Goal: Transaction & Acquisition: Purchase product/service

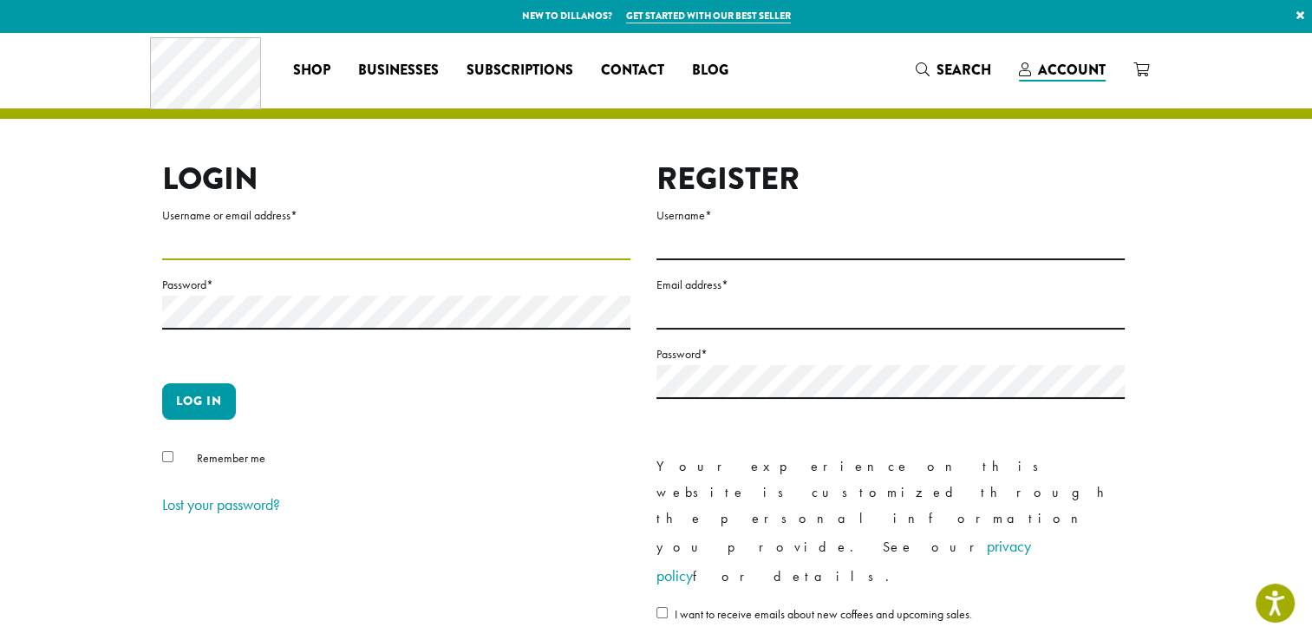
click at [312, 244] on input "Username or email address *" at bounding box center [396, 243] width 468 height 34
paste input "**********"
type input "**********"
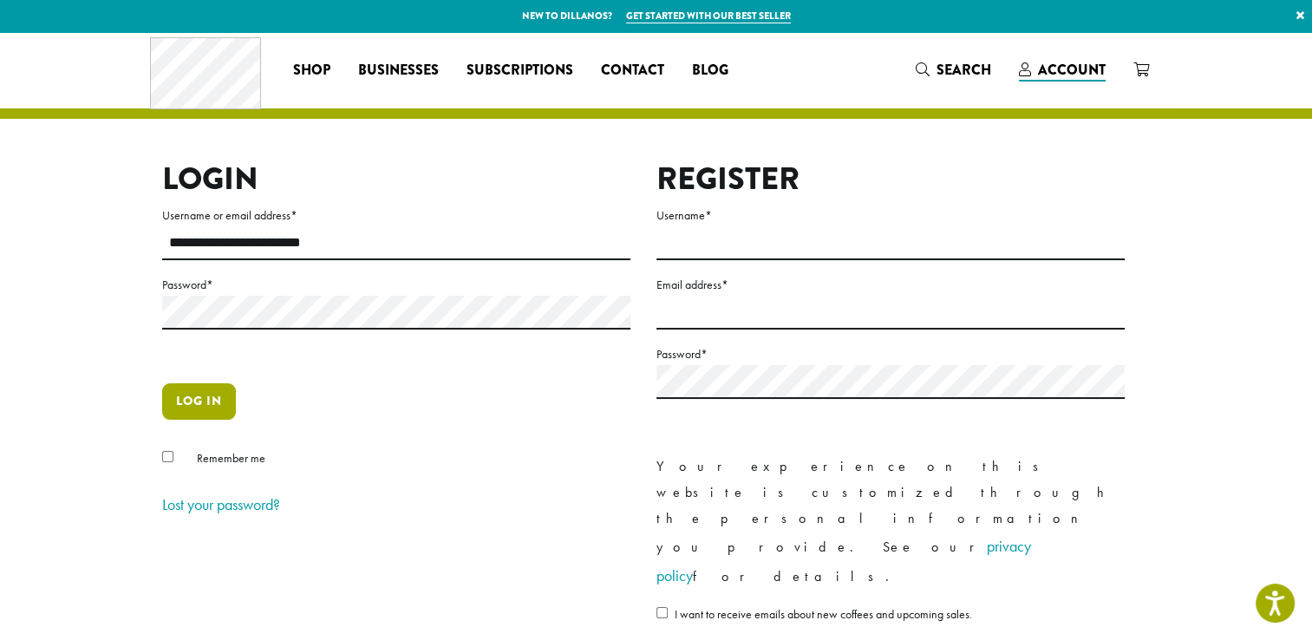
click at [205, 401] on button "Log in" at bounding box center [199, 401] width 74 height 36
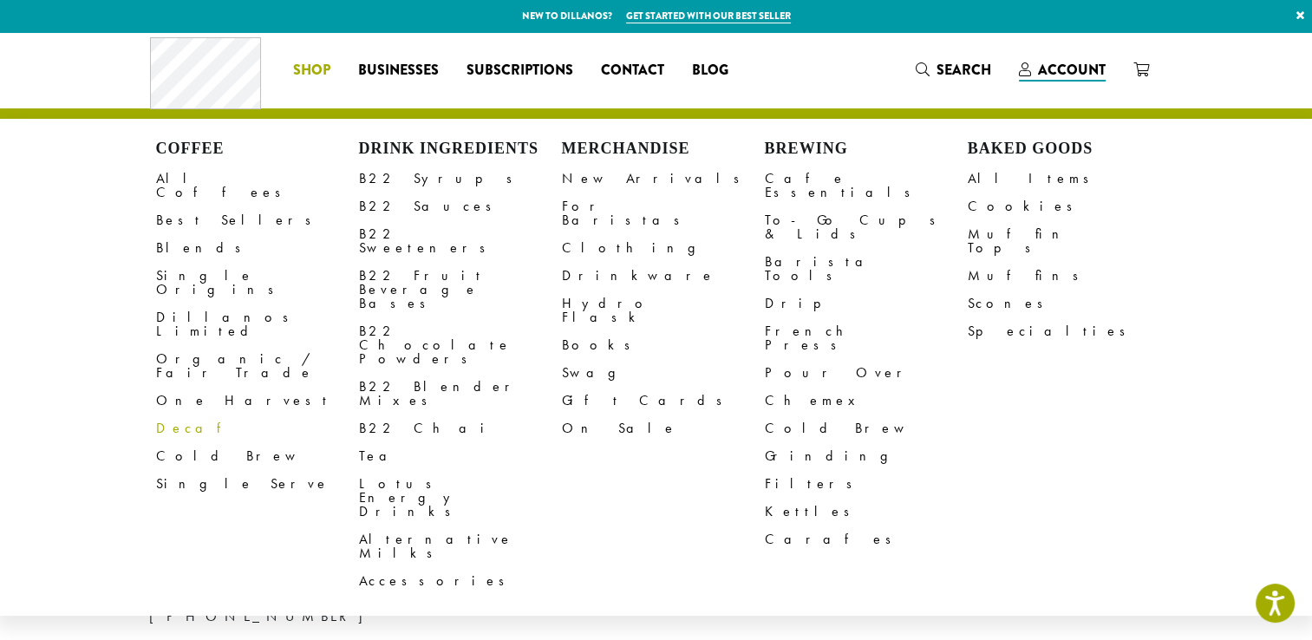
click at [166, 414] on link "Decaf" at bounding box center [257, 428] width 203 height 28
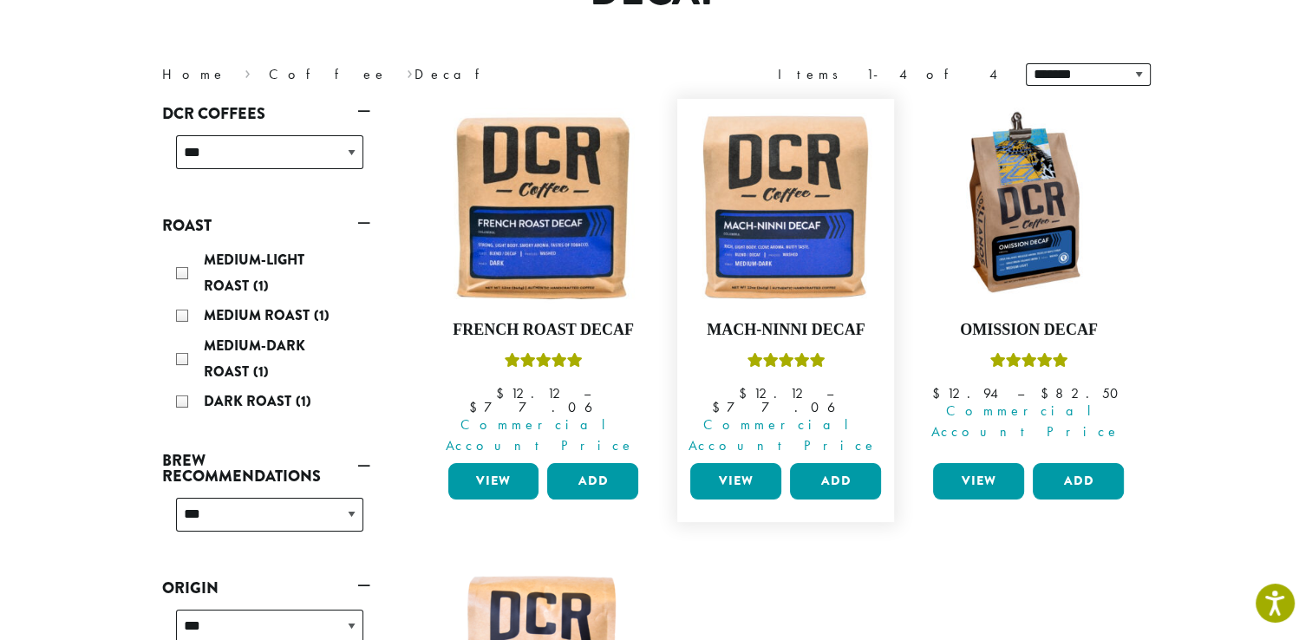
scroll to position [205, 0]
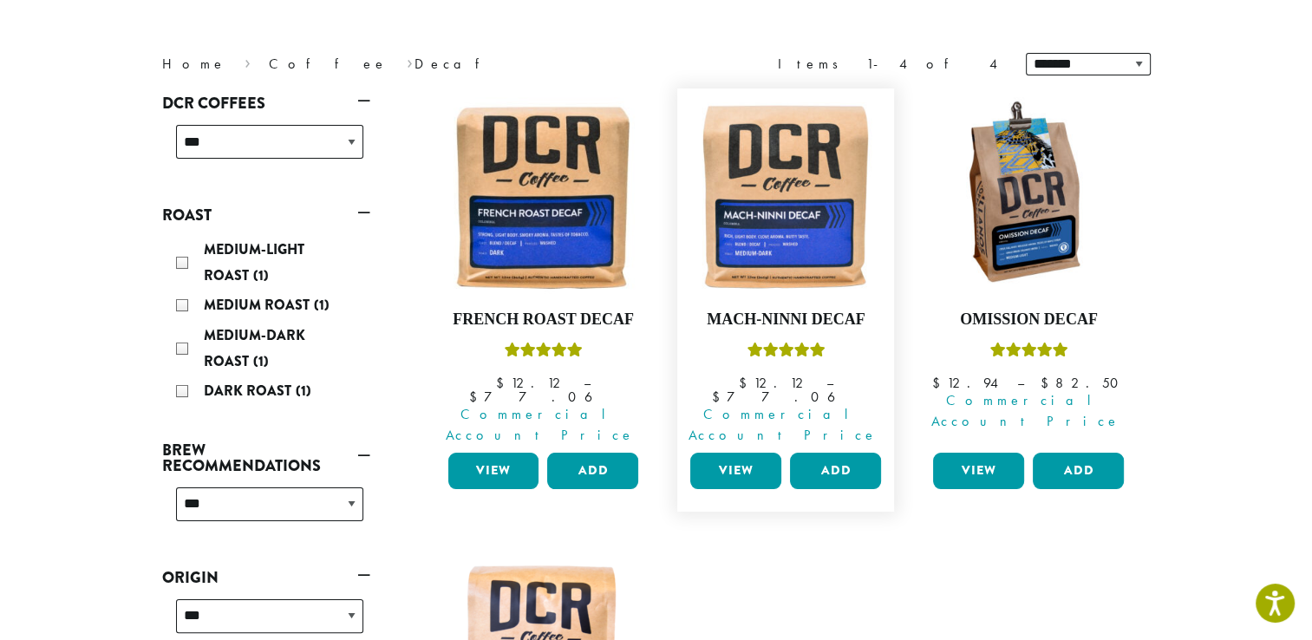
click at [746, 453] on link "View" at bounding box center [735, 471] width 91 height 36
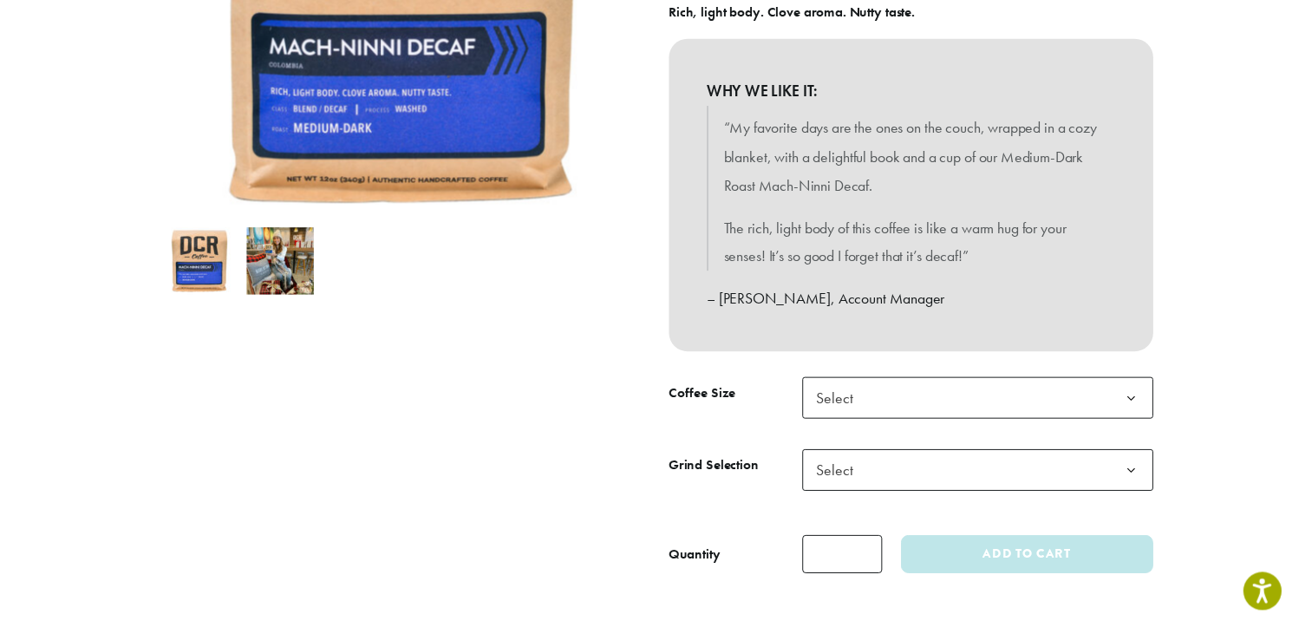
scroll to position [412, 0]
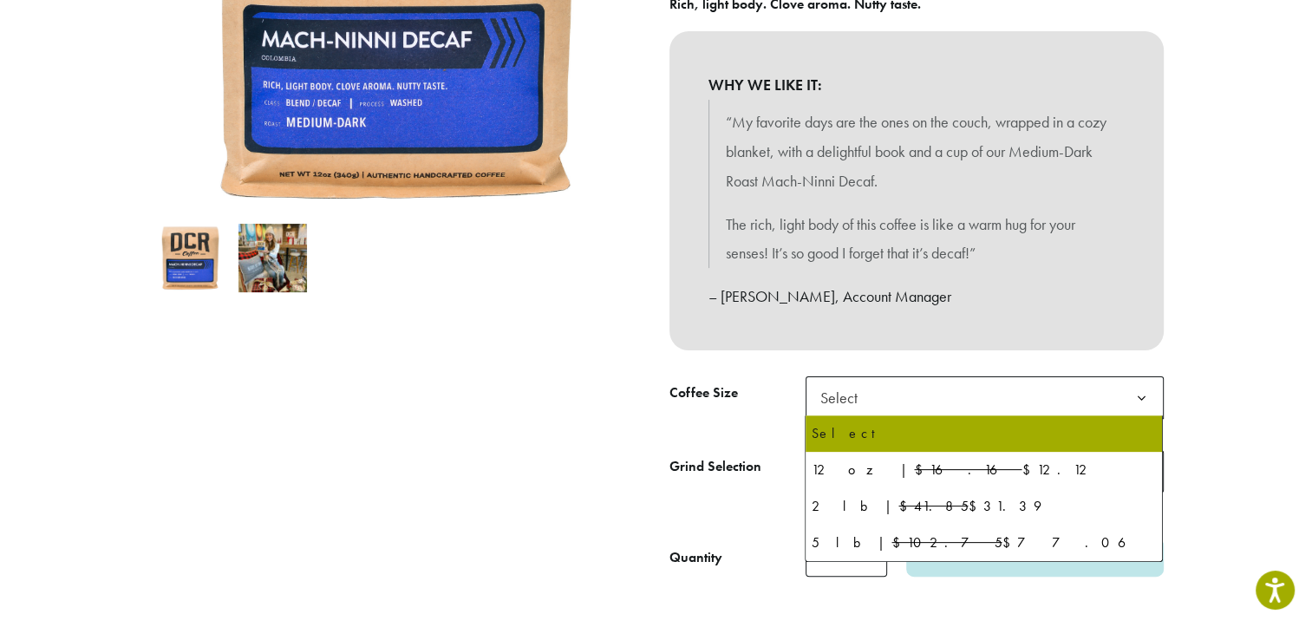
click at [1099, 401] on span "Select" at bounding box center [984, 397] width 358 height 42
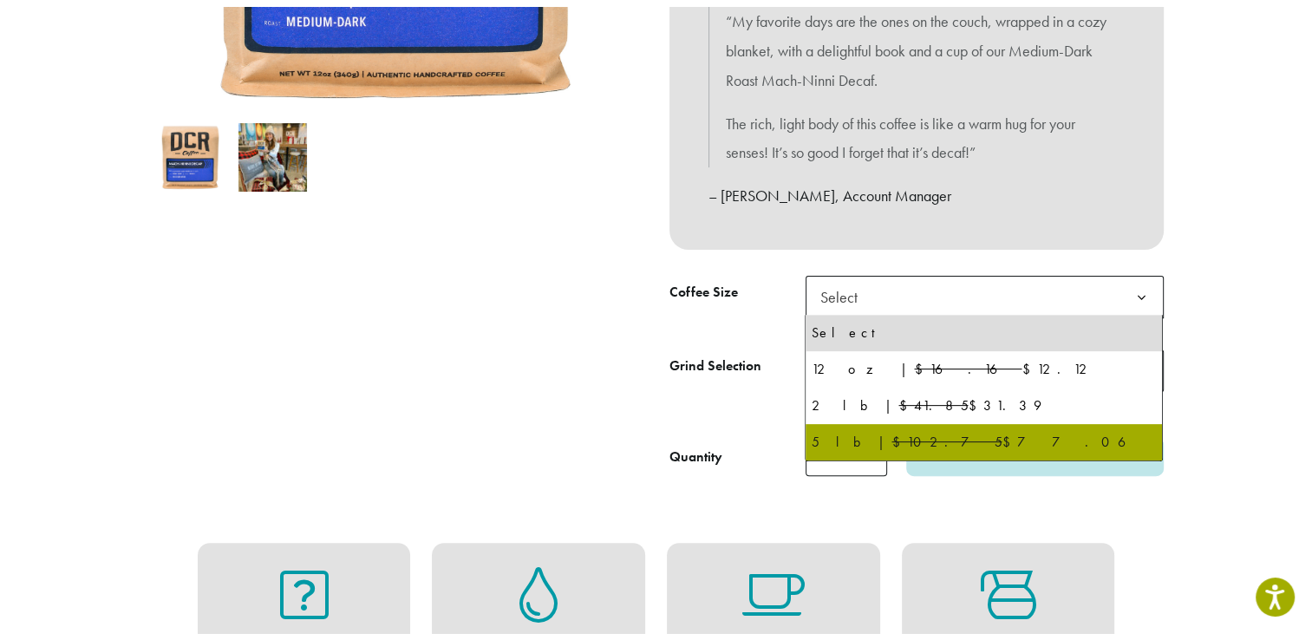
scroll to position [520, 0]
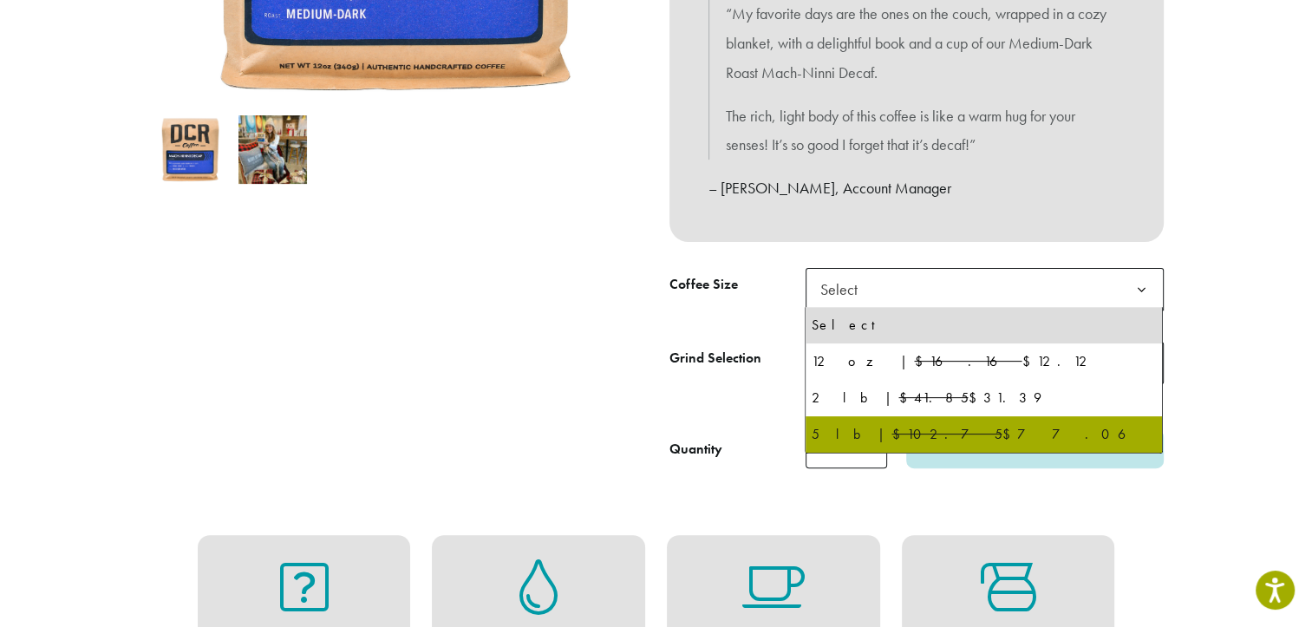
select select "**********"
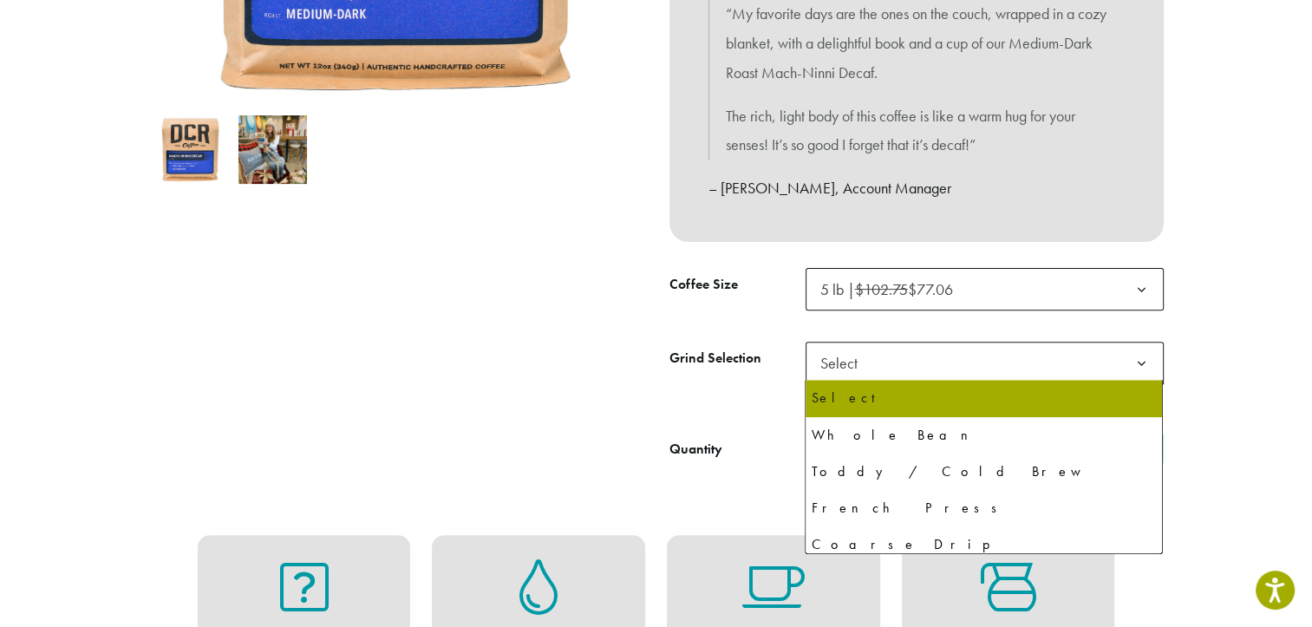
click at [1029, 375] on span "Select" at bounding box center [984, 363] width 358 height 42
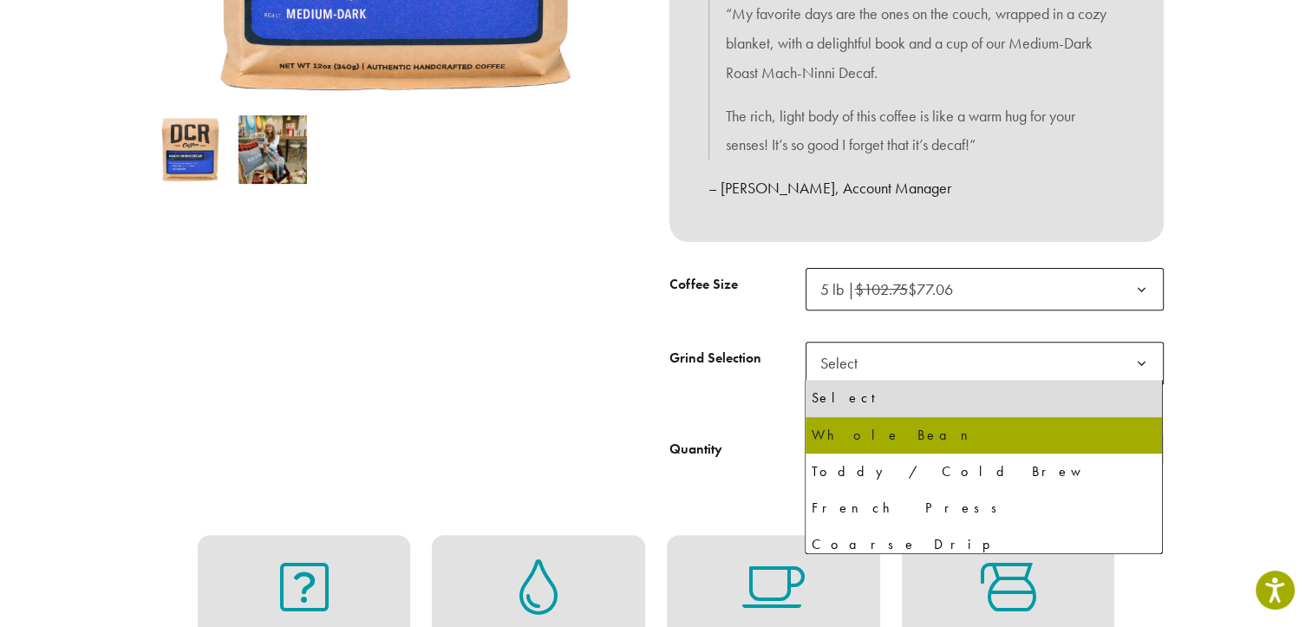
select select "**********"
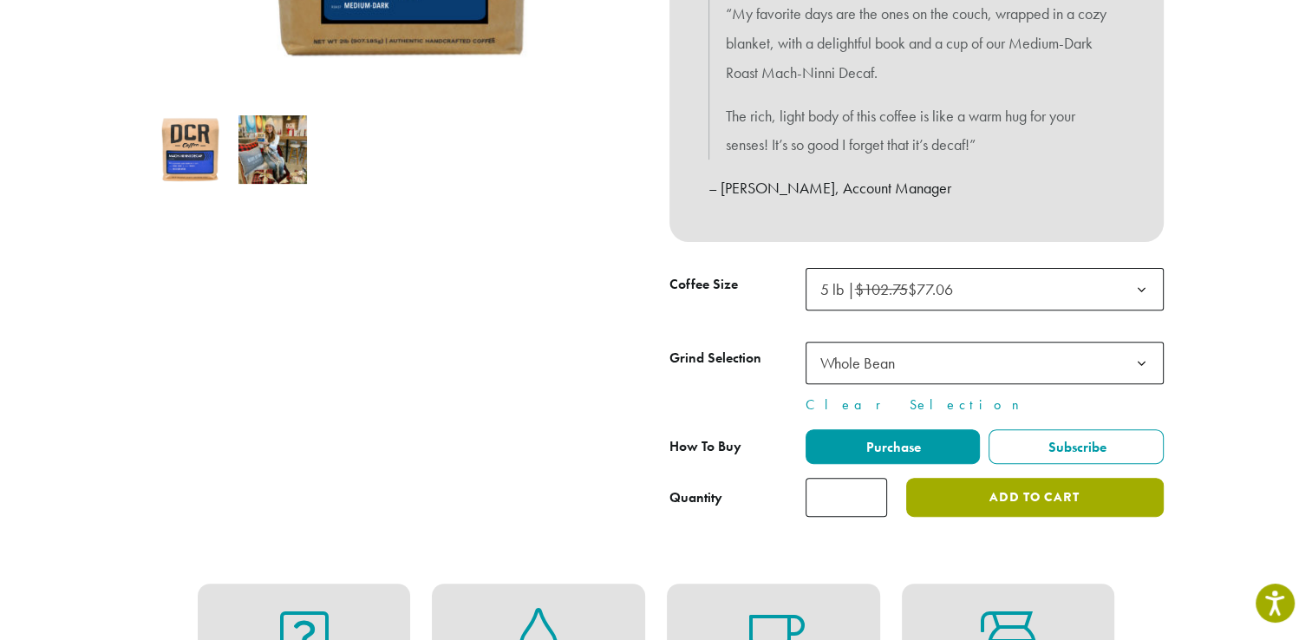
click at [981, 507] on button "Add to cart" at bounding box center [1034, 497] width 257 height 39
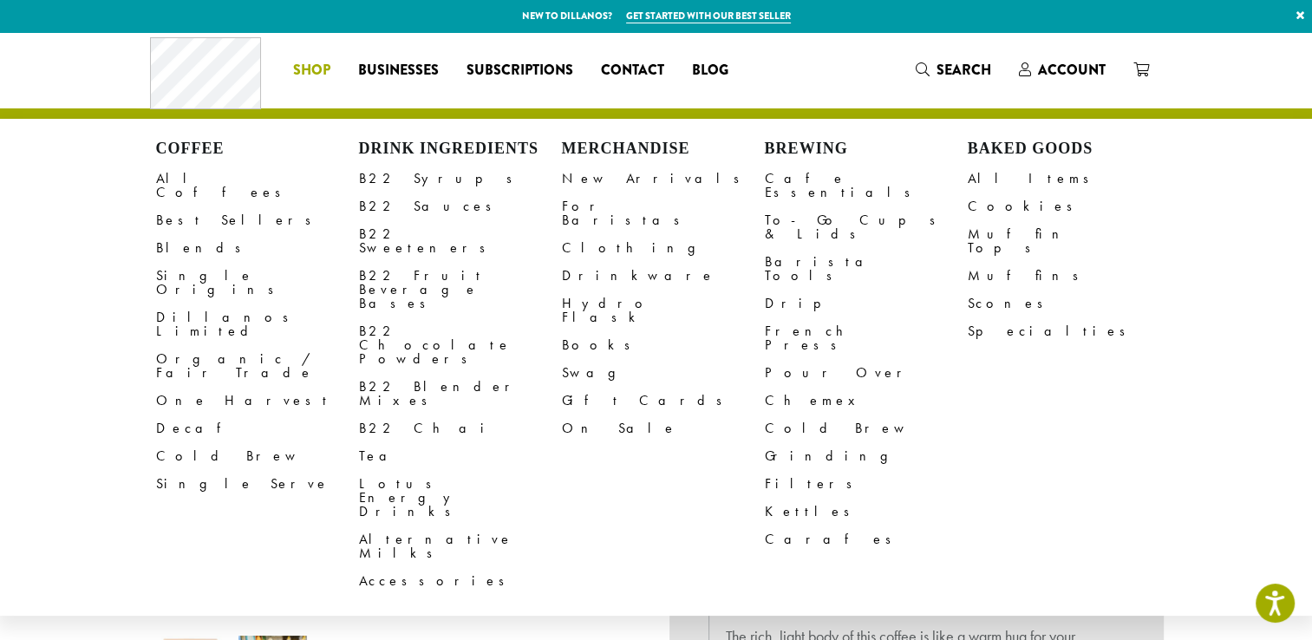
click at [301, 74] on span "Shop" at bounding box center [311, 71] width 37 height 22
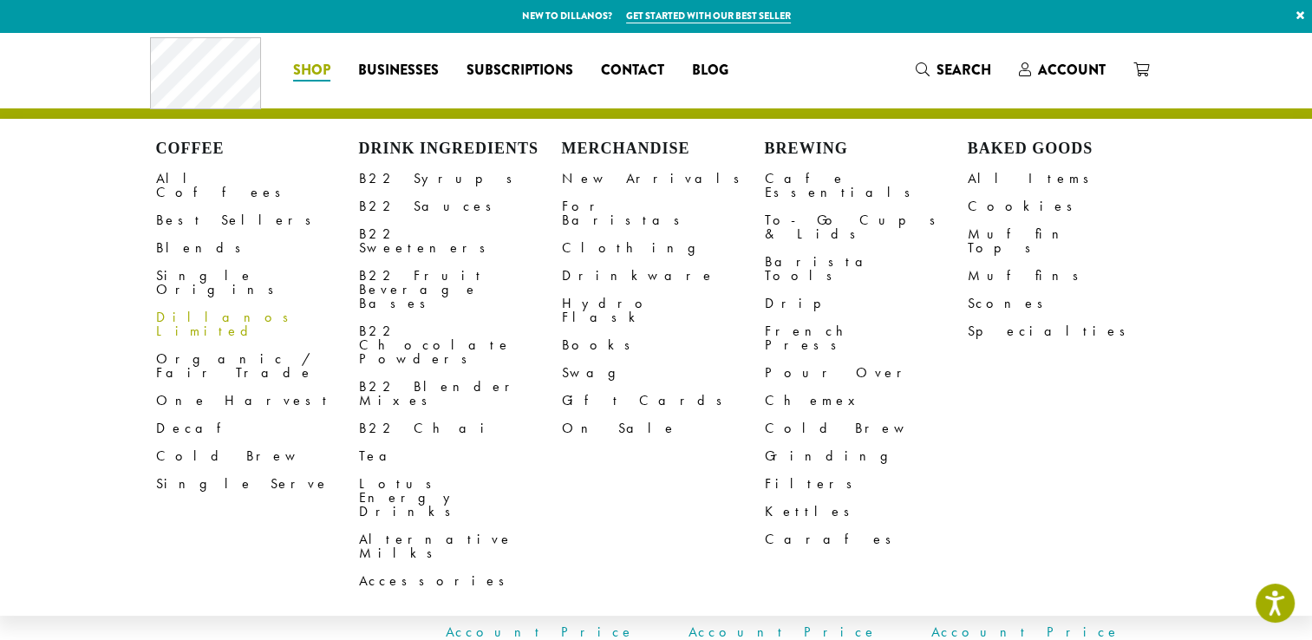
click at [165, 303] on link "Dillanos Limited" at bounding box center [257, 324] width 203 height 42
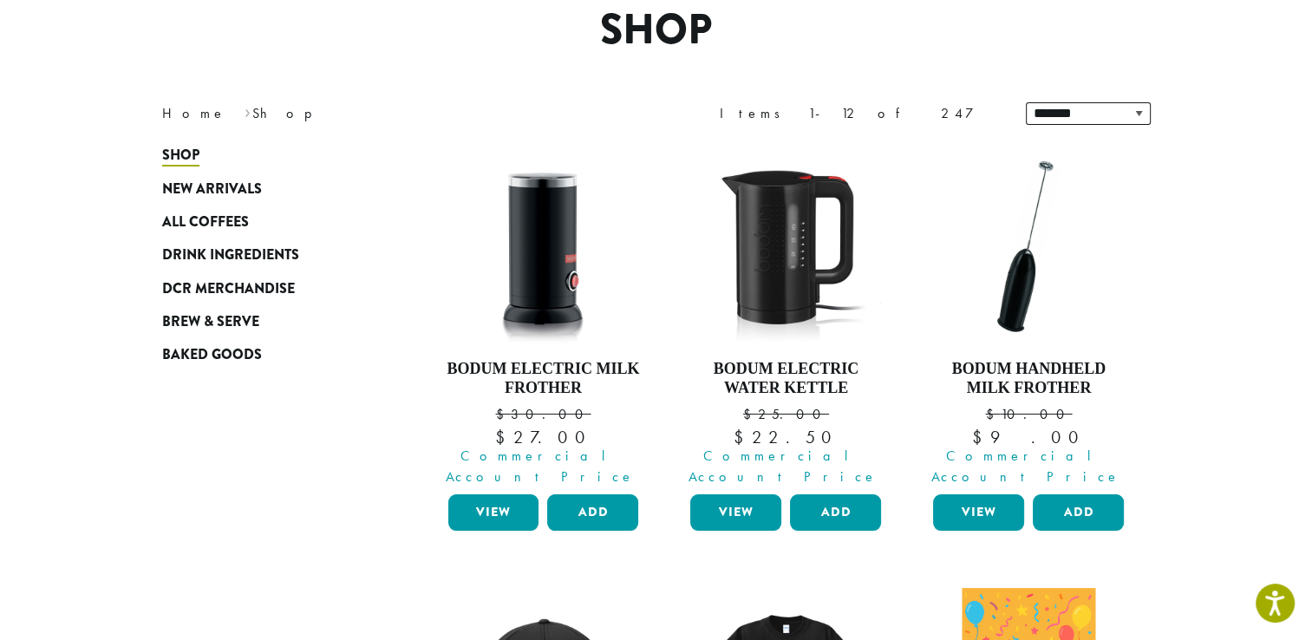
scroll to position [173, 0]
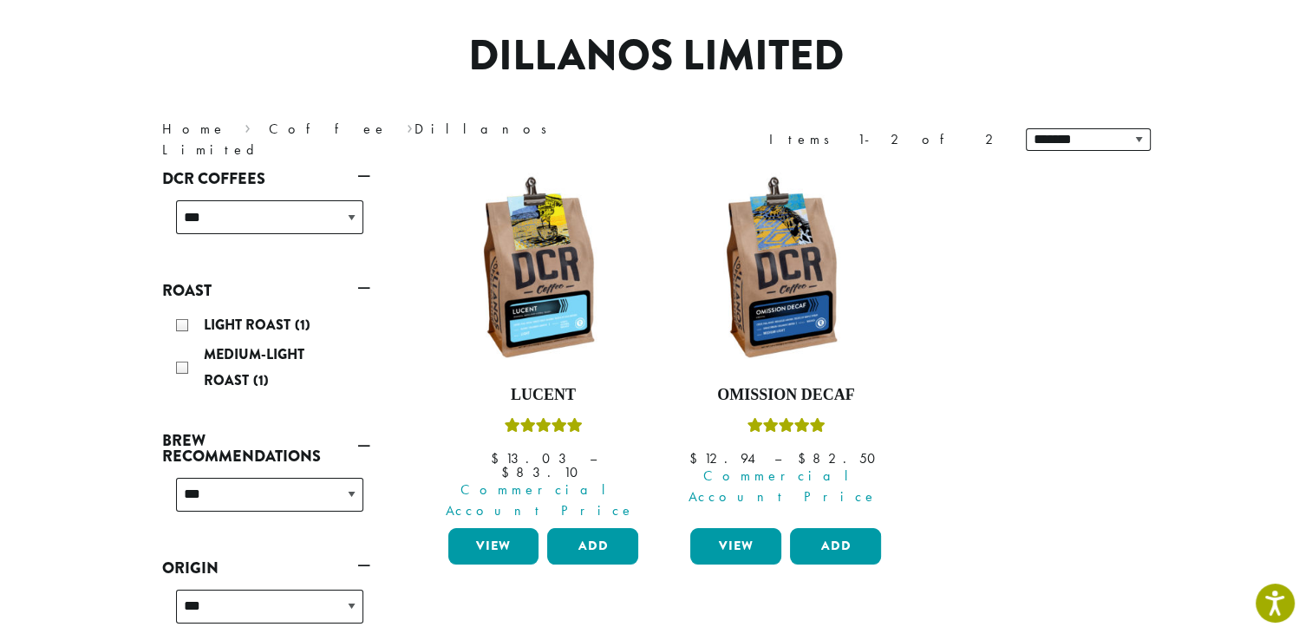
scroll to position [130, 0]
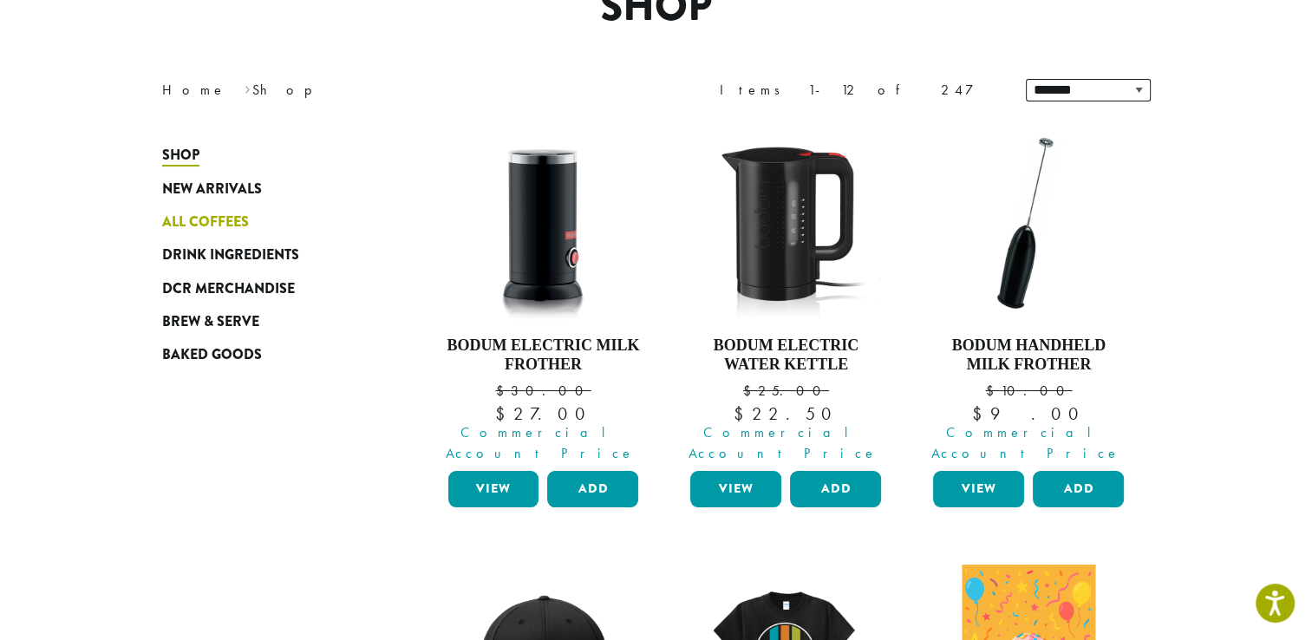
click at [219, 218] on span "All Coffees" at bounding box center [205, 223] width 87 height 22
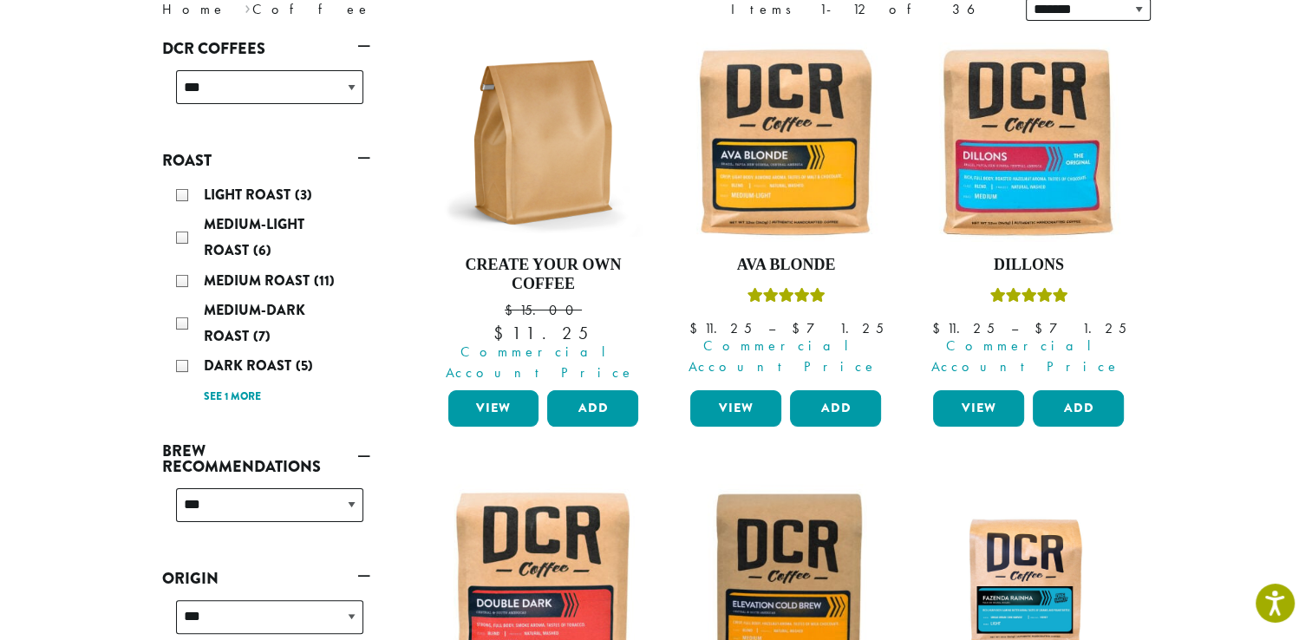
scroll to position [260, 0]
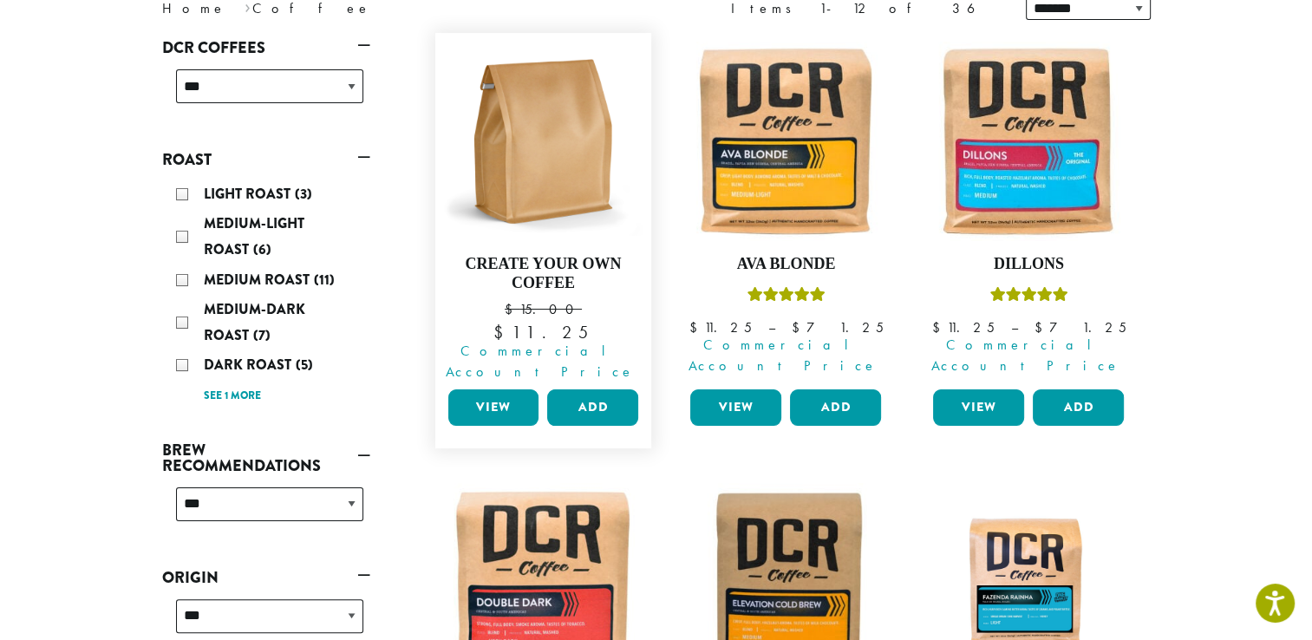
click at [474, 389] on link "View" at bounding box center [493, 407] width 91 height 36
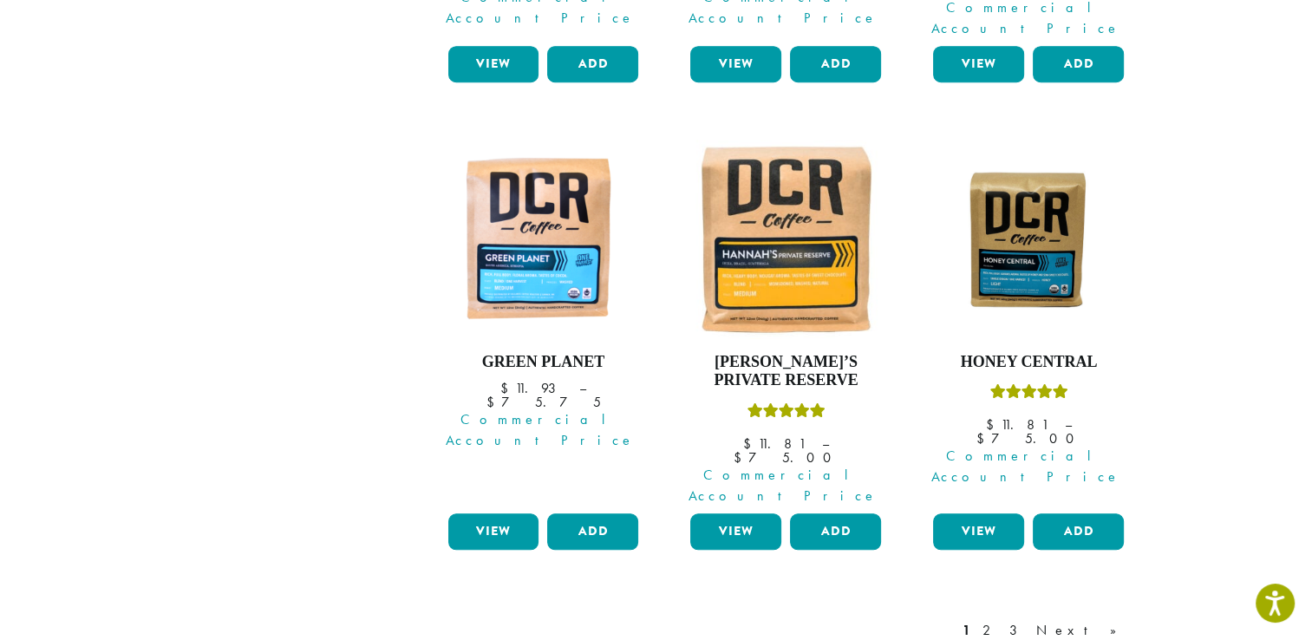
scroll to position [1539, 0]
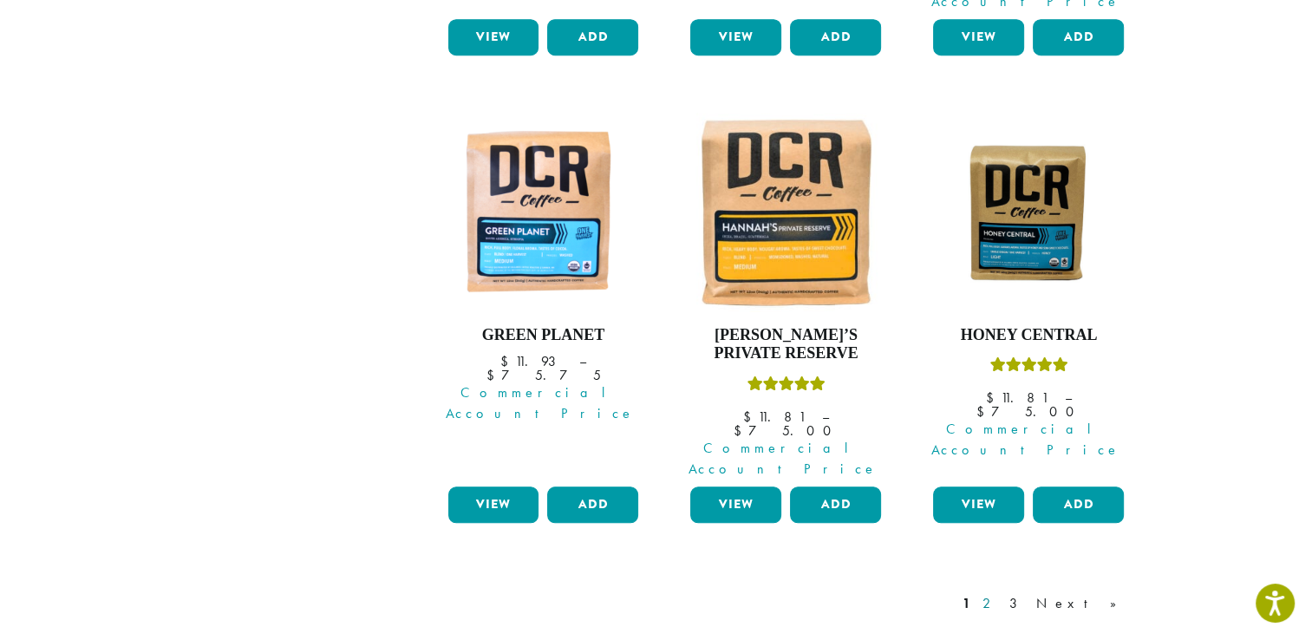
click at [1001, 593] on link "2" at bounding box center [990, 603] width 22 height 21
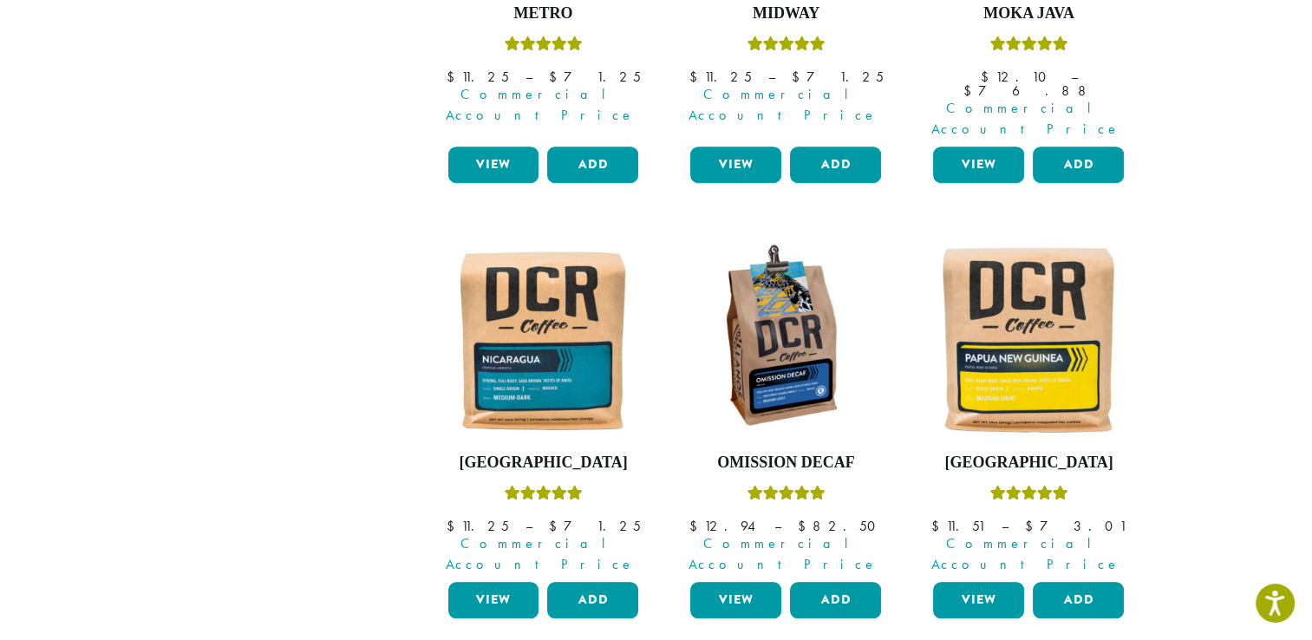
scroll to position [1429, 0]
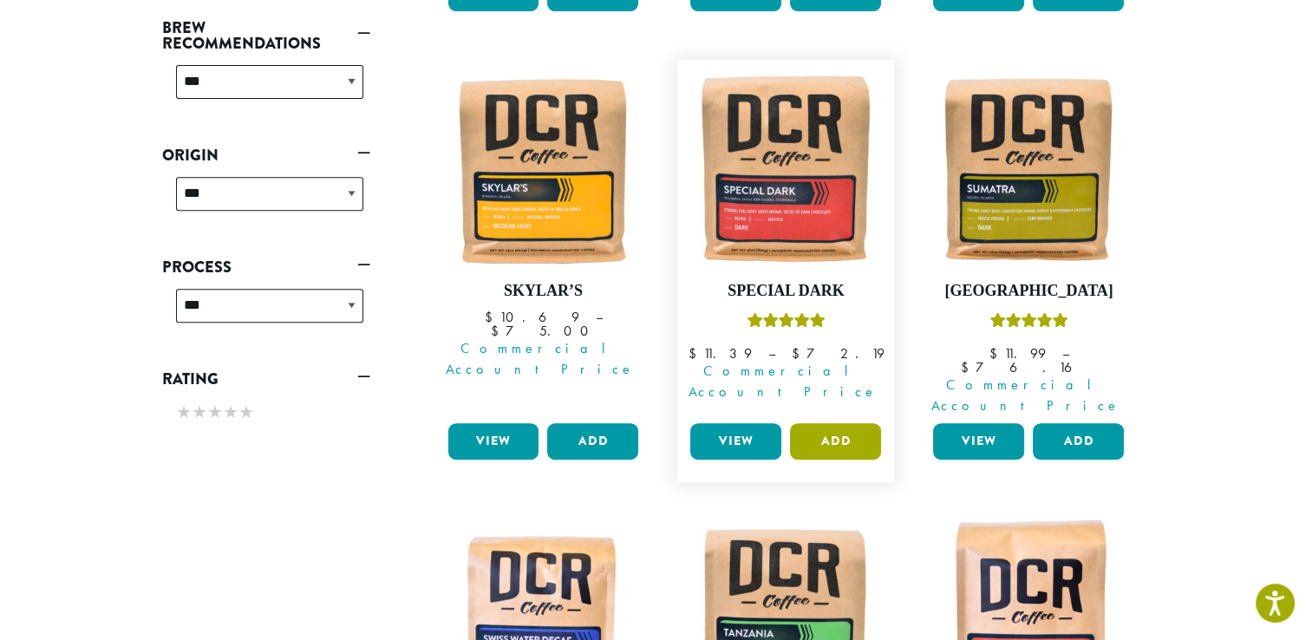
scroll to position [670, 0]
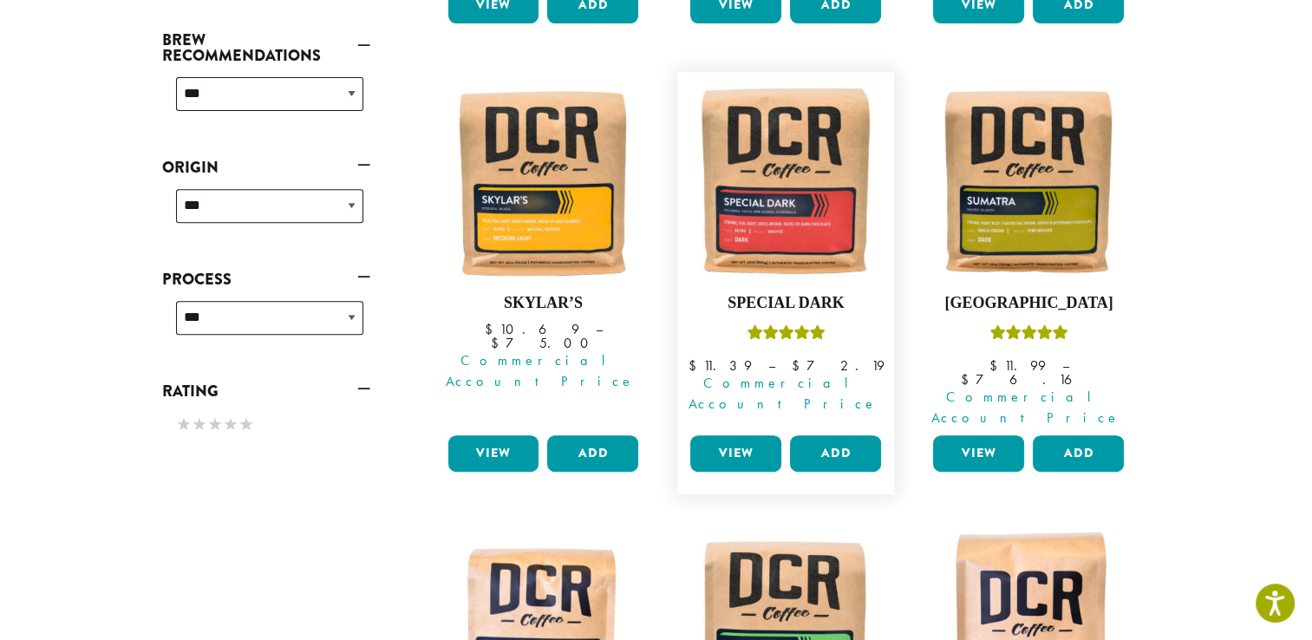
click at [749, 435] on link "View" at bounding box center [735, 453] width 91 height 36
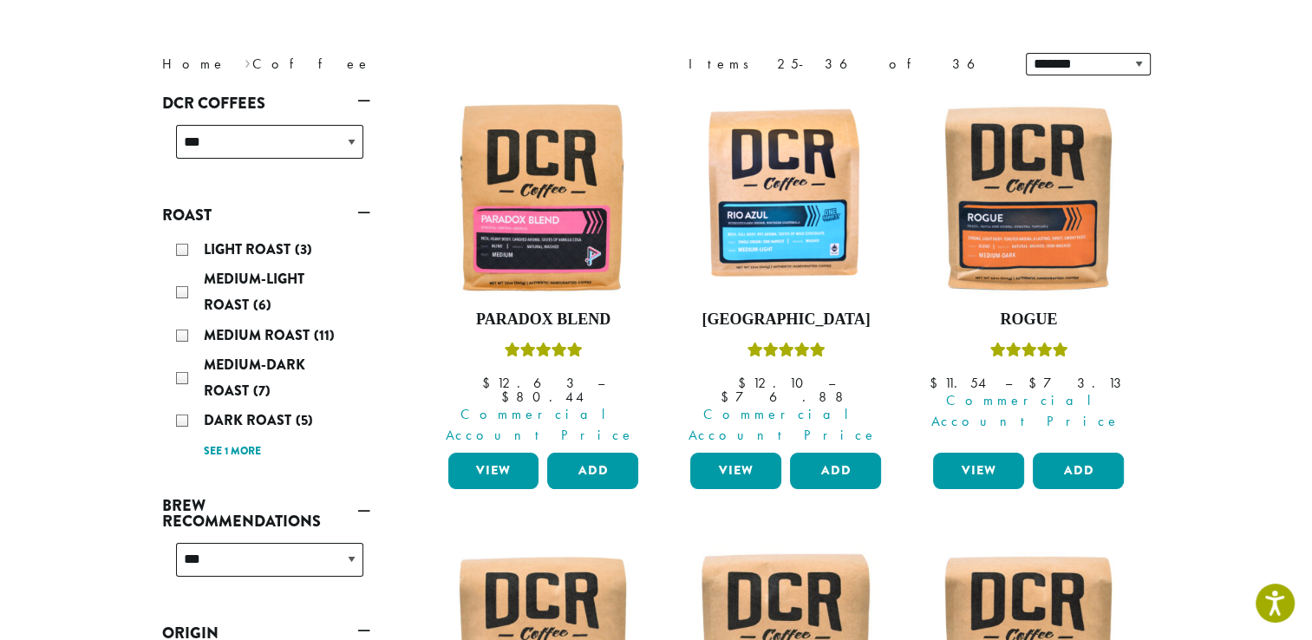
scroll to position [217, 0]
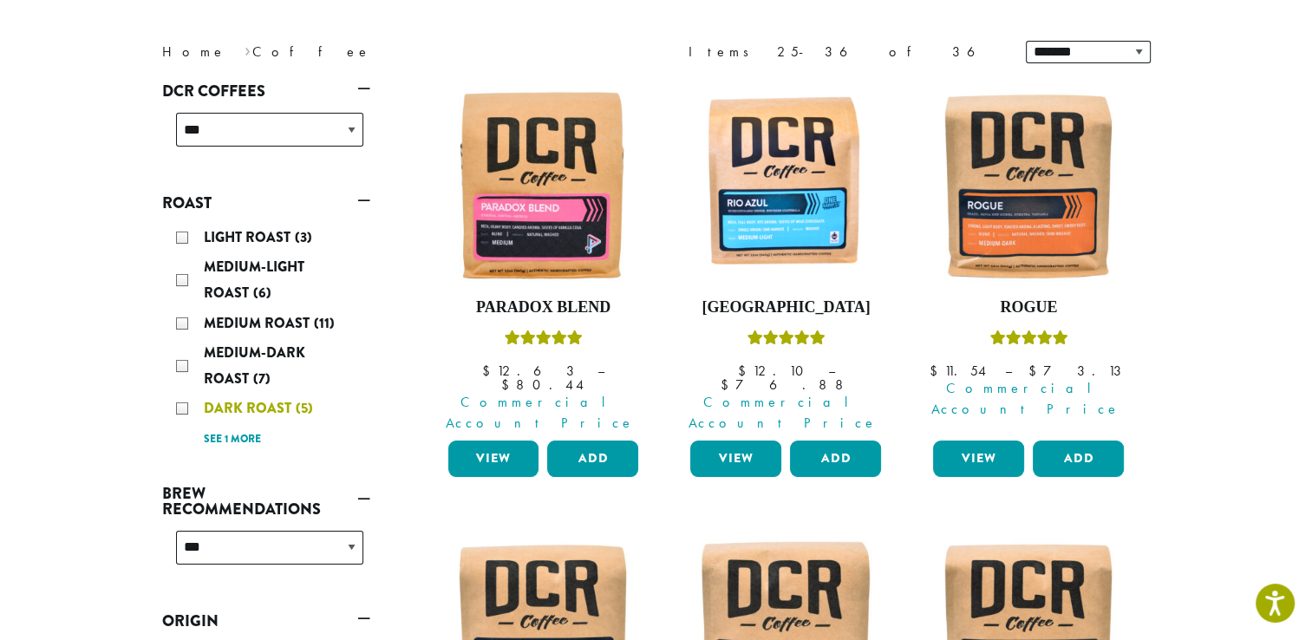
click at [257, 406] on span "Dark Roast" at bounding box center [250, 408] width 92 height 20
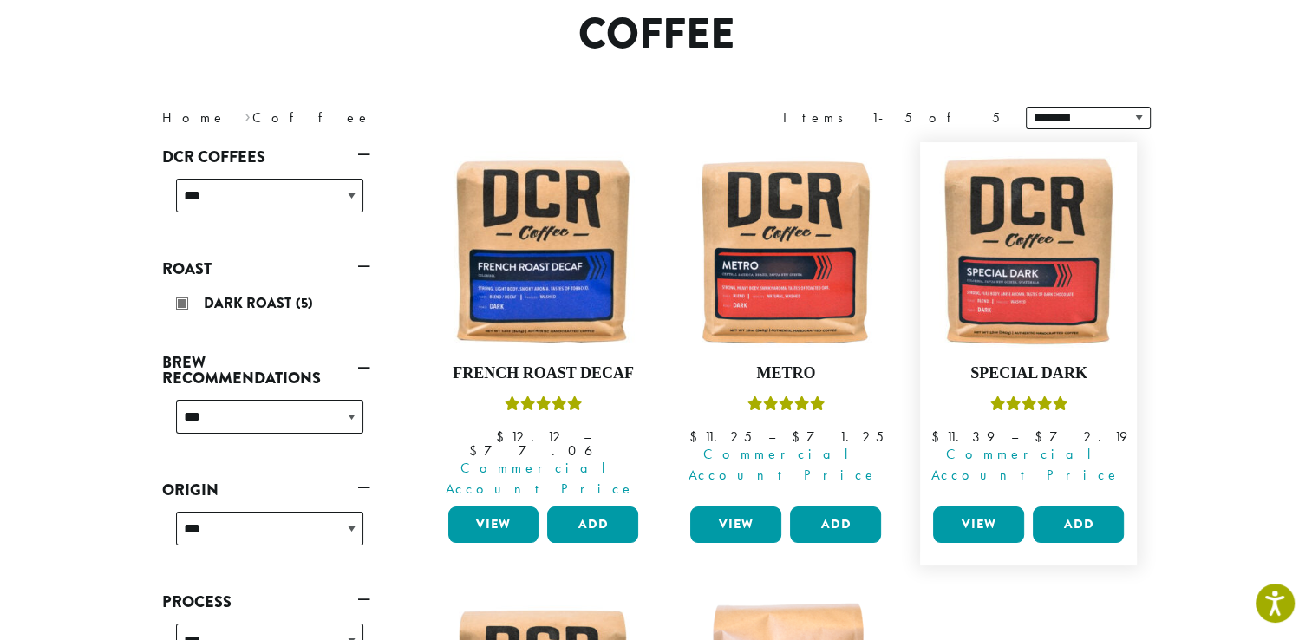
scroll to position [149, 0]
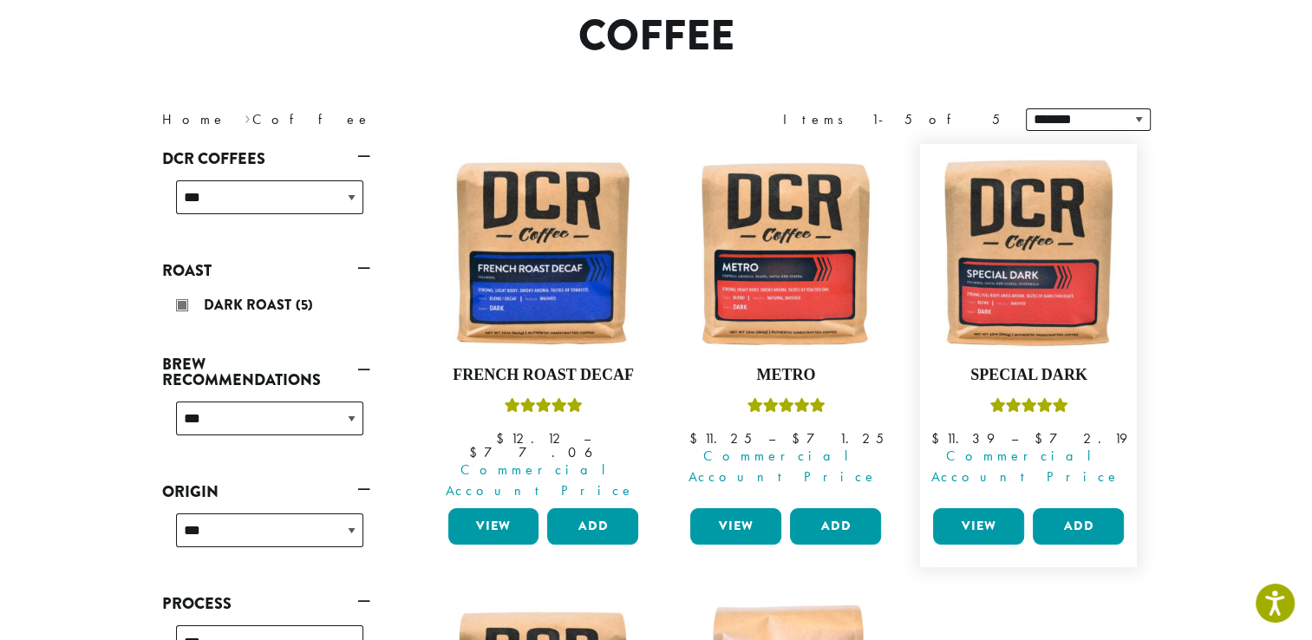
click at [969, 508] on link "View" at bounding box center [978, 526] width 91 height 36
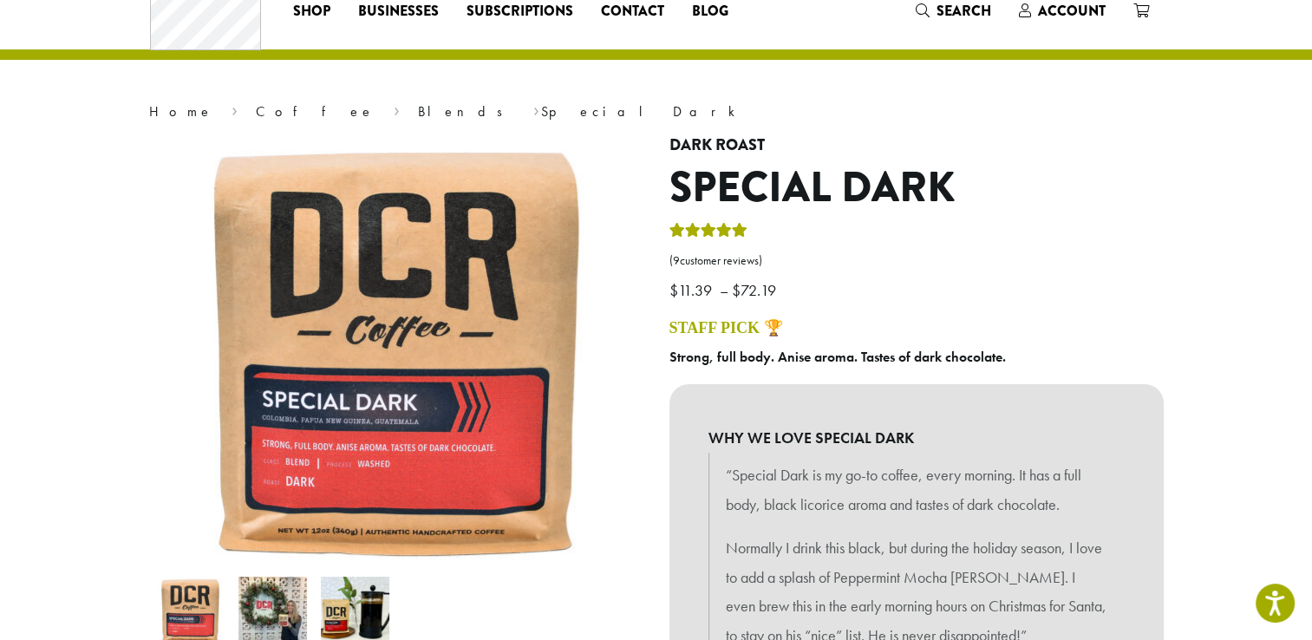
scroll to position [65, 0]
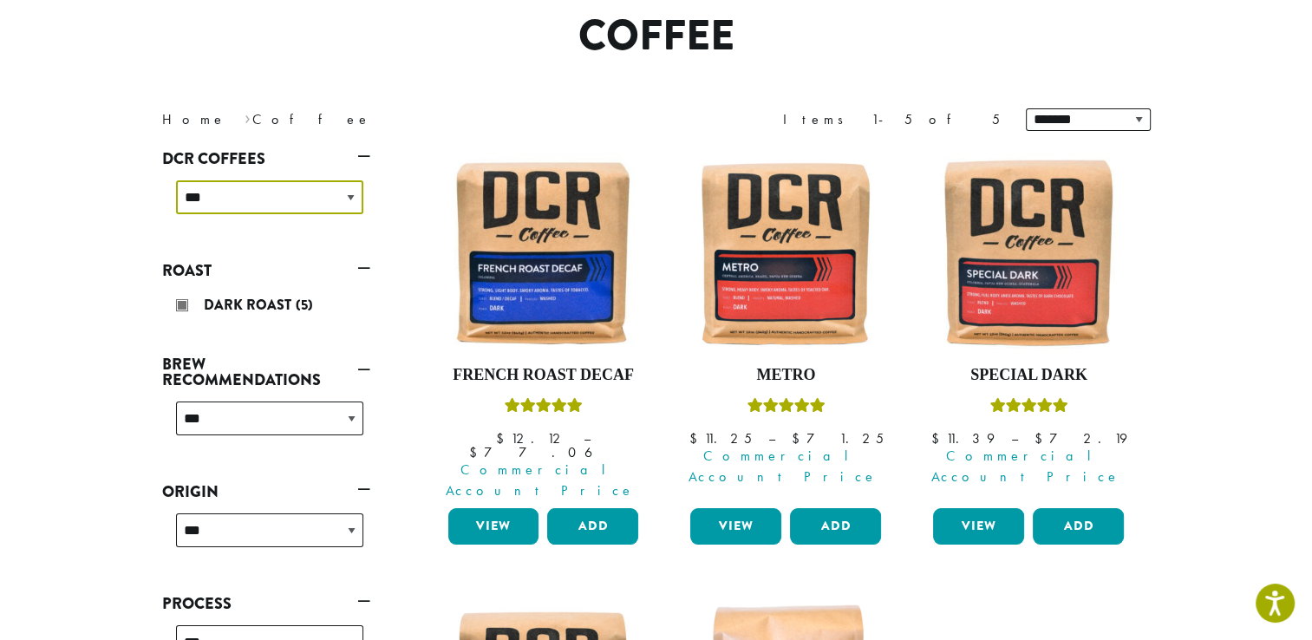
click at [338, 199] on select "**********" at bounding box center [269, 197] width 187 height 34
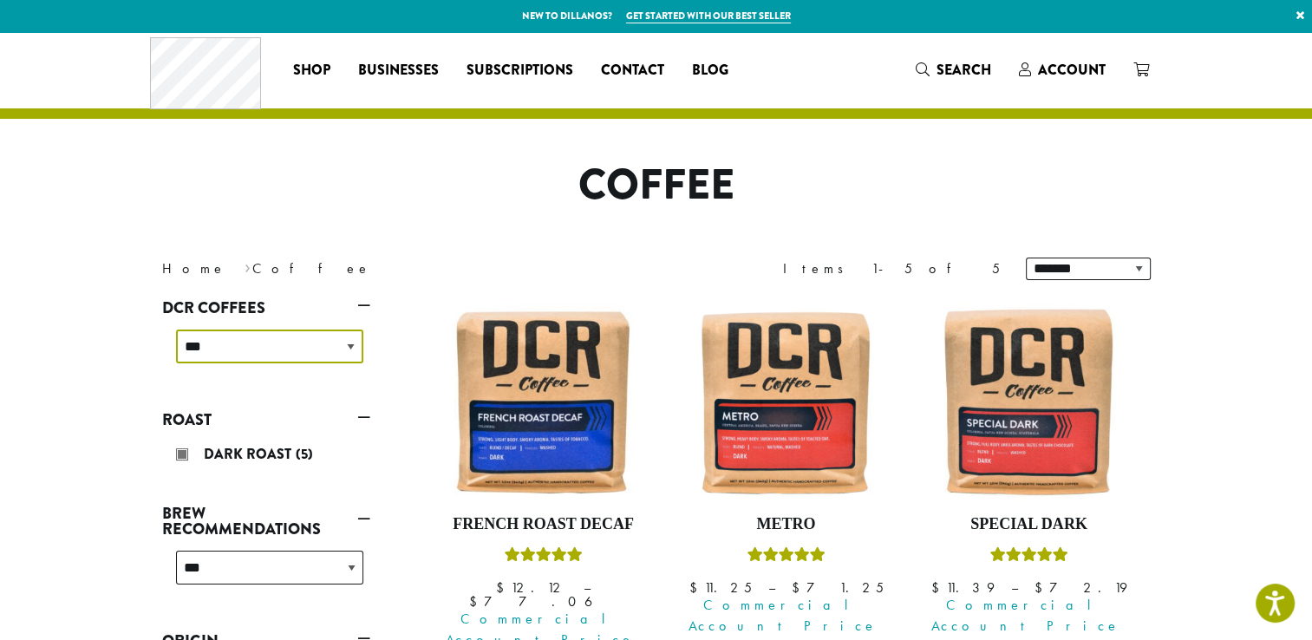
click at [354, 355] on select "**********" at bounding box center [269, 346] width 187 height 34
click at [465, 192] on h1 "Coffee" at bounding box center [656, 185] width 1014 height 50
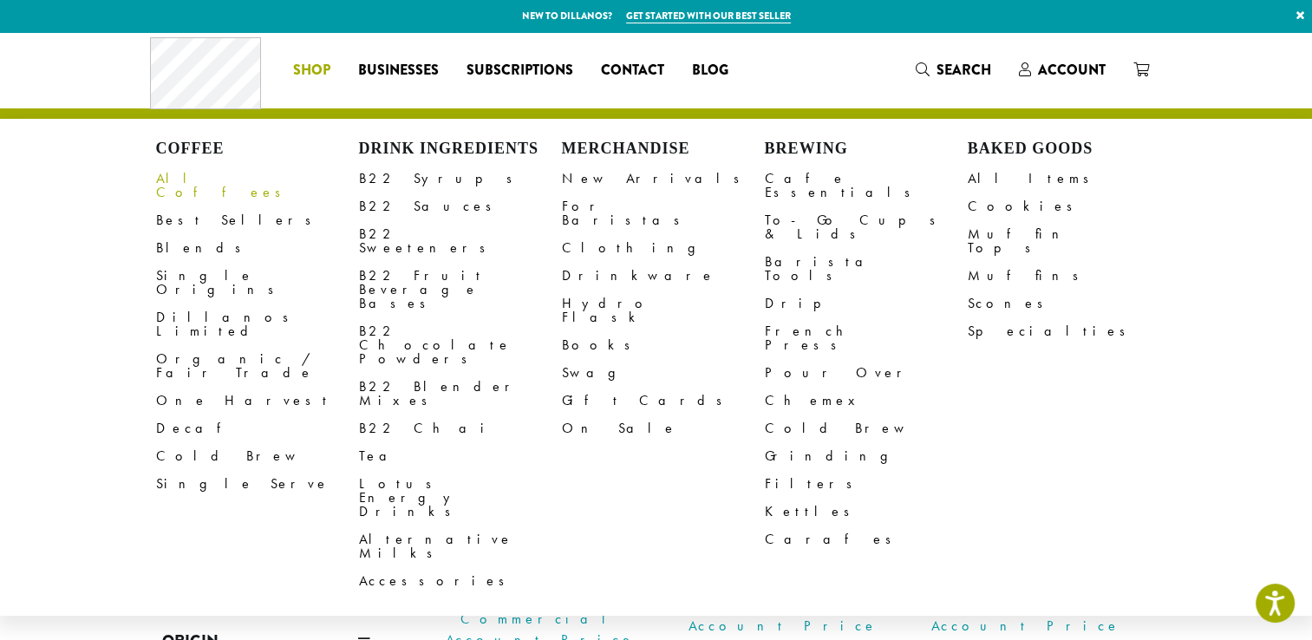
click at [199, 179] on link "All Coffees" at bounding box center [257, 186] width 203 height 42
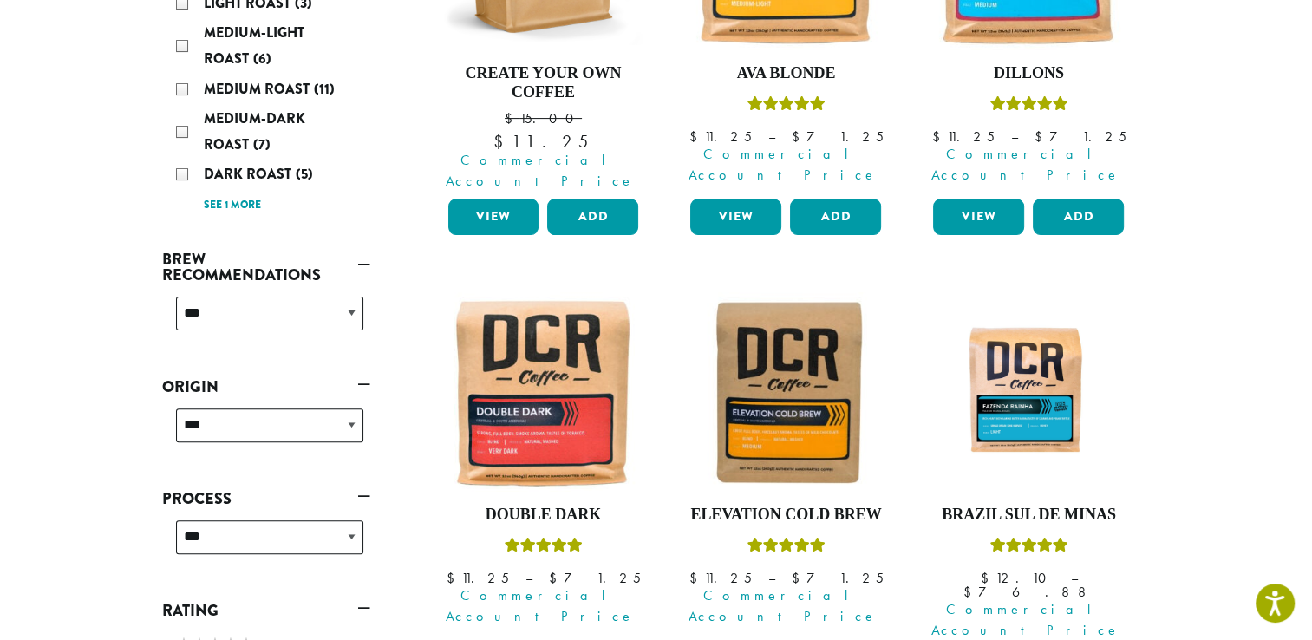
scroll to position [520, 0]
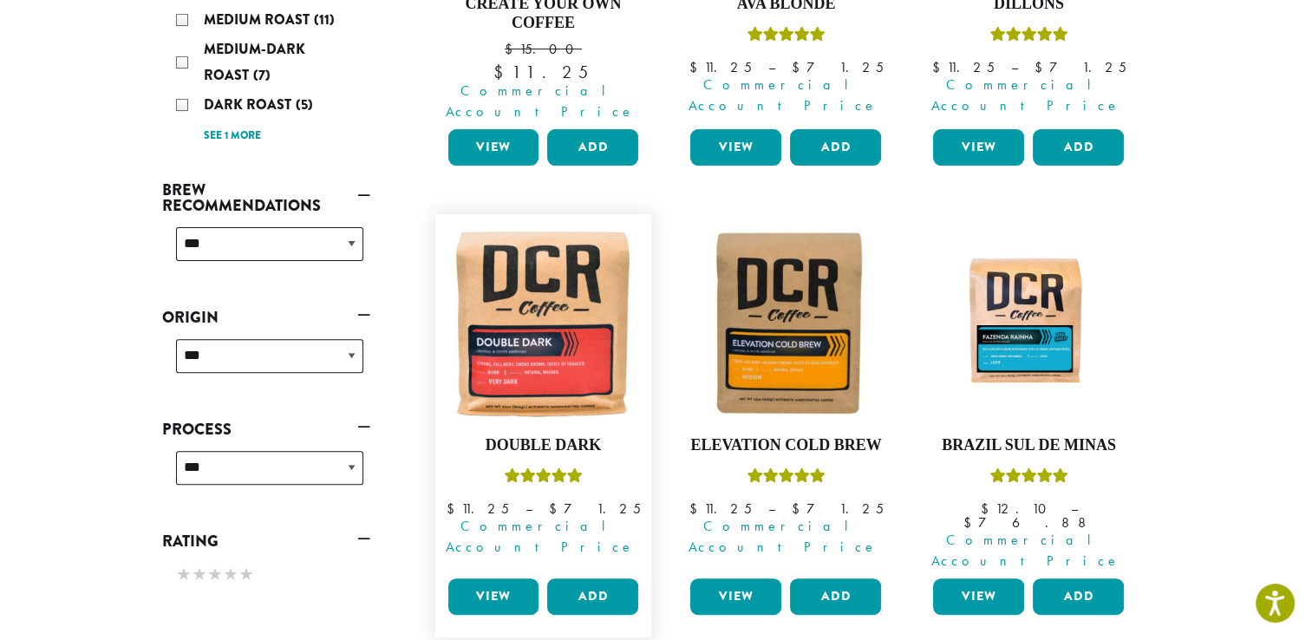
click at [511, 578] on link "View" at bounding box center [493, 596] width 91 height 36
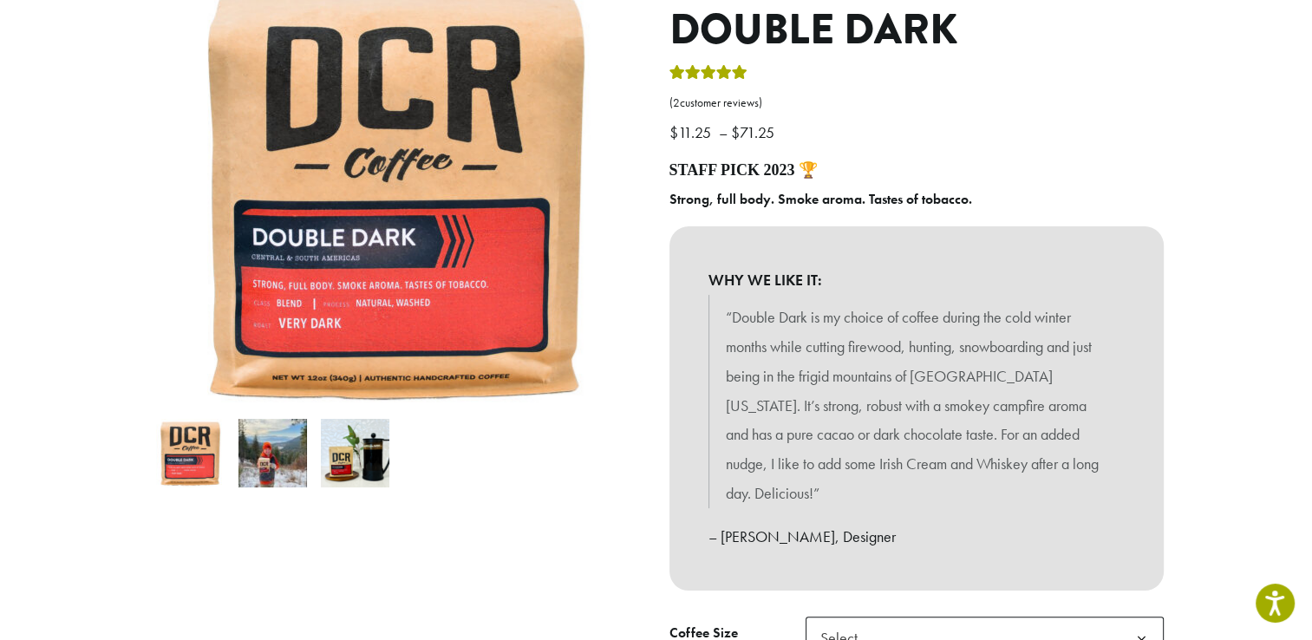
scroll to position [238, 0]
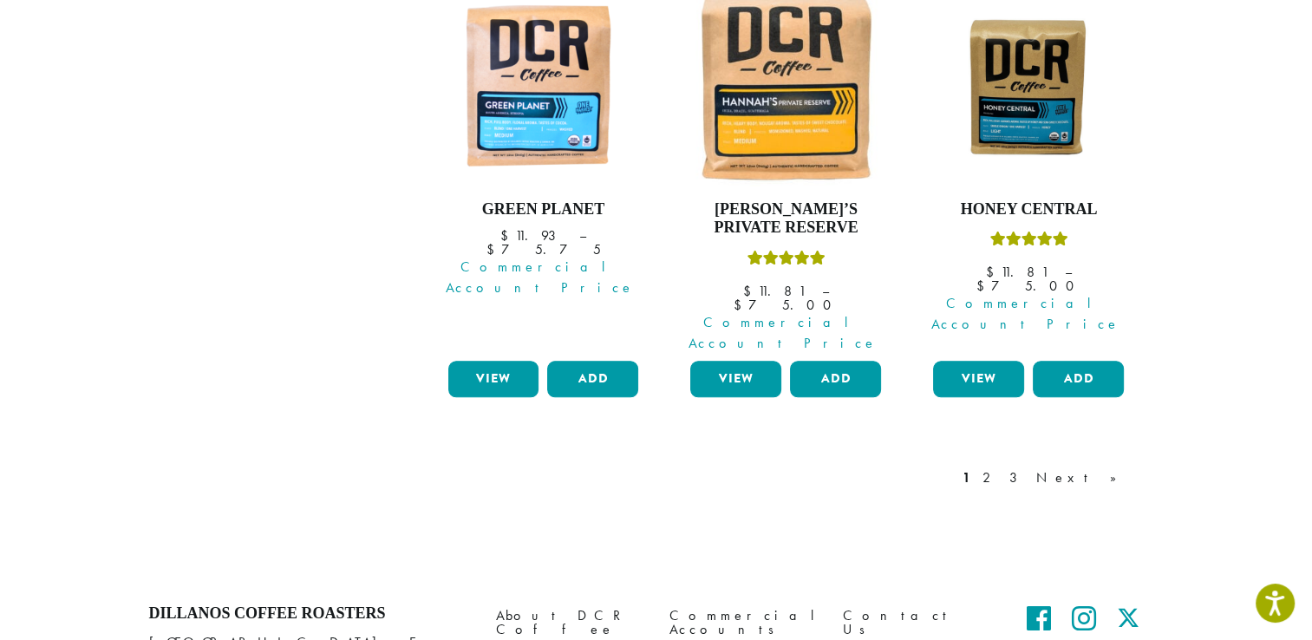
scroll to position [1668, 0]
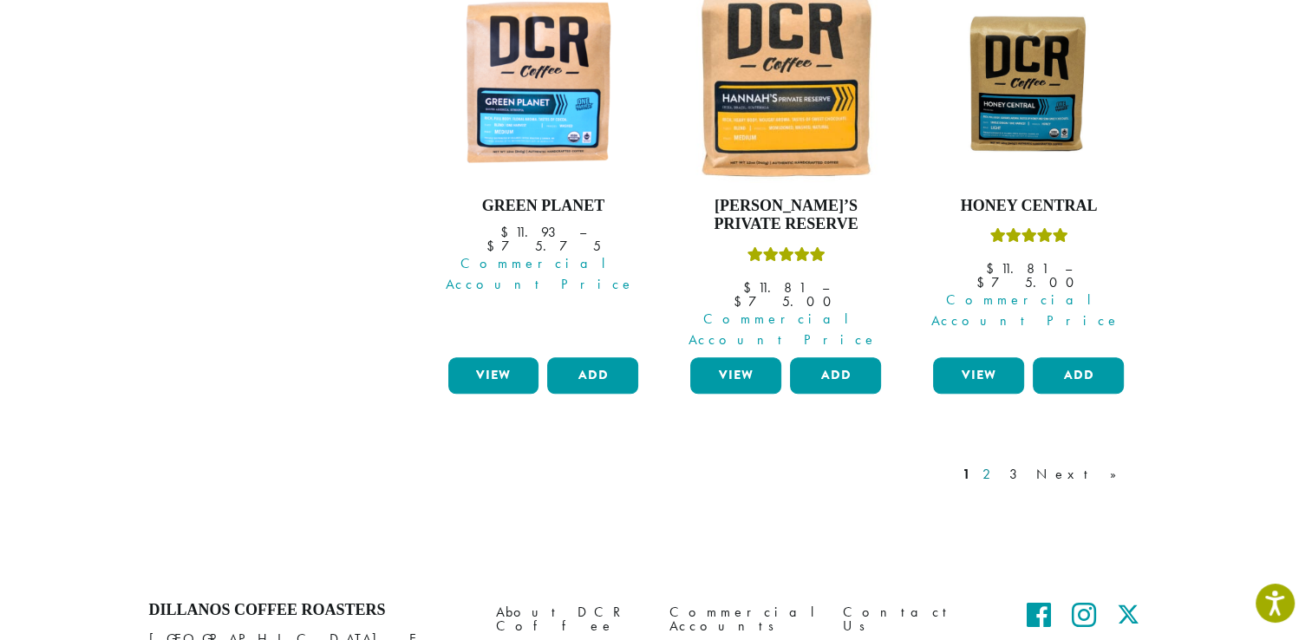
click at [1001, 464] on link "2" at bounding box center [990, 474] width 22 height 21
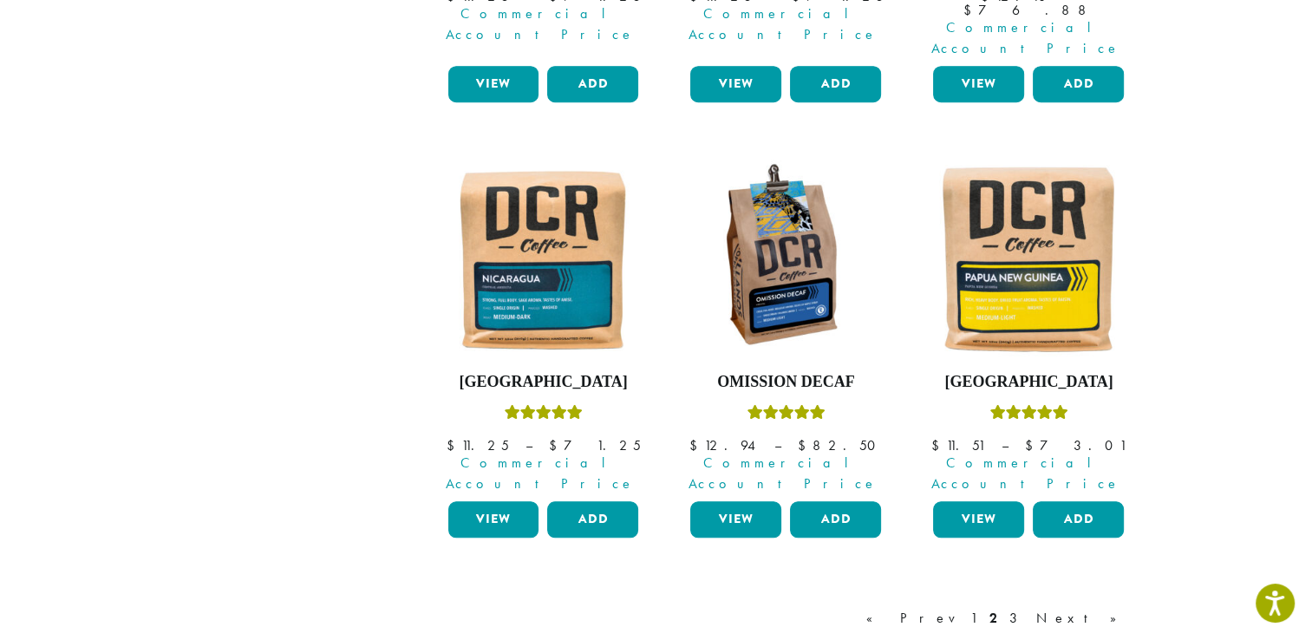
scroll to position [1494, 0]
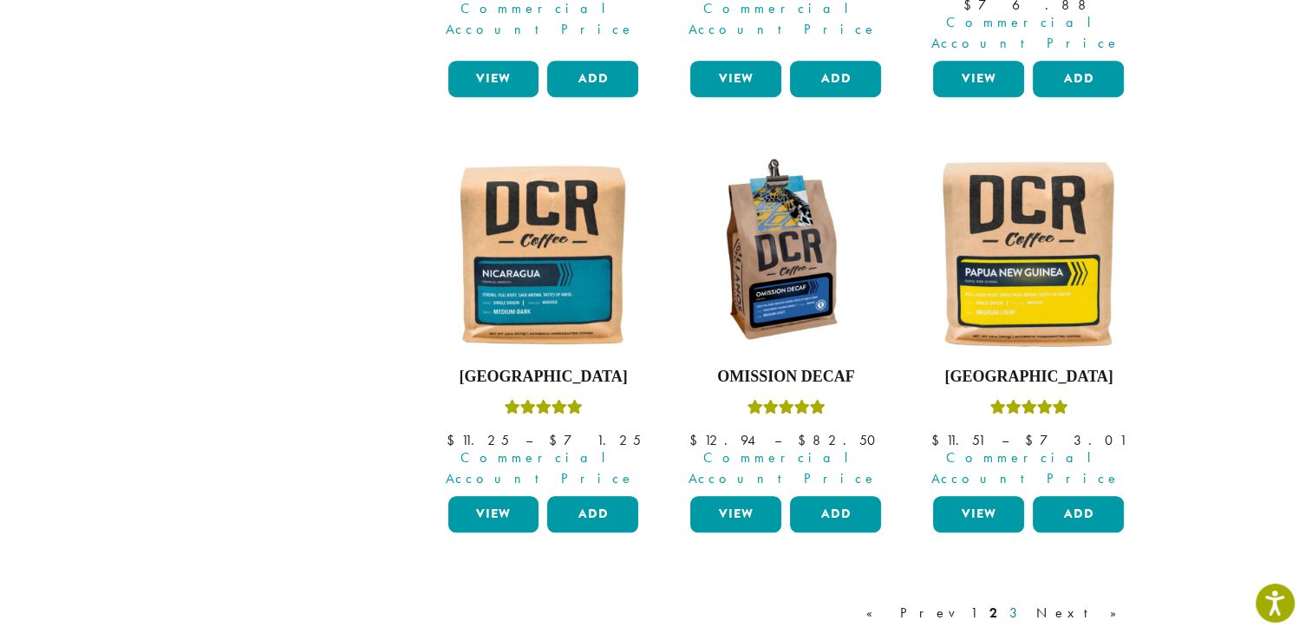
click at [1027, 603] on link "3" at bounding box center [1017, 613] width 22 height 21
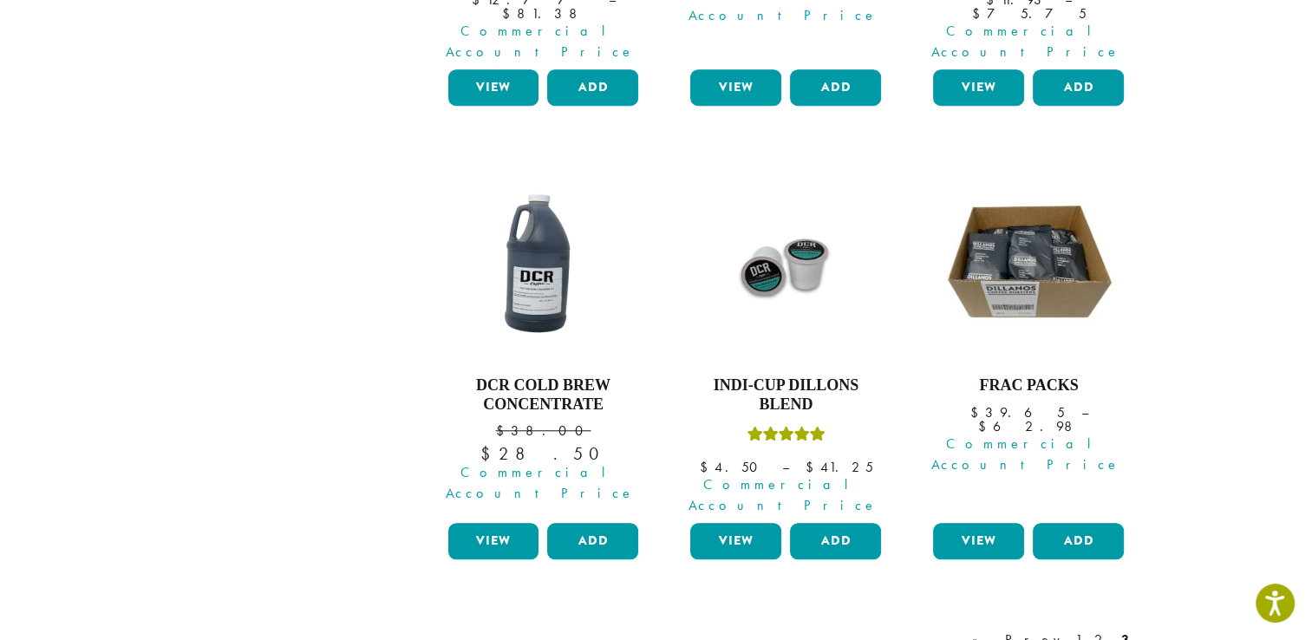
scroll to position [1494, 0]
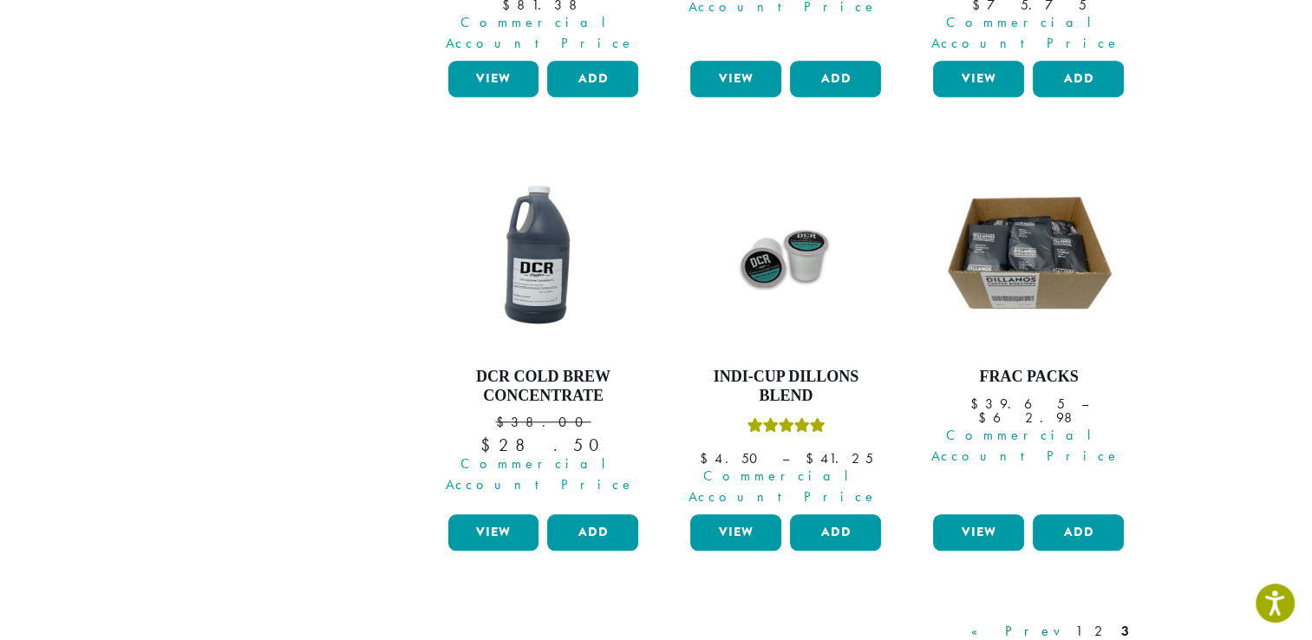
click at [1047, 621] on link "« Prev" at bounding box center [1017, 631] width 99 height 21
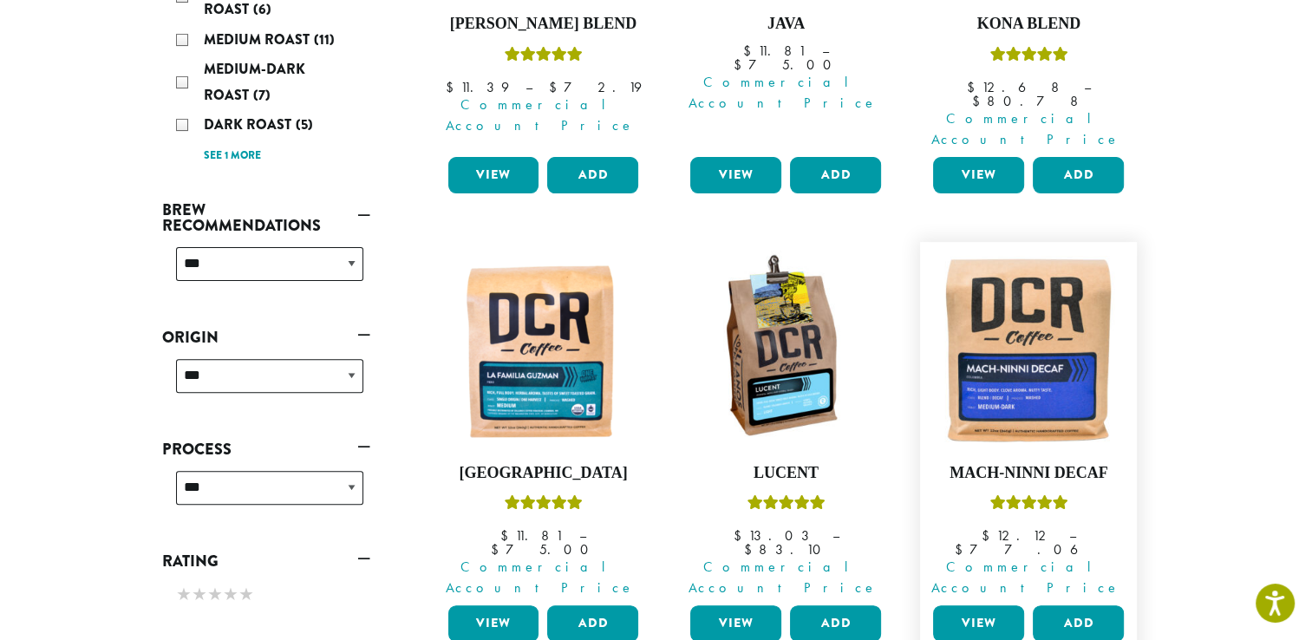
scroll to position [107, 0]
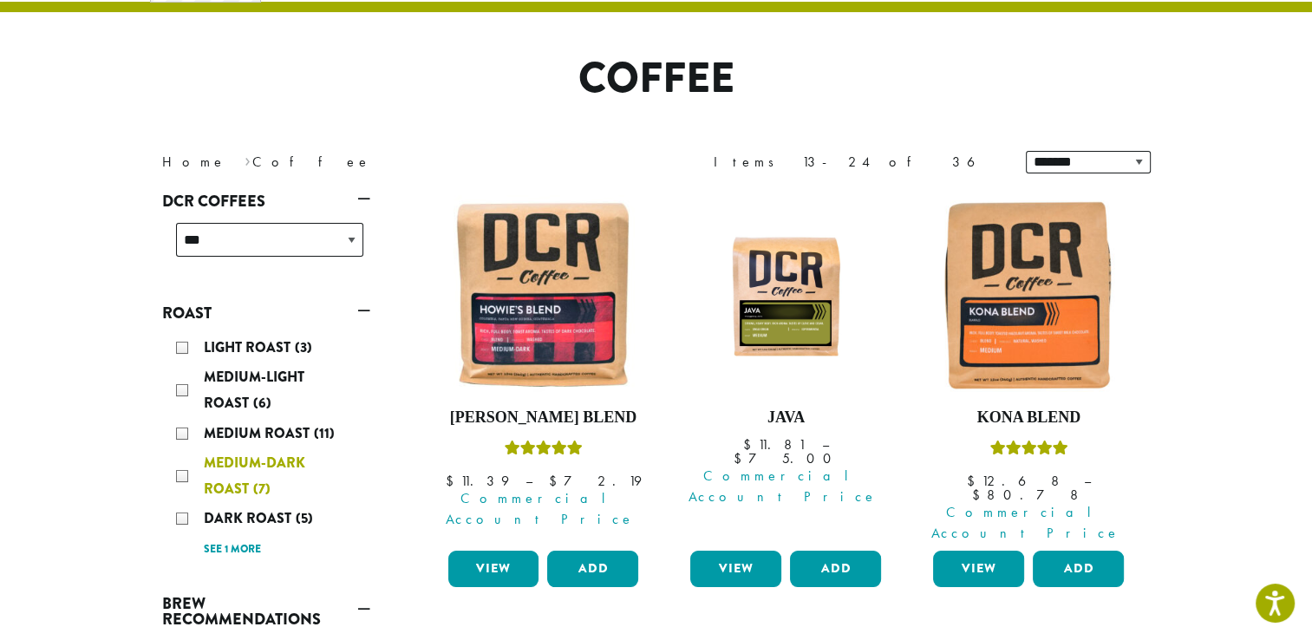
click at [218, 457] on span "Medium-Dark Roast" at bounding box center [254, 476] width 101 height 46
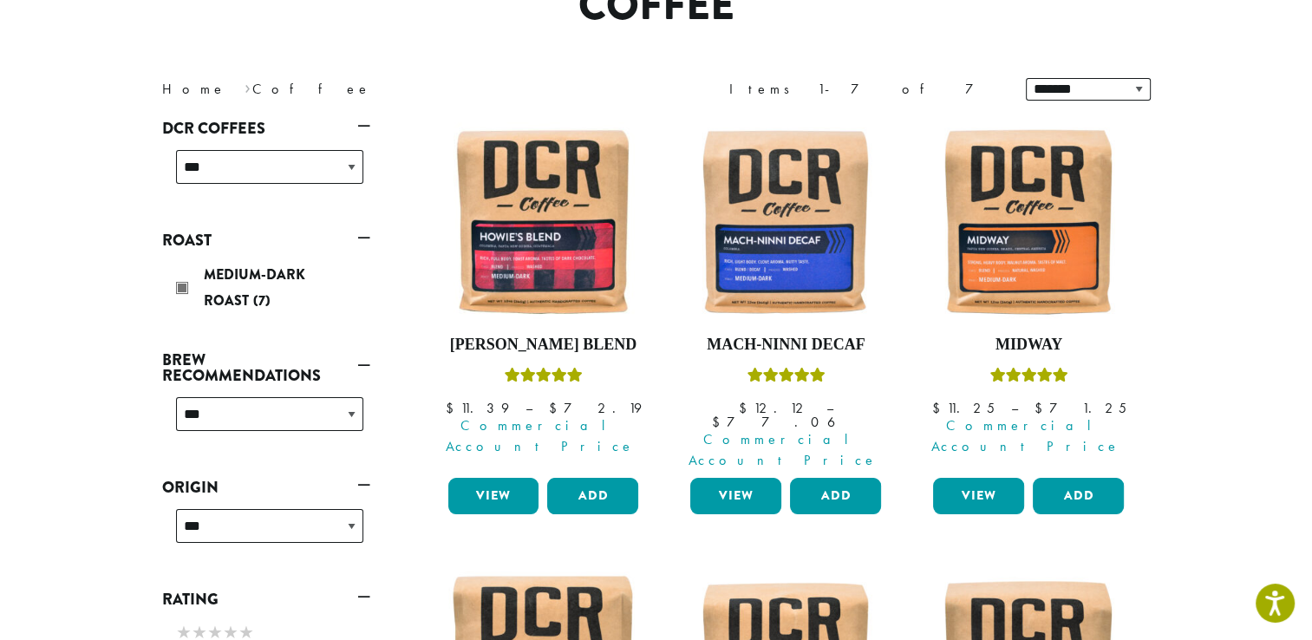
scroll to position [172, 0]
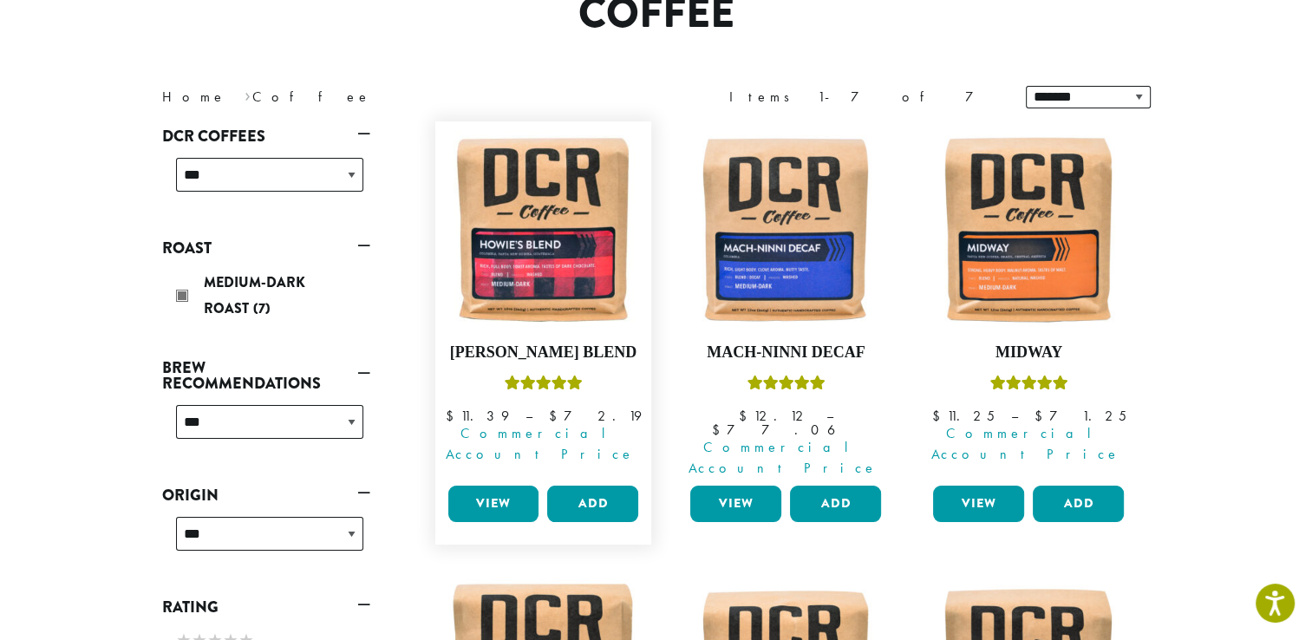
click at [490, 486] on link "View" at bounding box center [493, 504] width 91 height 36
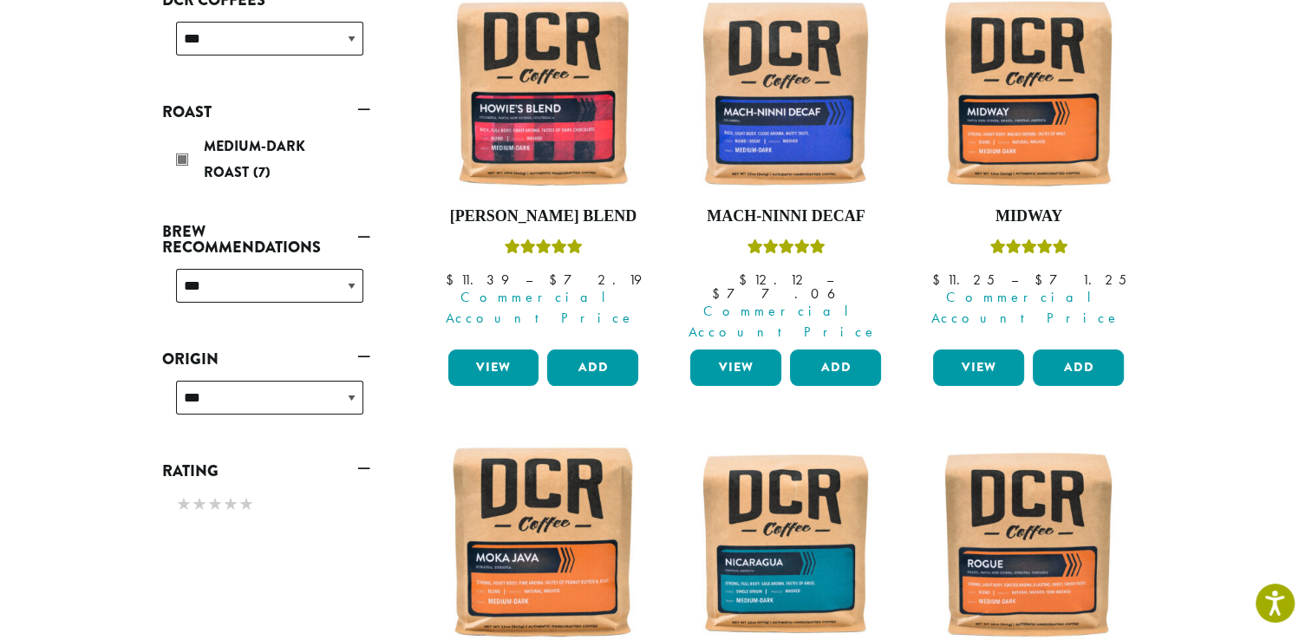
scroll to position [329, 0]
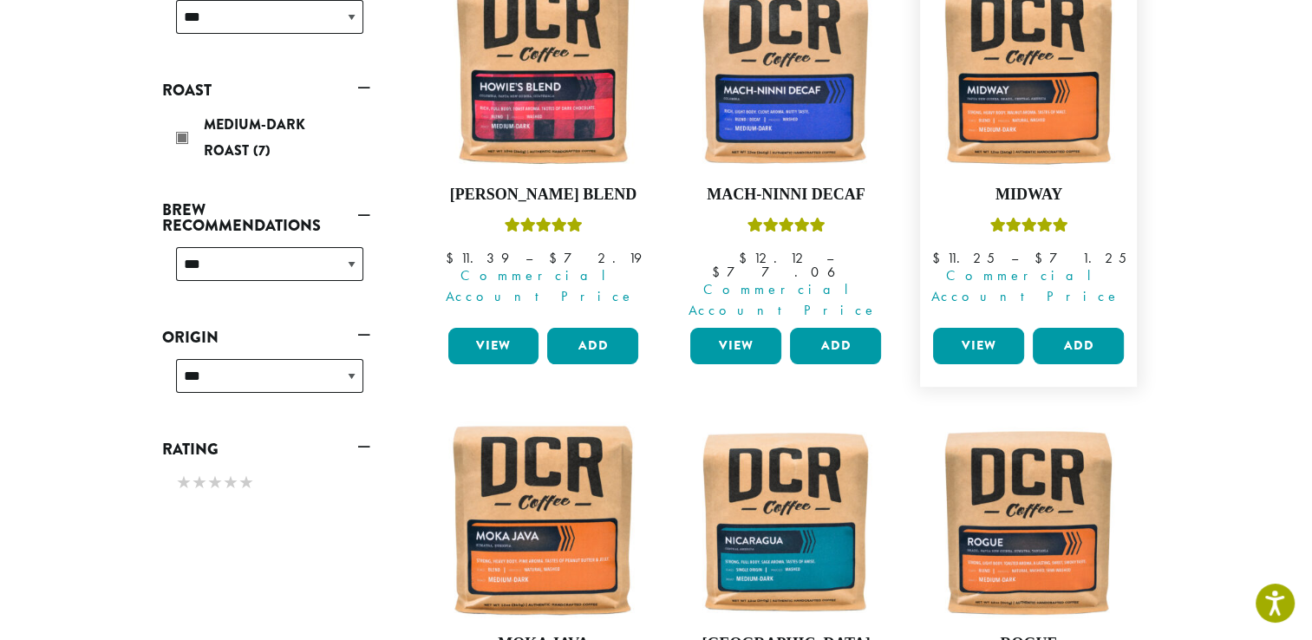
click at [955, 328] on link "View" at bounding box center [978, 346] width 91 height 36
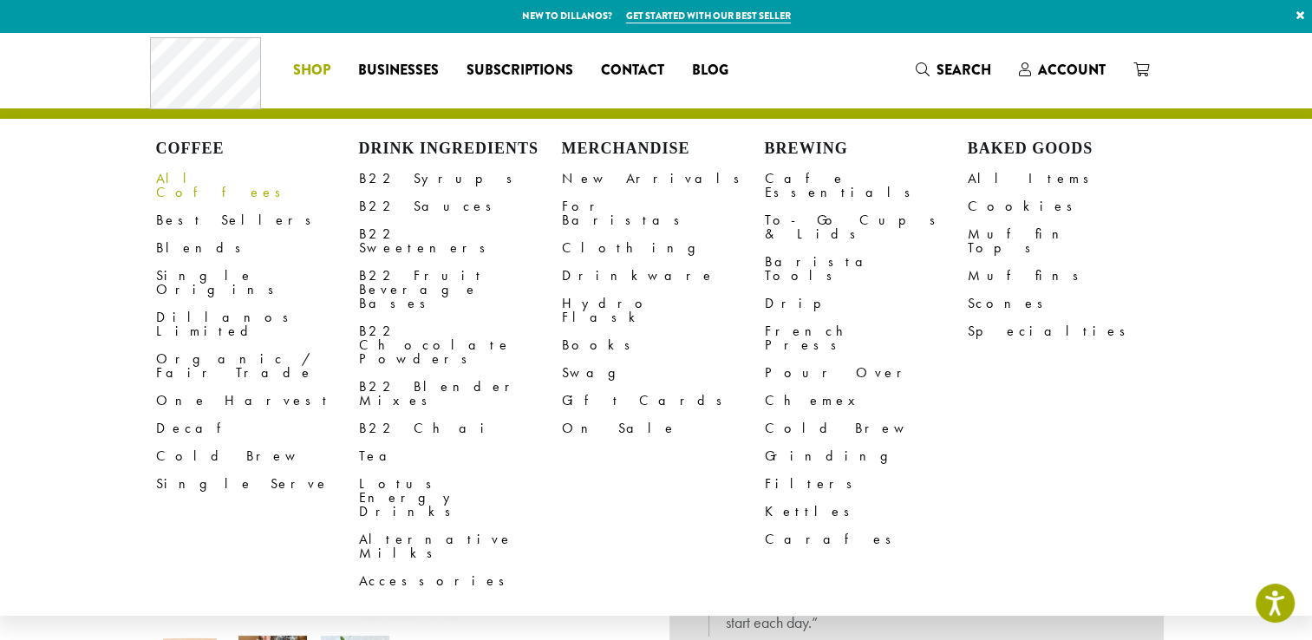
click at [201, 181] on link "All Coffees" at bounding box center [257, 186] width 203 height 42
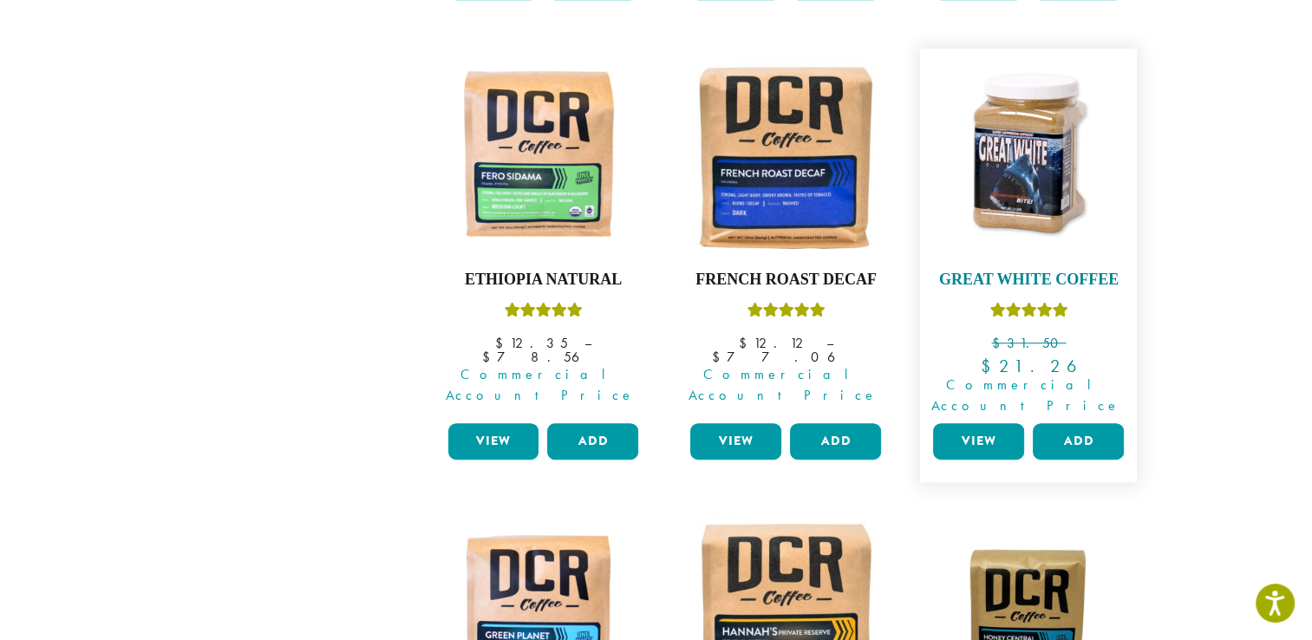
scroll to position [1235, 0]
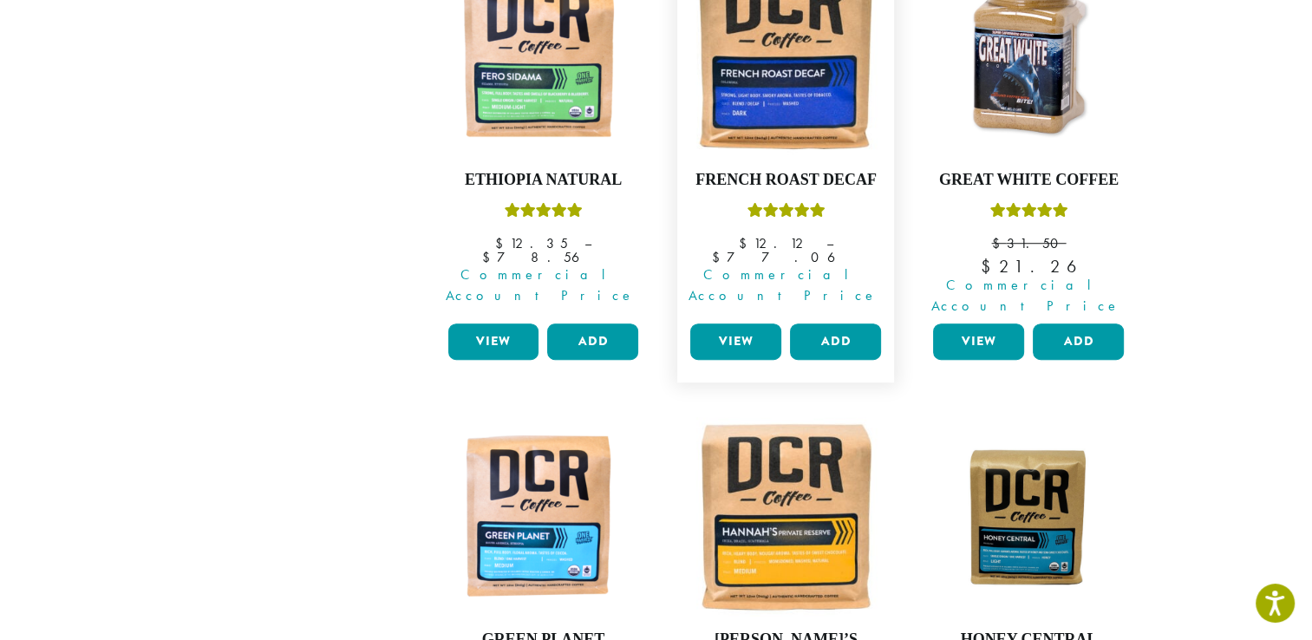
click at [740, 323] on link "View" at bounding box center [735, 341] width 91 height 36
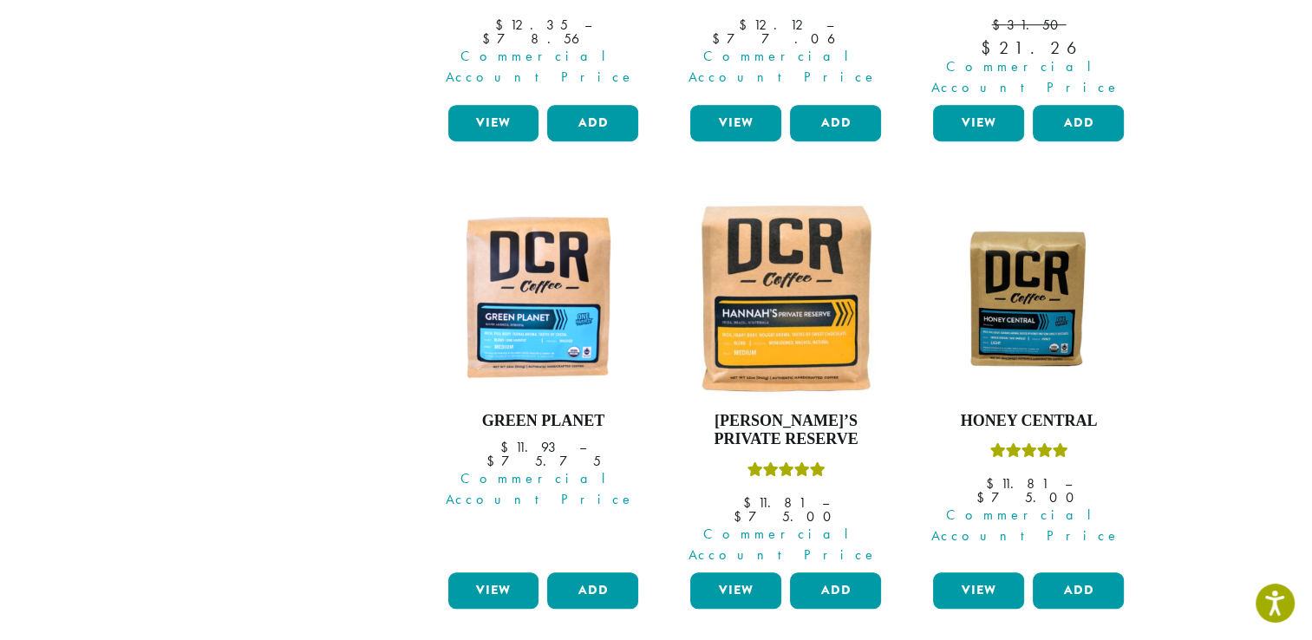
scroll to position [1452, 0]
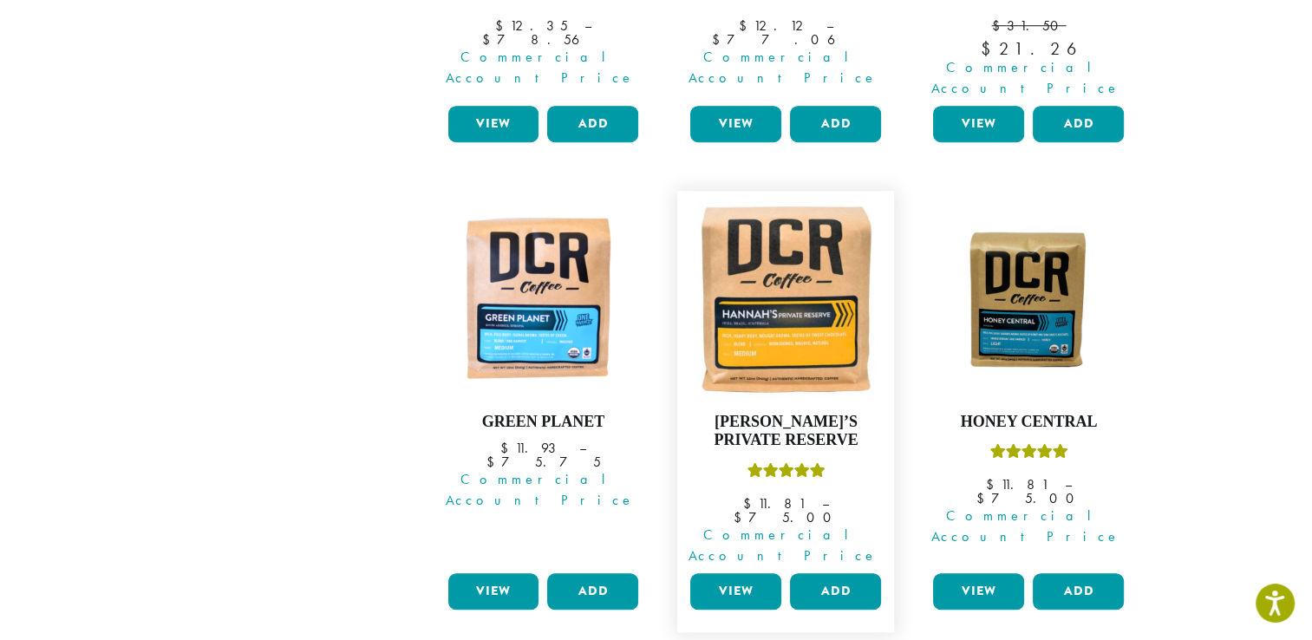
click at [746, 573] on link "View" at bounding box center [735, 591] width 91 height 36
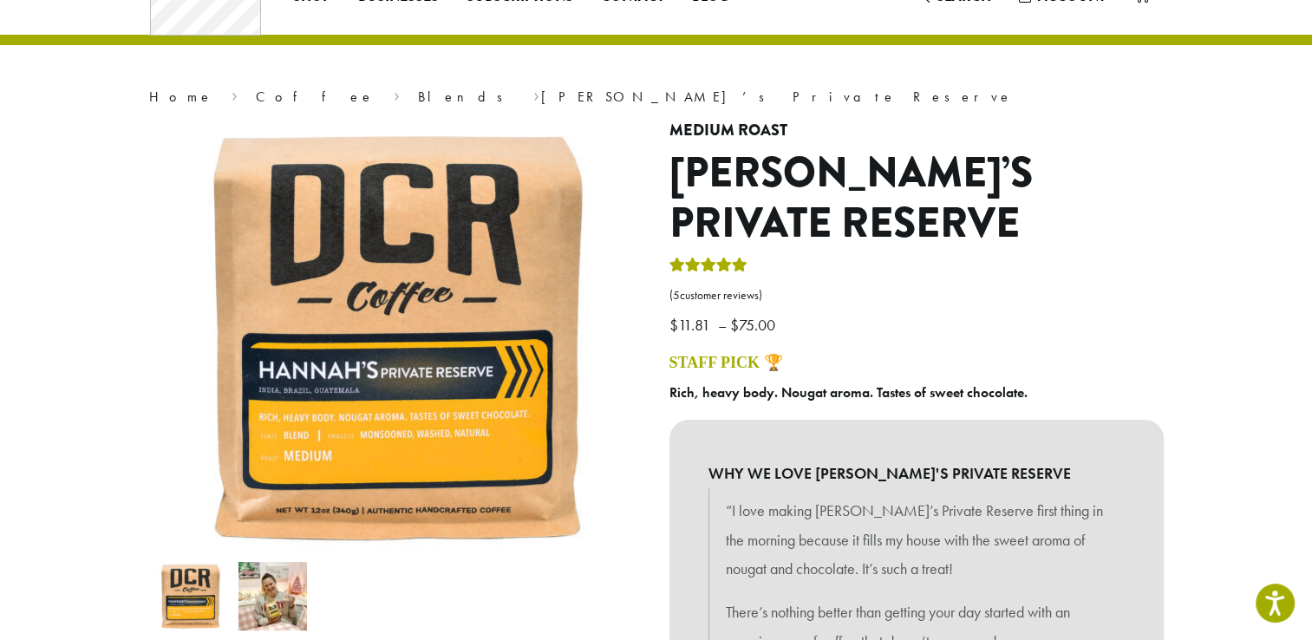
scroll to position [65, 0]
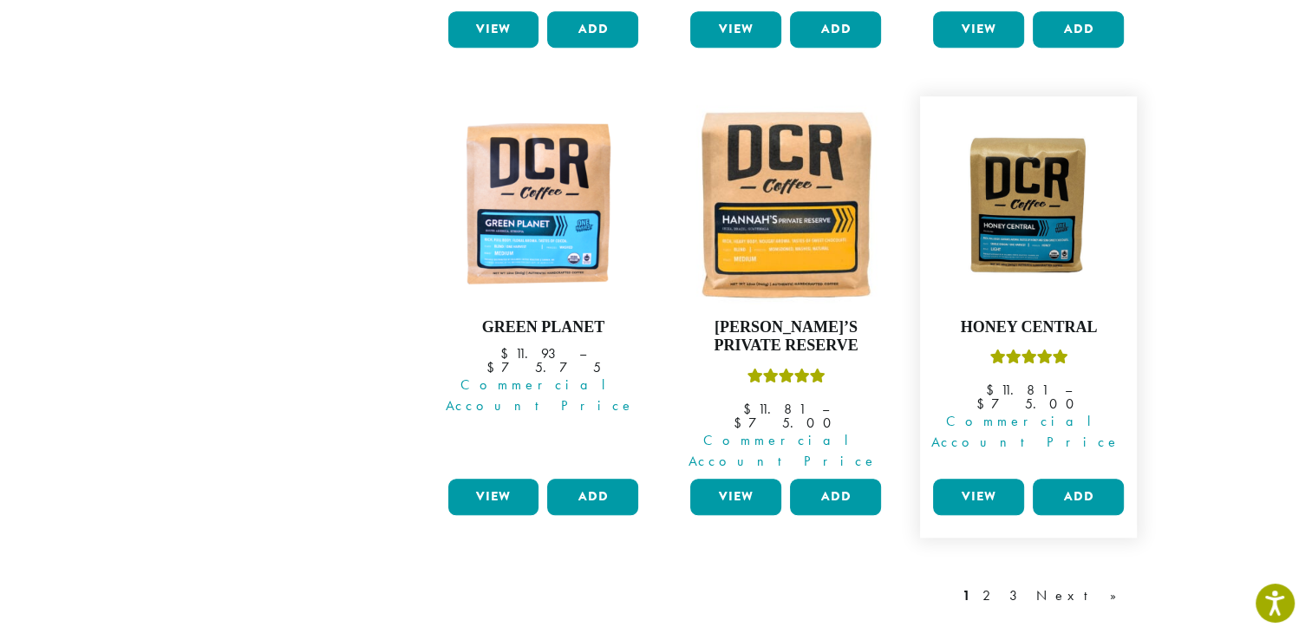
scroll to position [1561, 0]
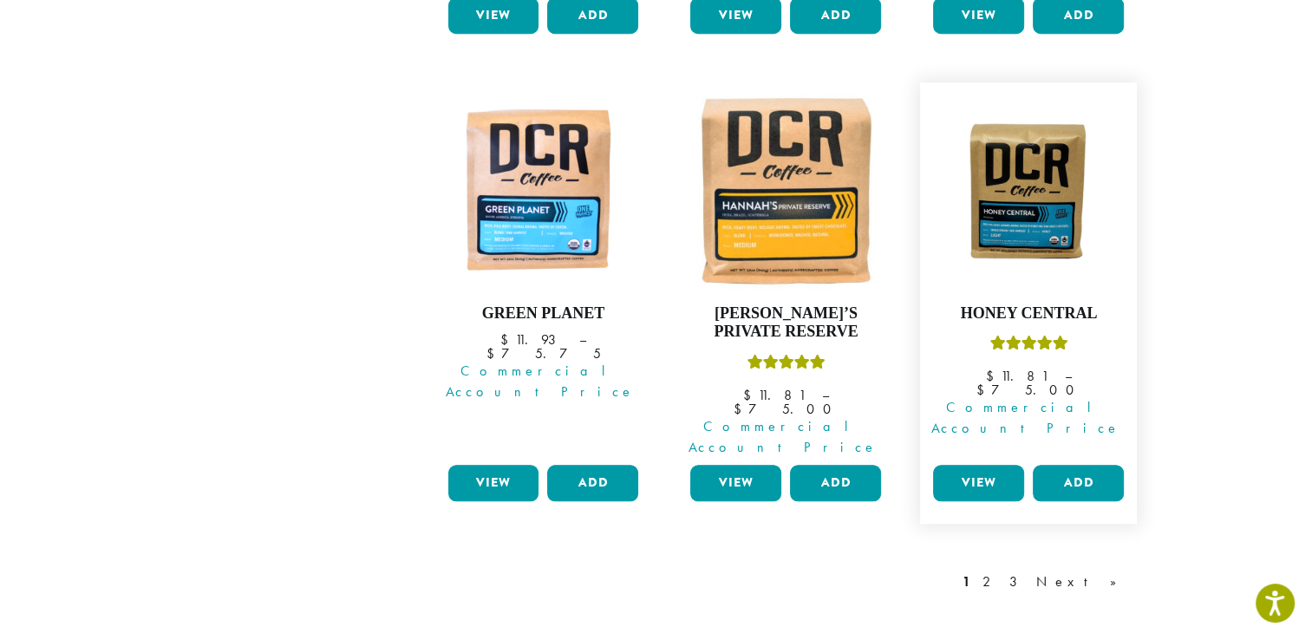
click at [977, 465] on link "View" at bounding box center [978, 483] width 91 height 36
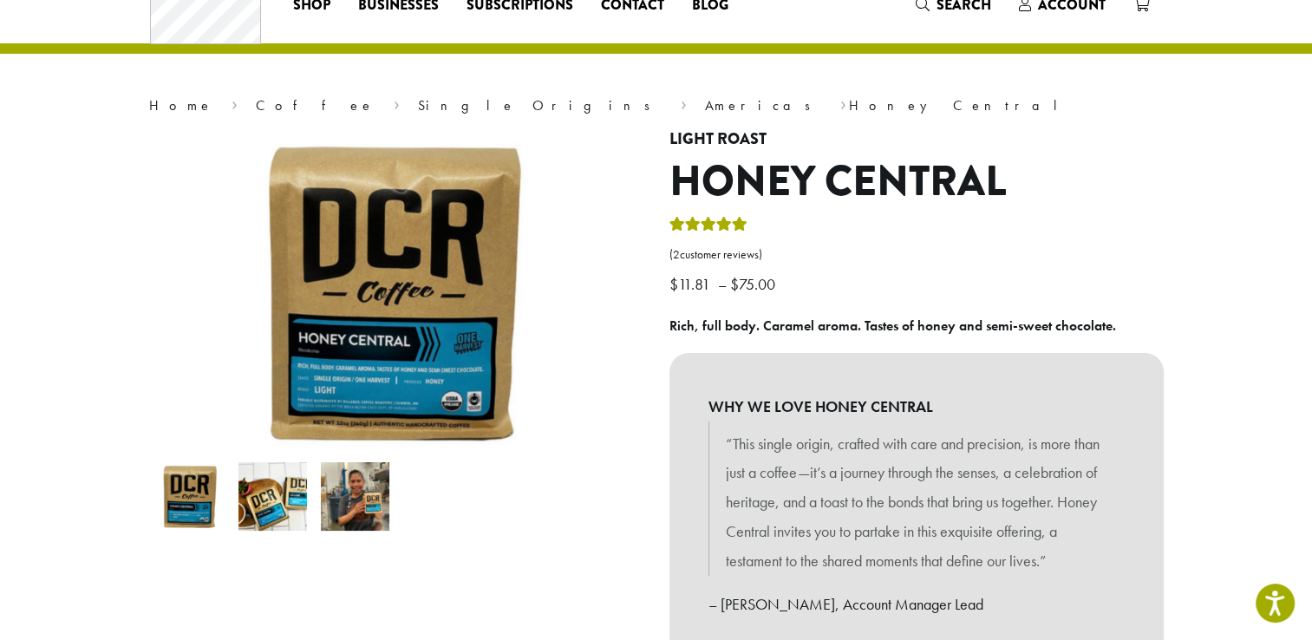
scroll to position [87, 0]
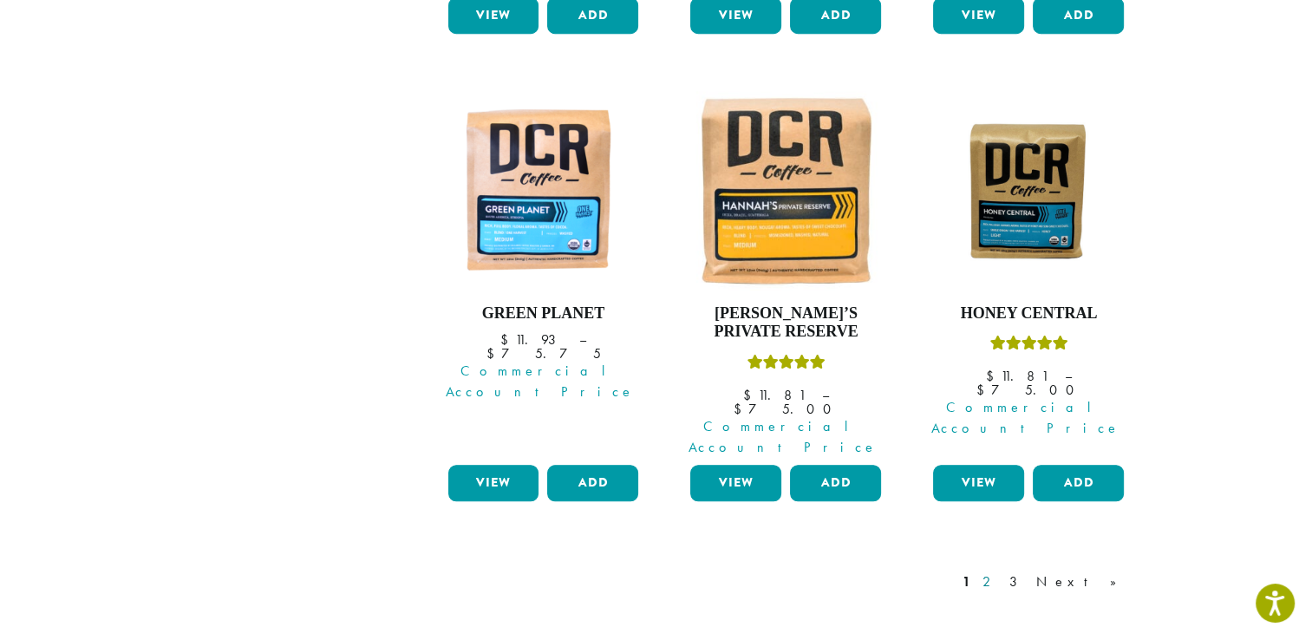
click at [1001, 571] on link "2" at bounding box center [990, 581] width 22 height 21
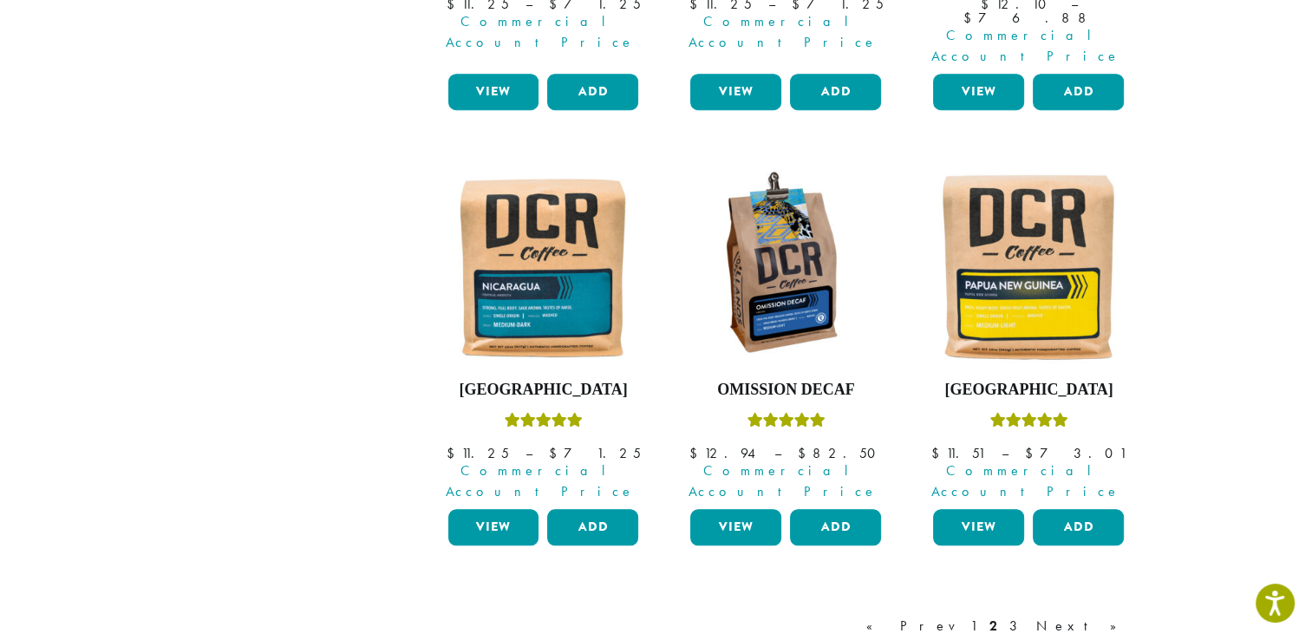
scroll to position [1494, 0]
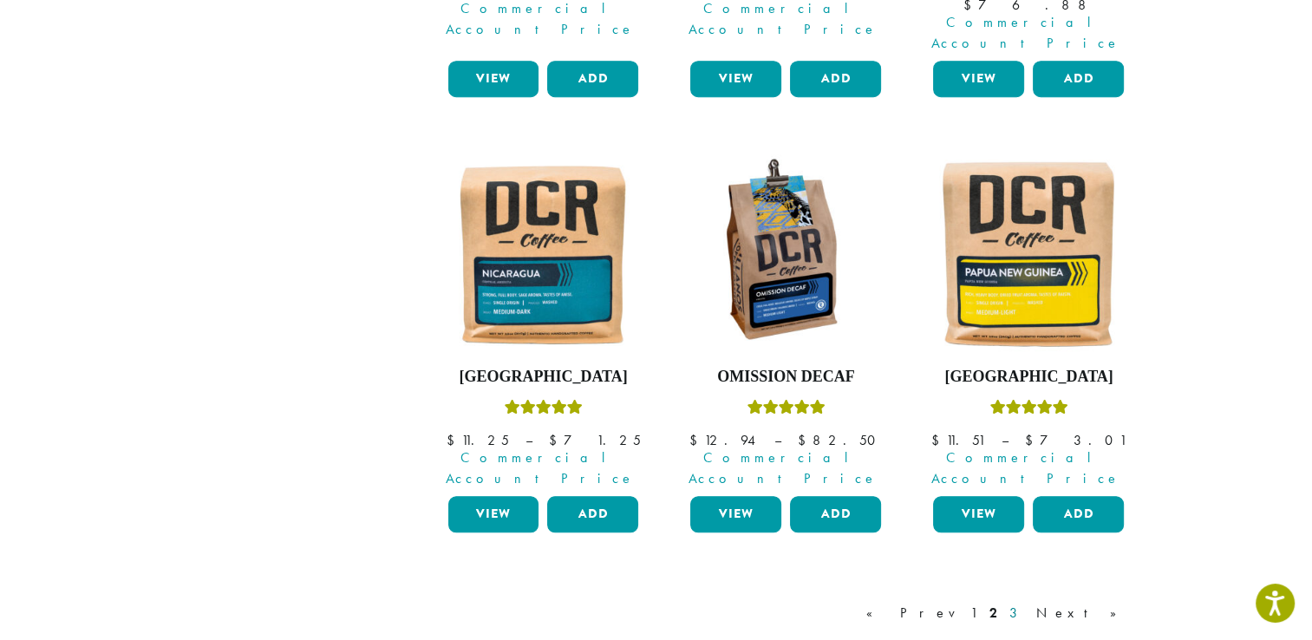
click at [1027, 603] on link "3" at bounding box center [1017, 613] width 22 height 21
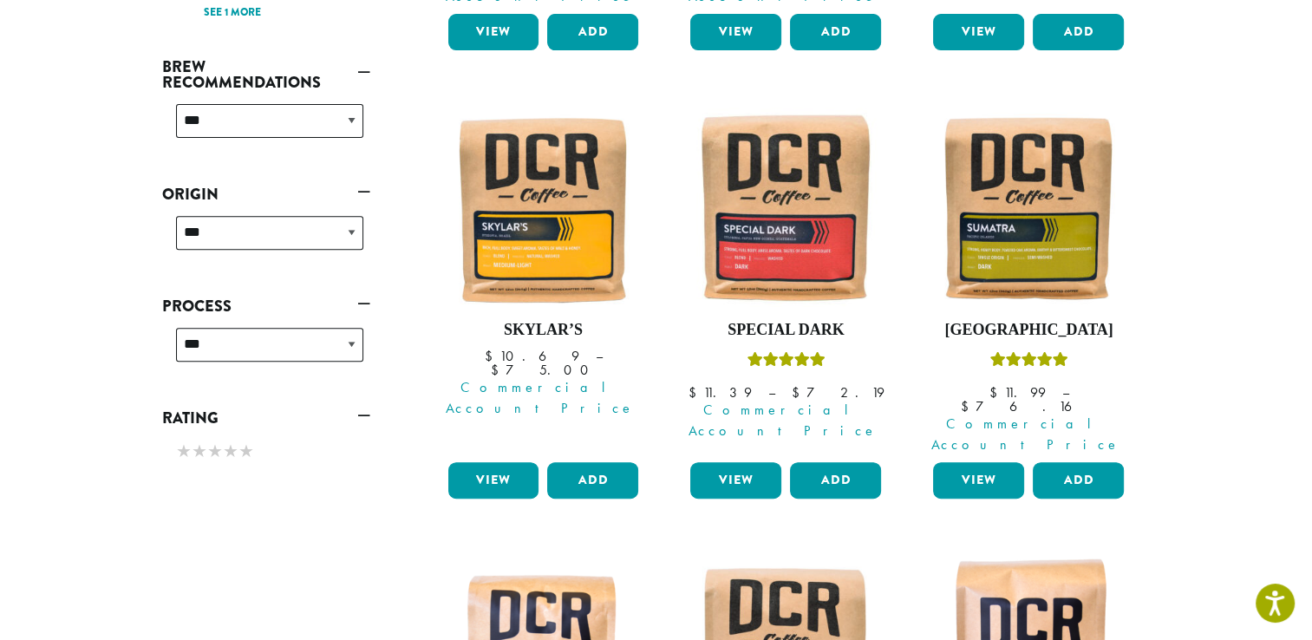
scroll to position [562, 0]
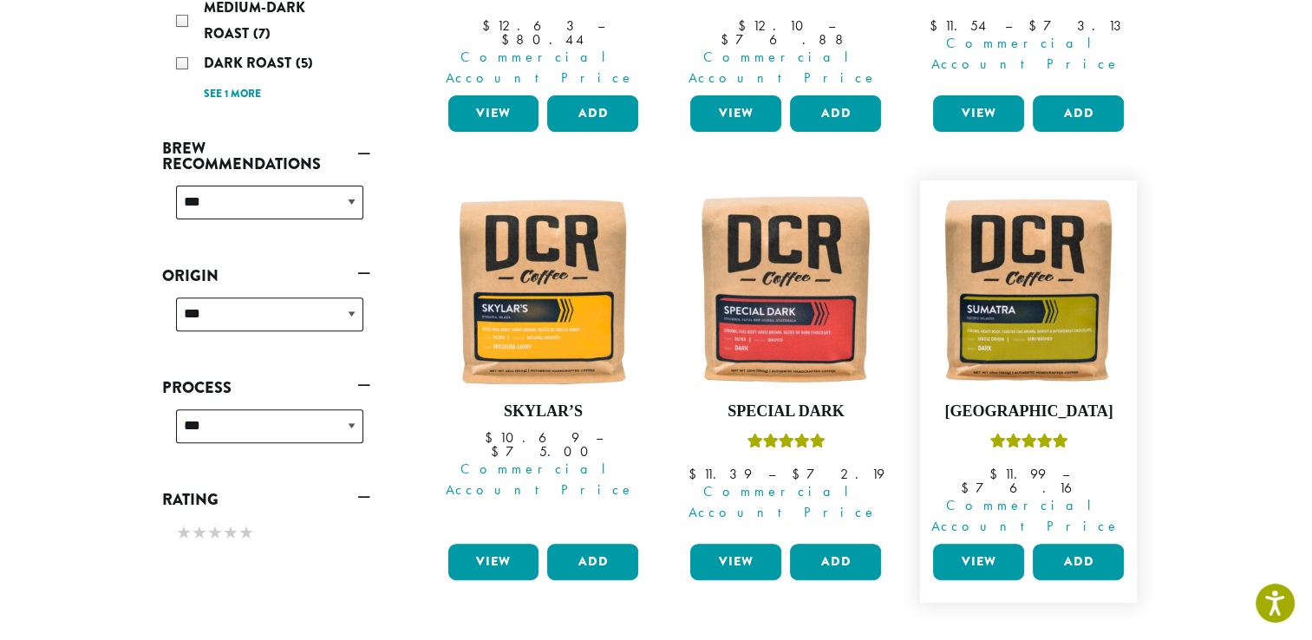
click at [992, 544] on link "View" at bounding box center [978, 562] width 91 height 36
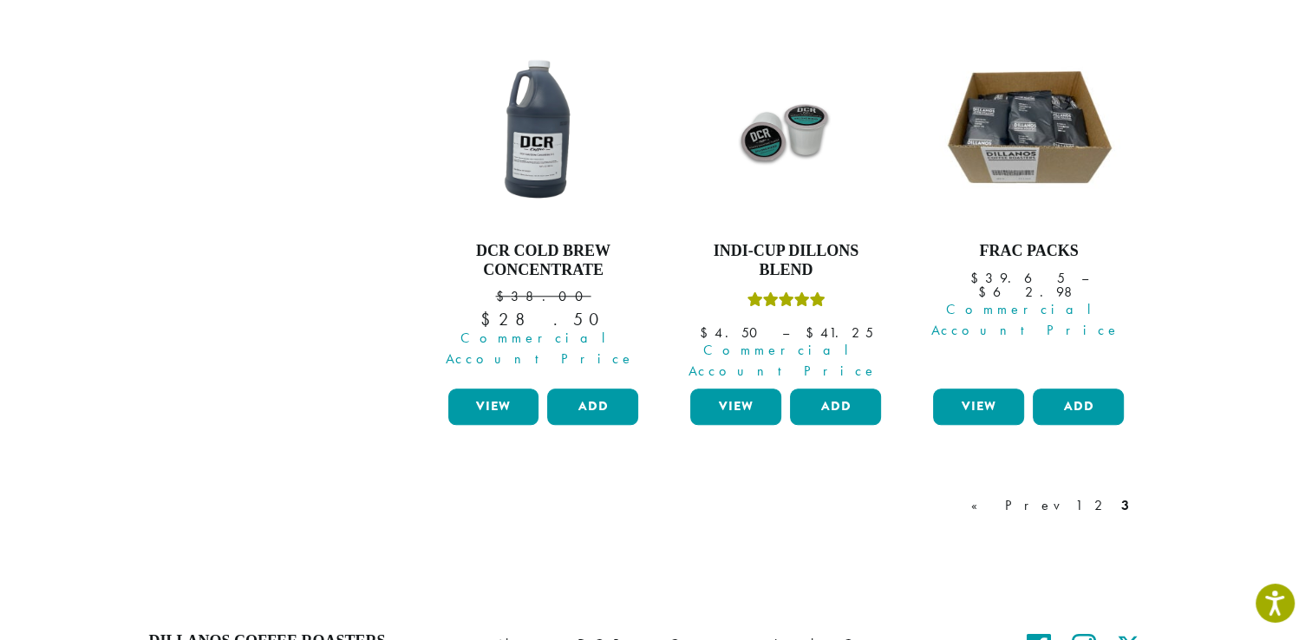
scroll to position [1623, 0]
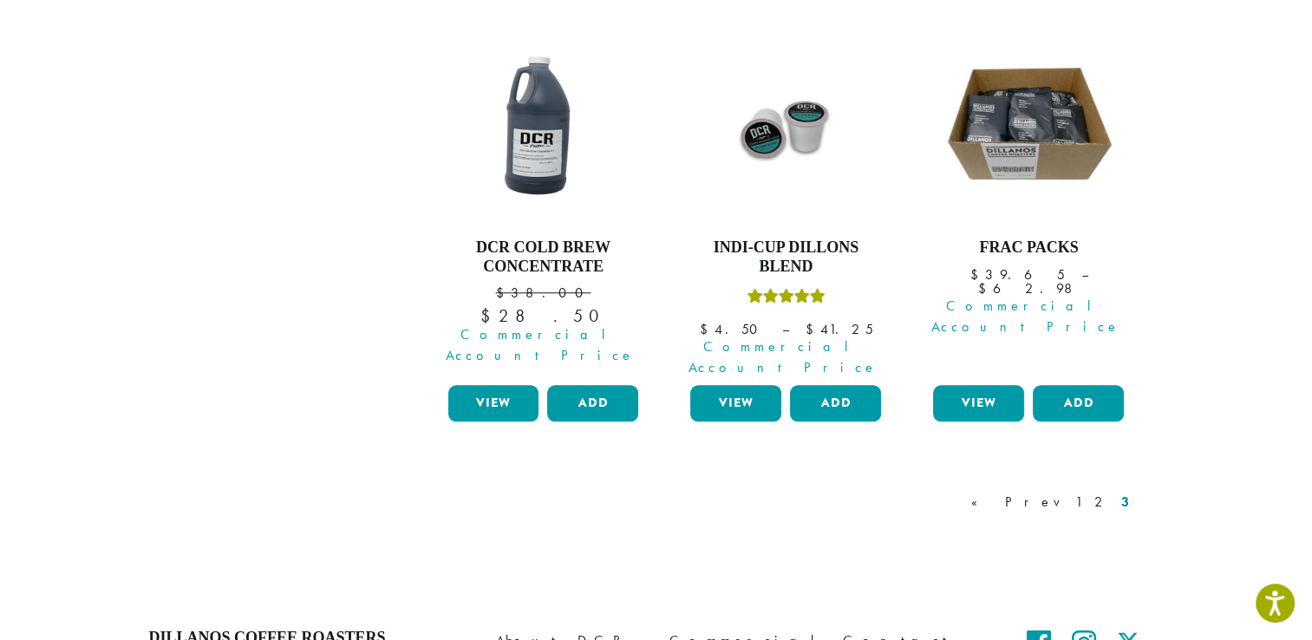
click at [1125, 492] on link "3" at bounding box center [1125, 502] width 15 height 21
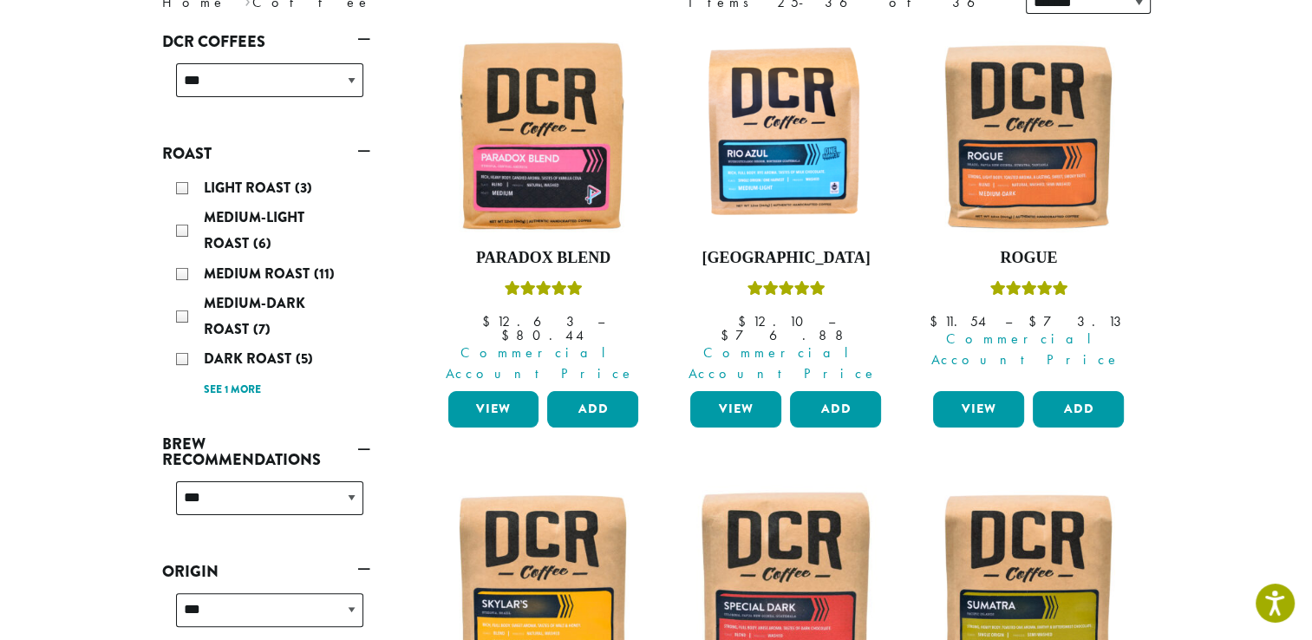
scroll to position [258, 0]
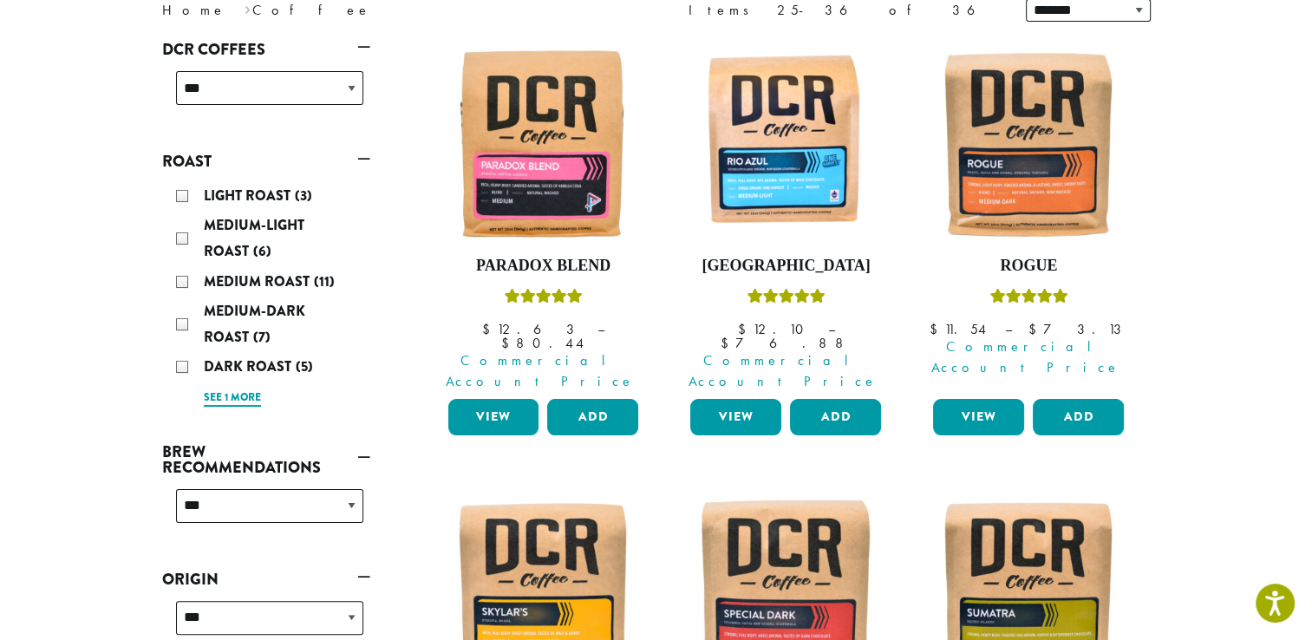
click at [212, 394] on link "See 1 more" at bounding box center [232, 397] width 57 height 17
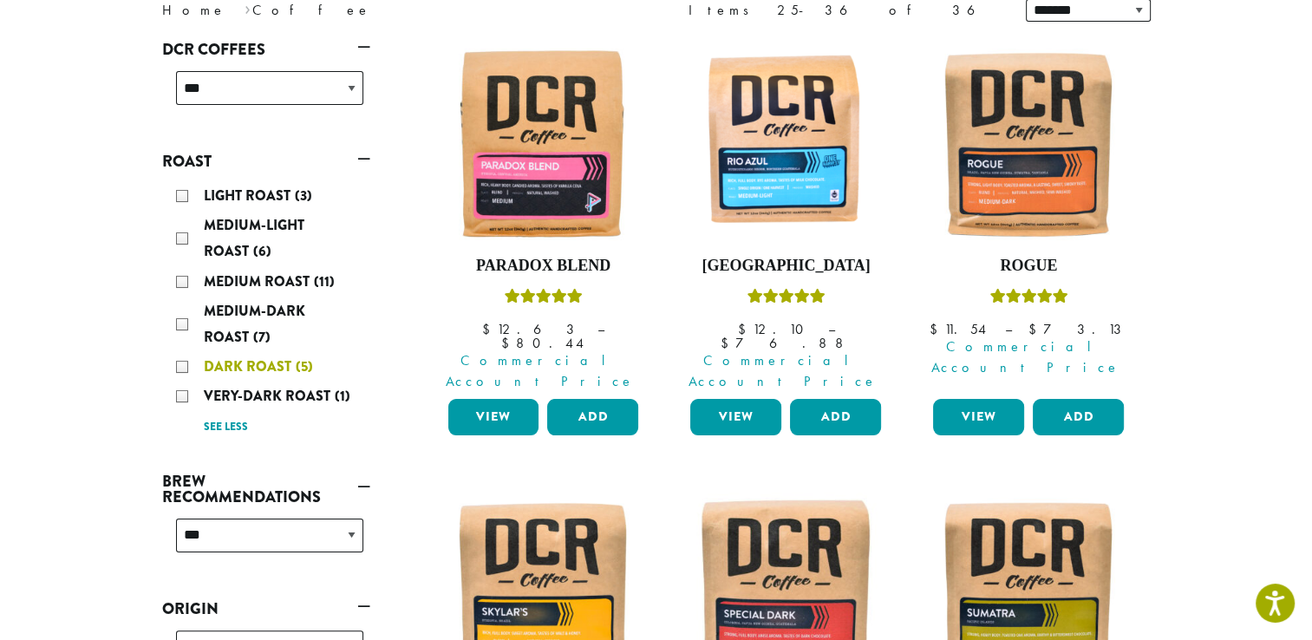
click at [181, 369] on div "Dark Roast (5)" at bounding box center [269, 367] width 187 height 26
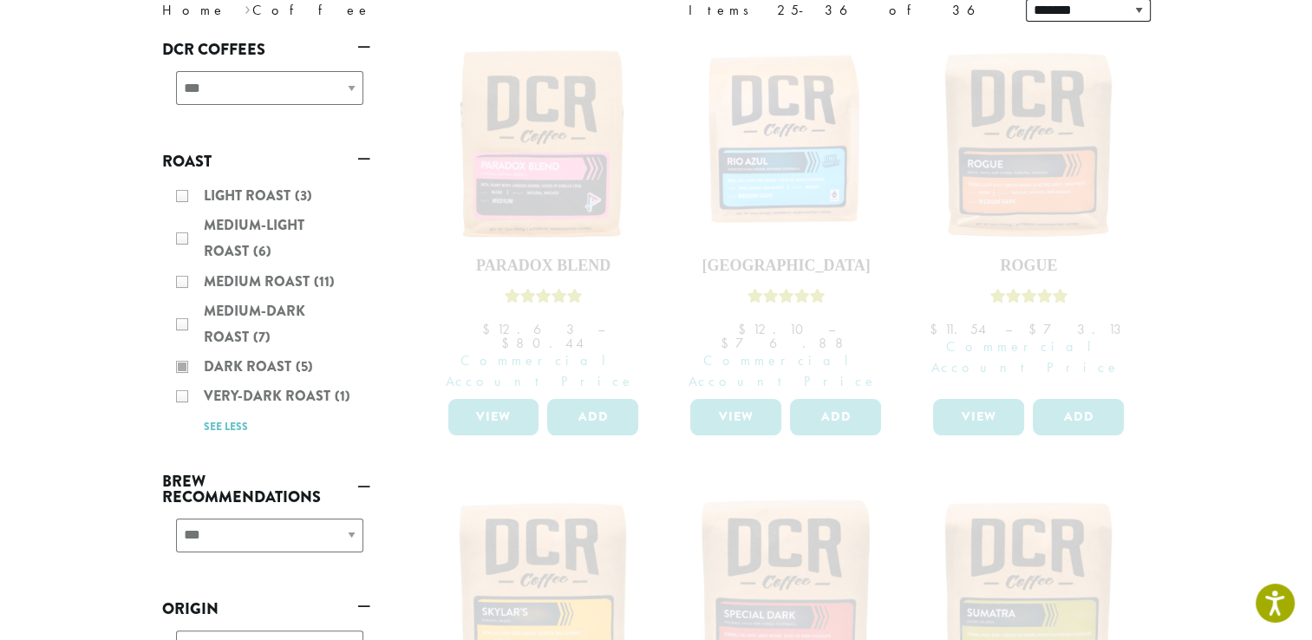
click at [181, 393] on div "Light Roast (3) Medium-Light Roast (6) Medium Roast (11) Medium-Dark Roast (7) …" at bounding box center [266, 311] width 208 height 270
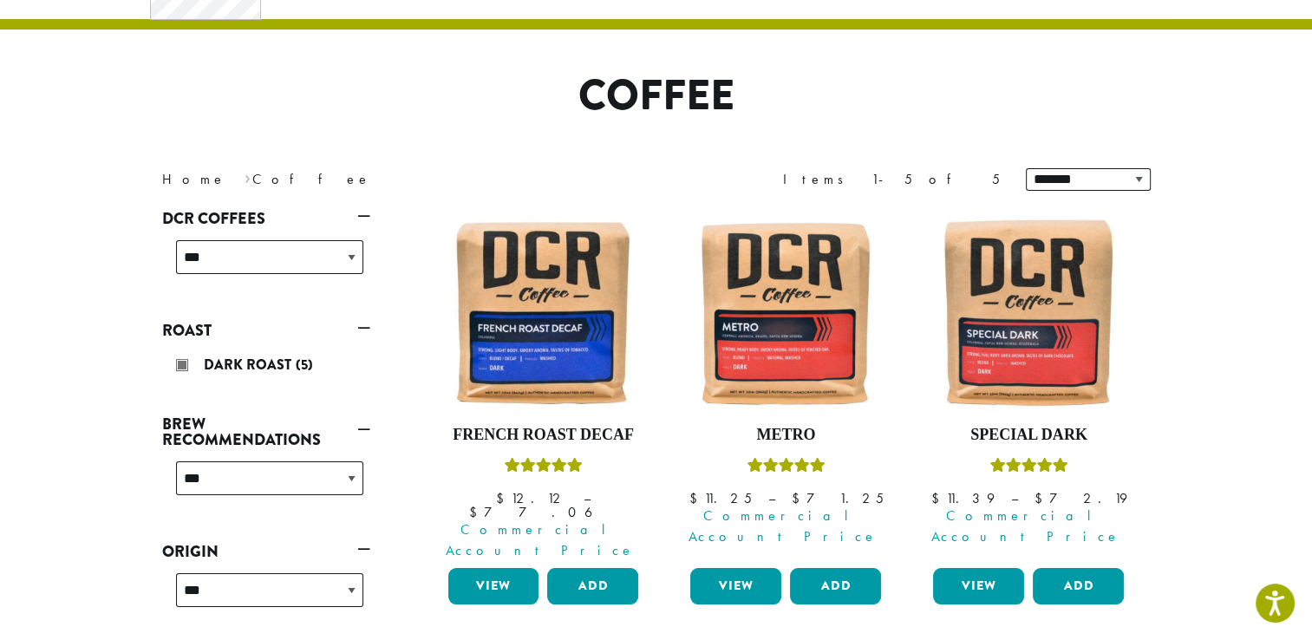
scroll to position [85, 0]
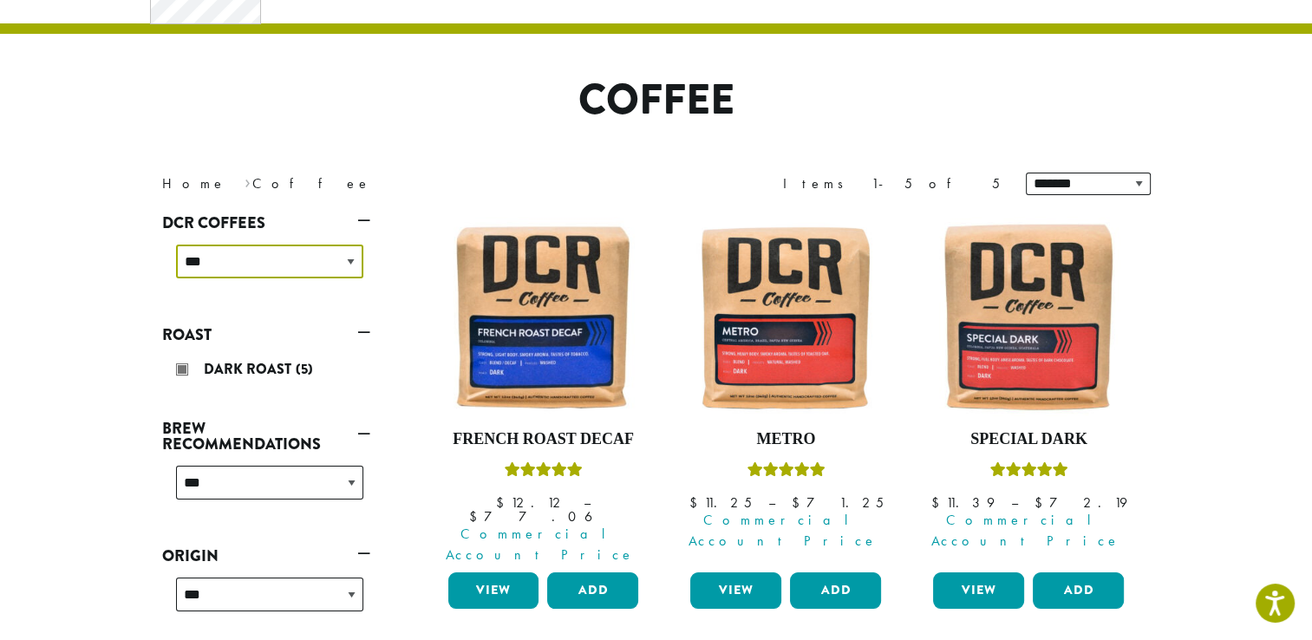
click at [267, 256] on select "**********" at bounding box center [269, 261] width 187 height 34
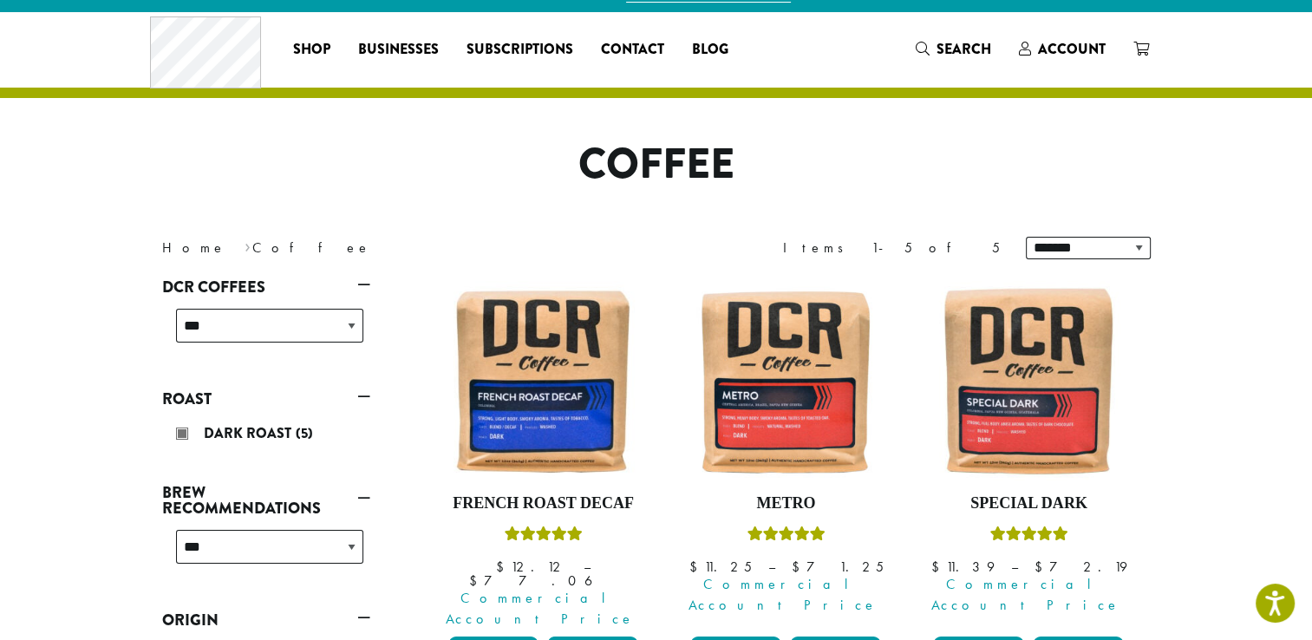
scroll to position [20, 0]
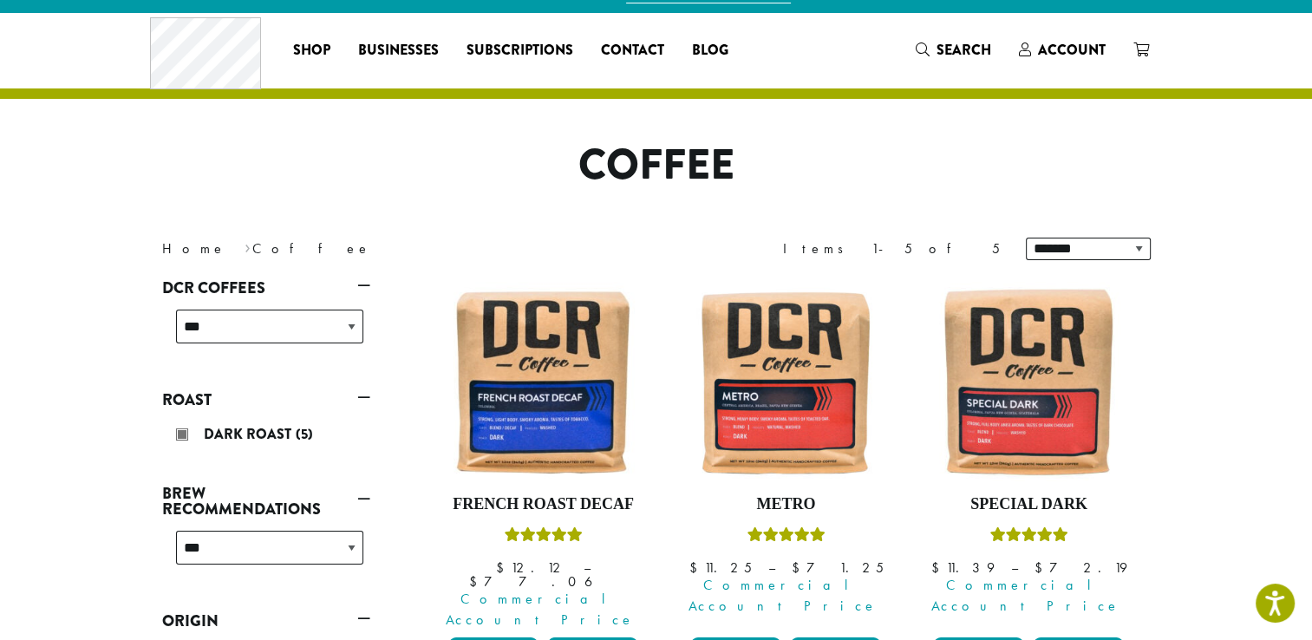
scroll to position [258, 0]
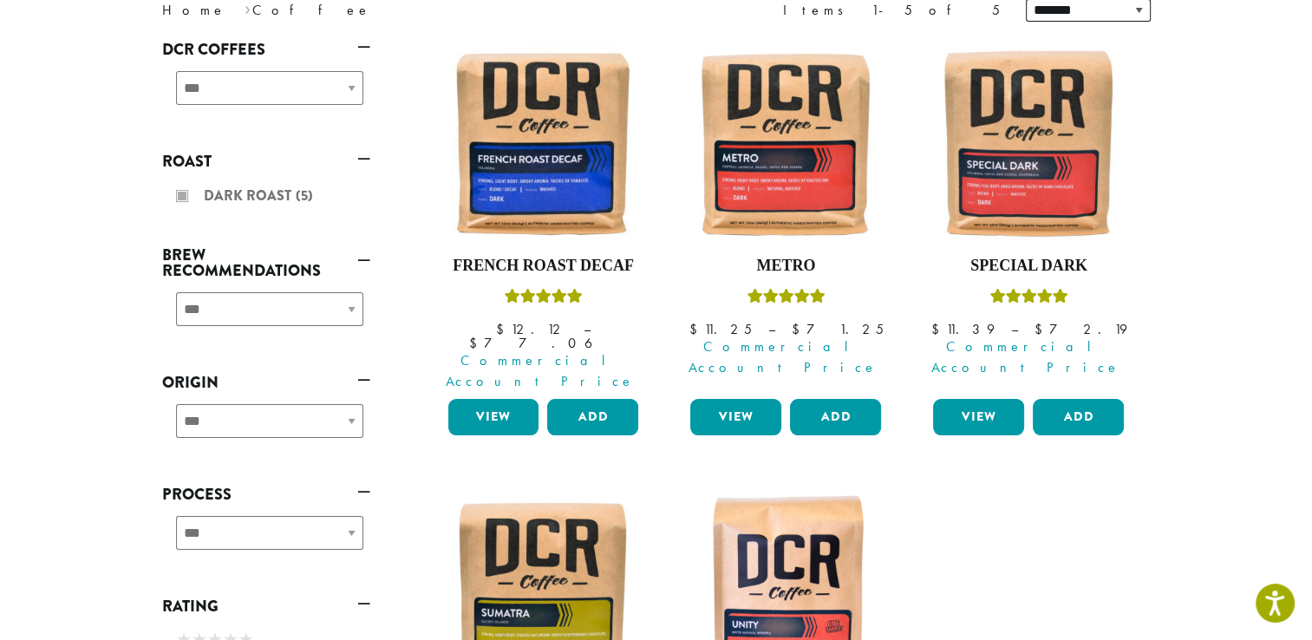
click at [334, 86] on div "**********" at bounding box center [266, 95] width 208 height 62
click at [353, 90] on div "**********" at bounding box center [266, 95] width 208 height 62
click at [349, 86] on div "**********" at bounding box center [266, 95] width 208 height 62
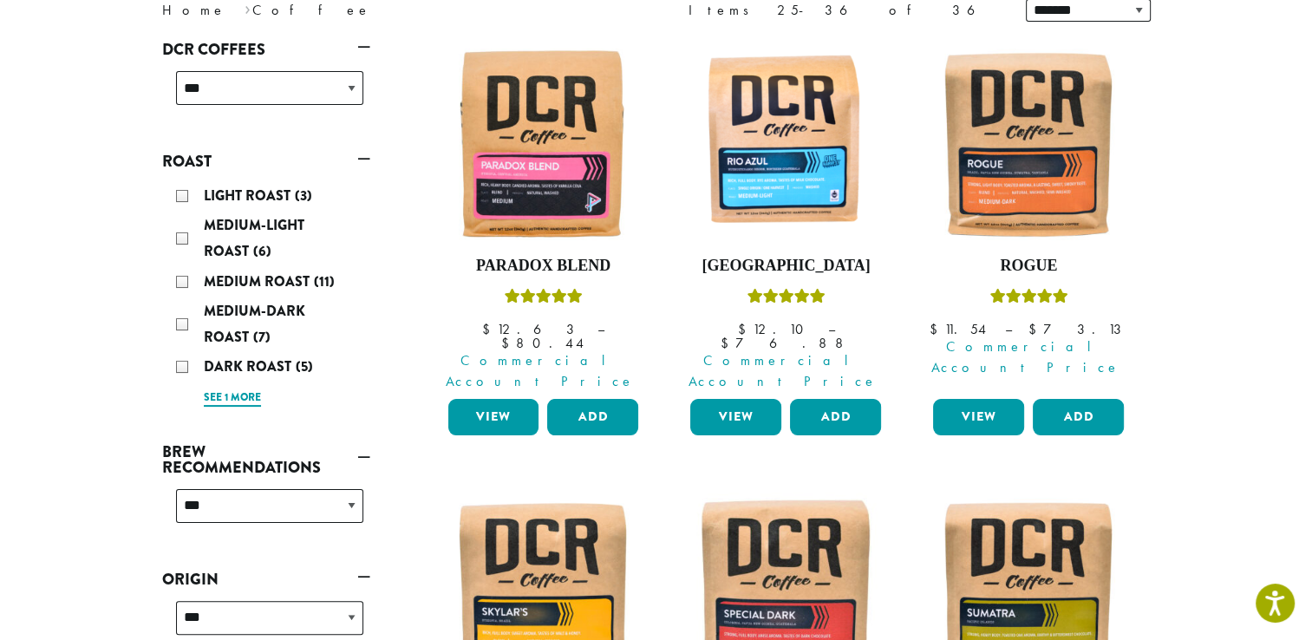
click at [218, 393] on link "See 1 more" at bounding box center [232, 397] width 57 height 17
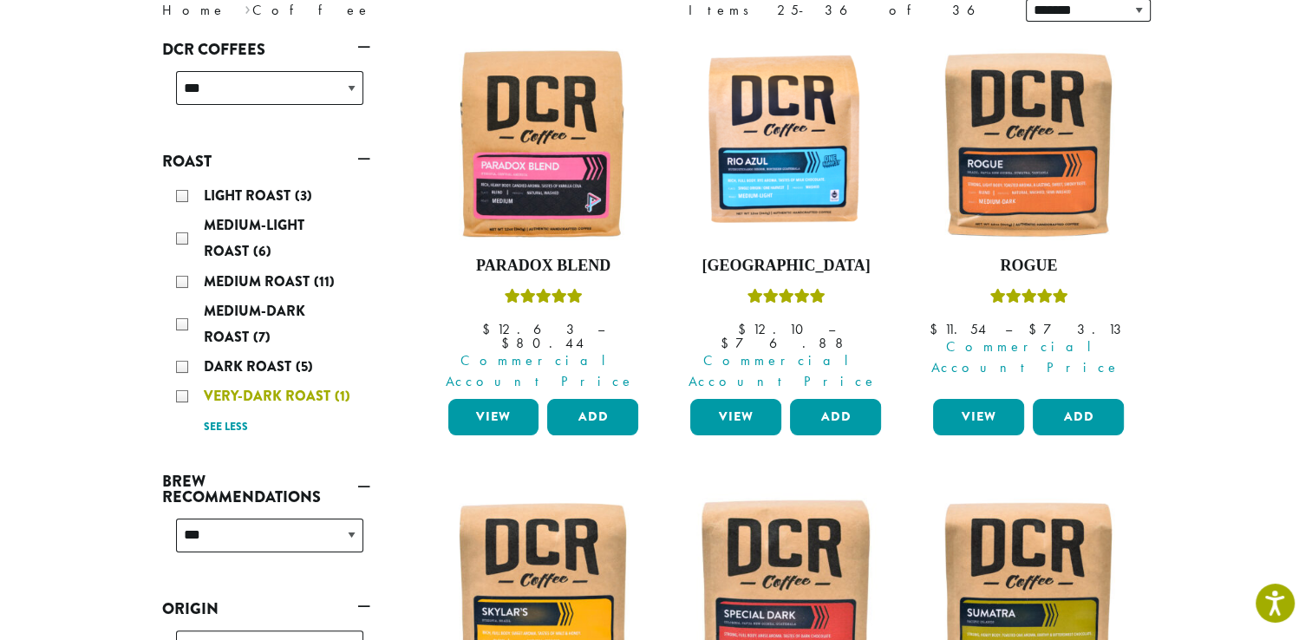
click at [183, 395] on div "Very-Dark Roast (1)" at bounding box center [269, 396] width 187 height 26
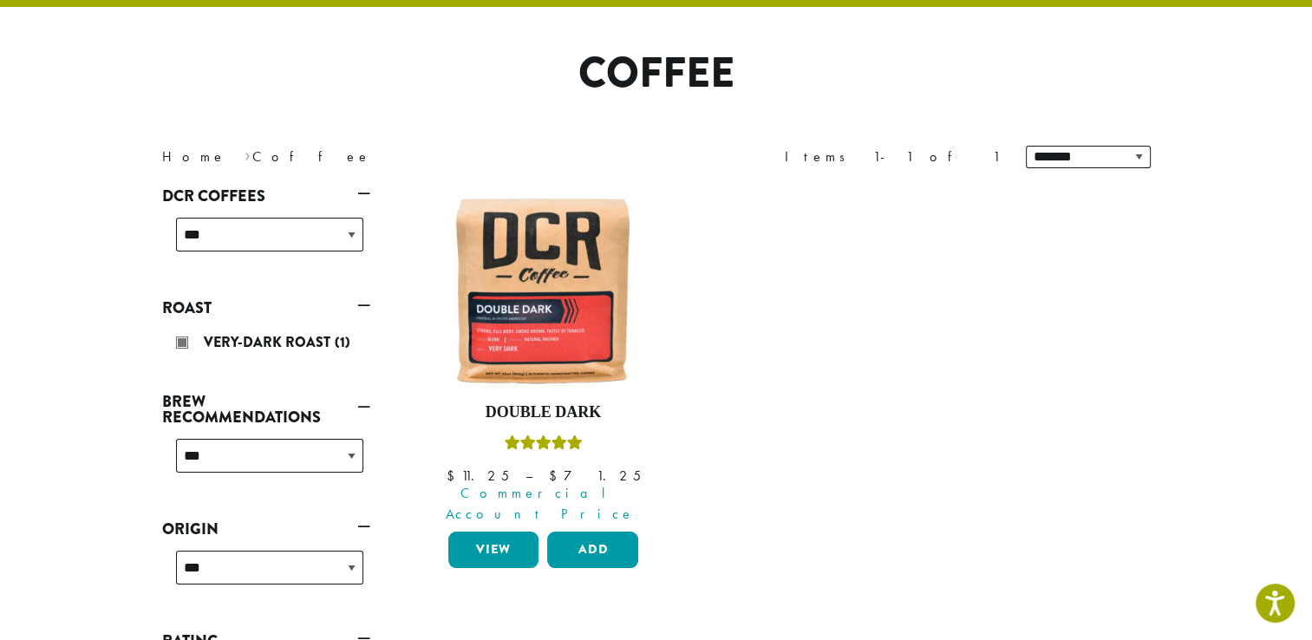
scroll to position [107, 0]
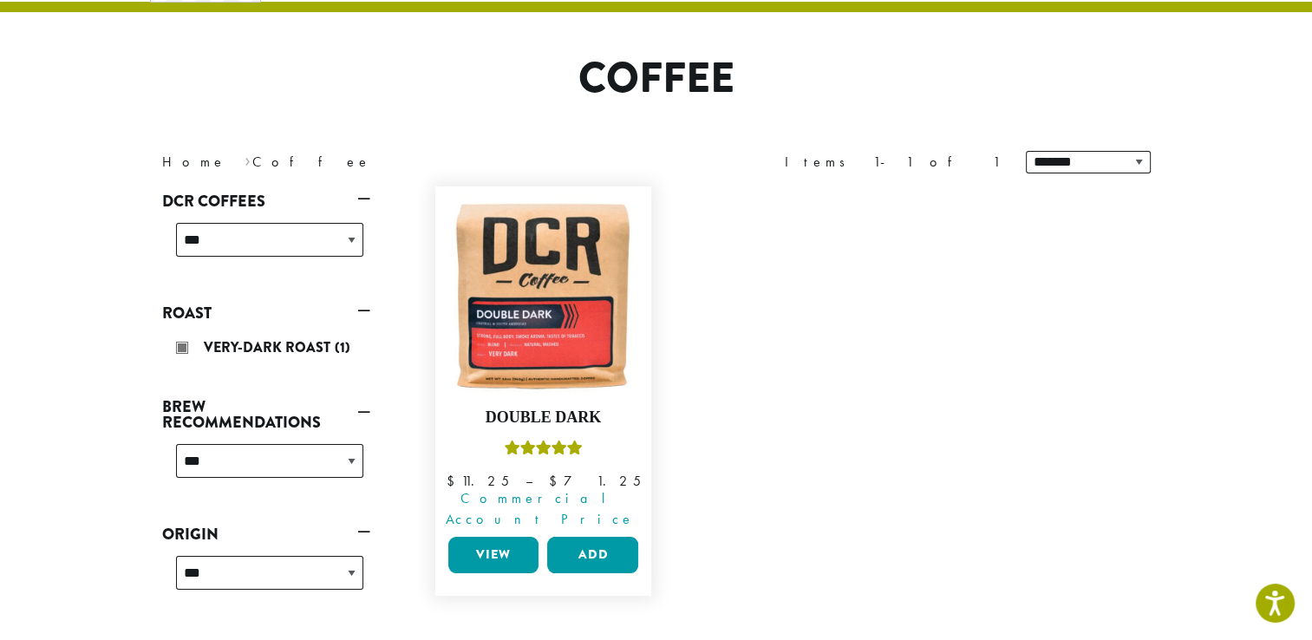
click at [491, 537] on link "View" at bounding box center [493, 555] width 91 height 36
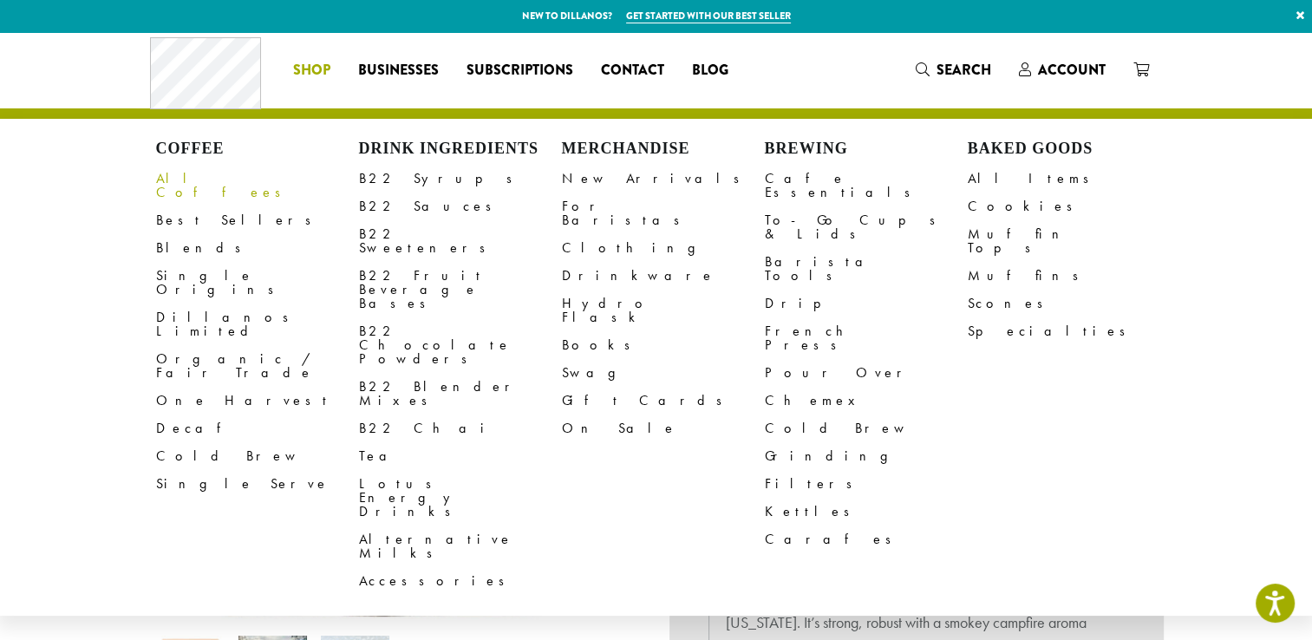
click at [166, 180] on link "All Coffees" at bounding box center [257, 186] width 203 height 42
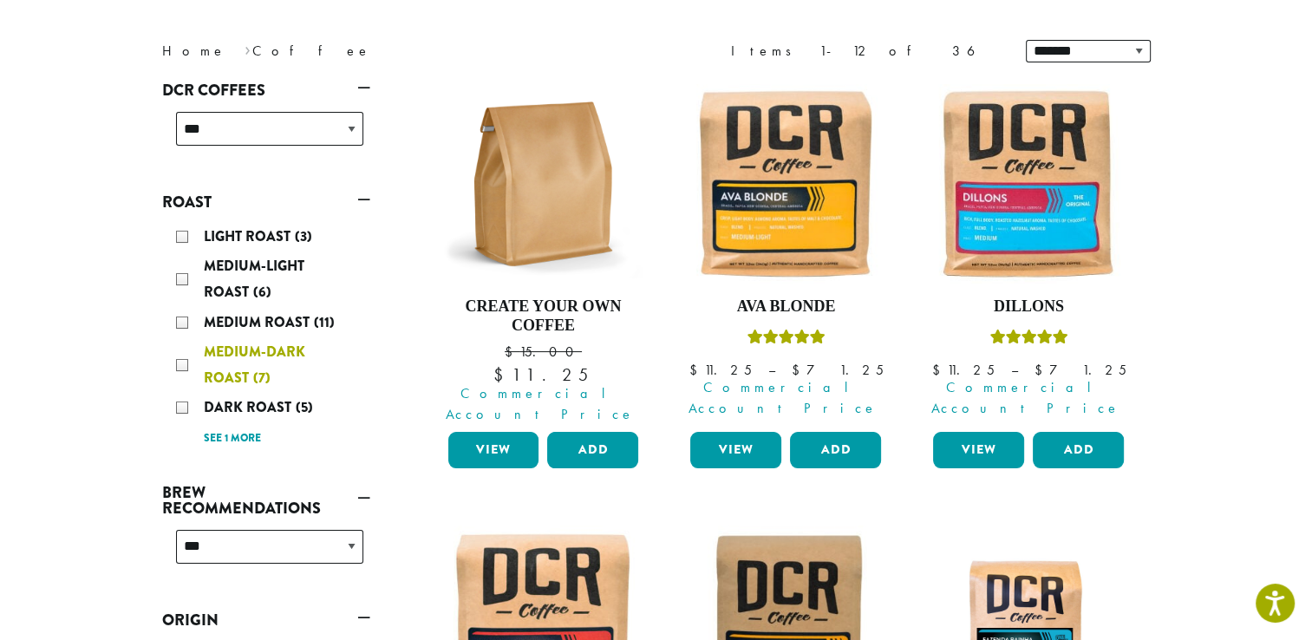
scroll to position [238, 0]
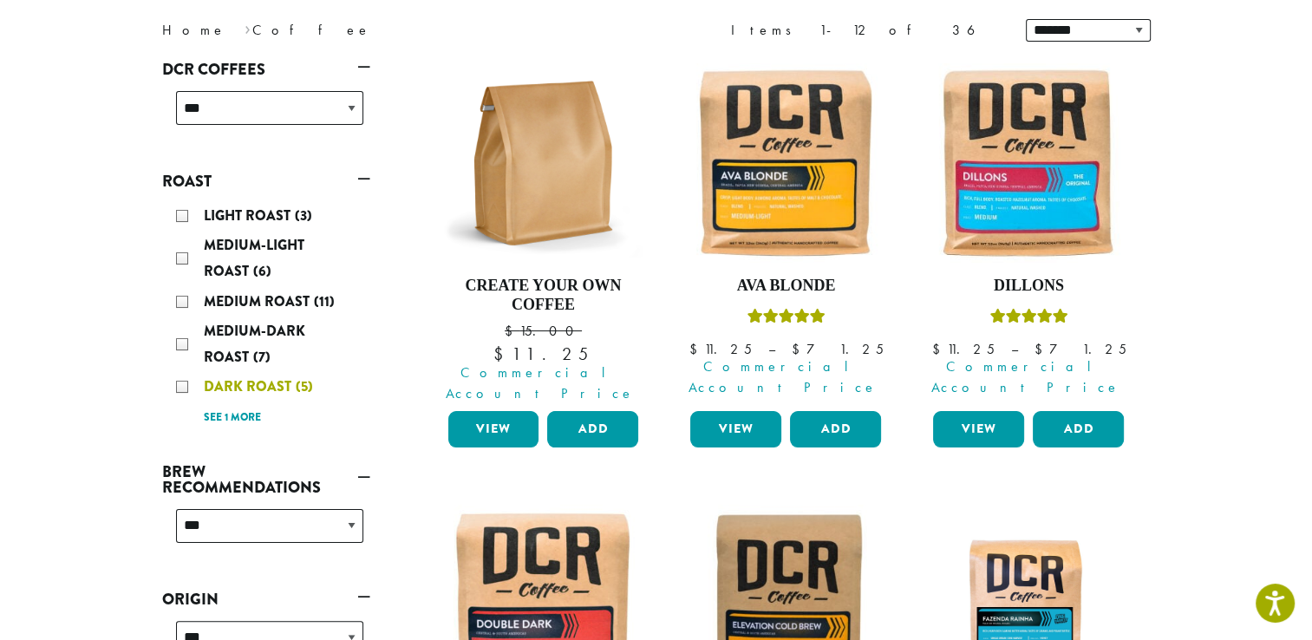
click at [180, 383] on div "Dark Roast (5)" at bounding box center [269, 387] width 187 height 26
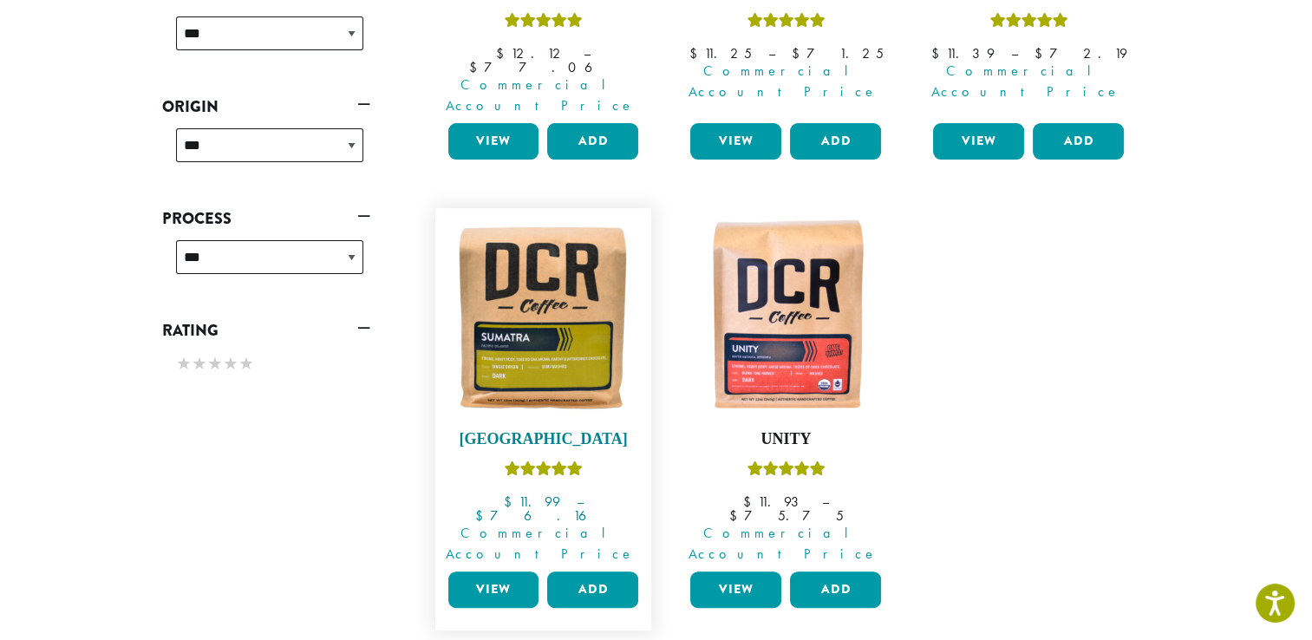
scroll to position [540, 0]
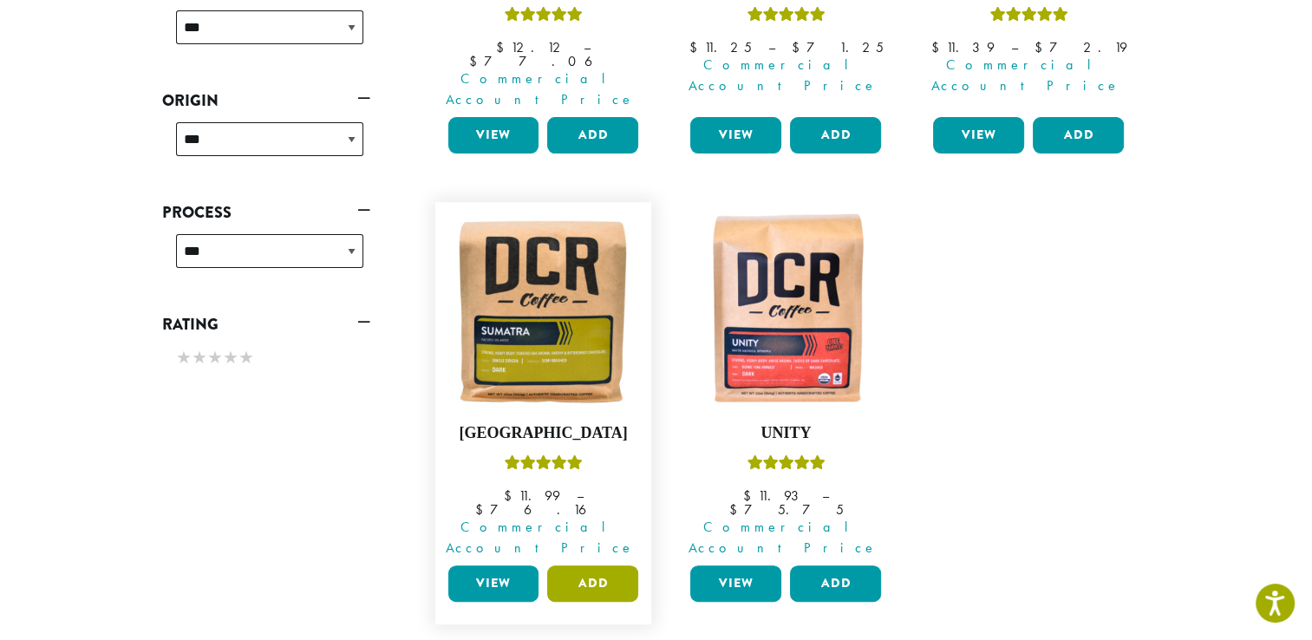
click at [570, 565] on button "Add" at bounding box center [592, 583] width 91 height 36
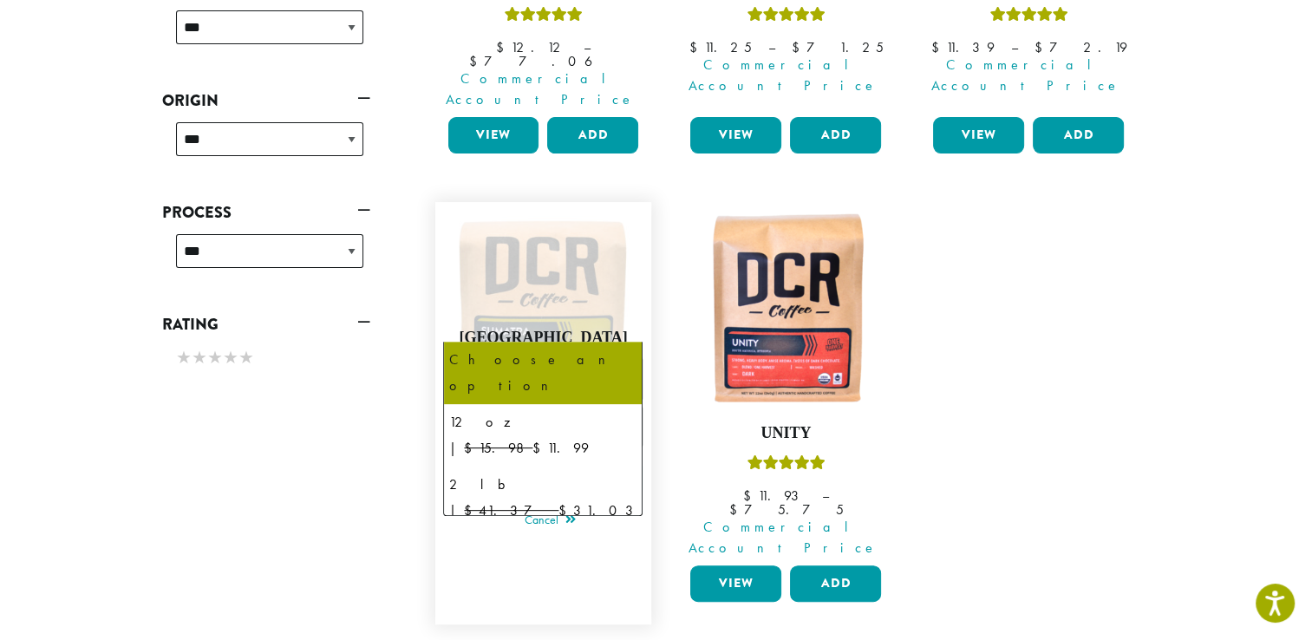
click at [593, 357] on span "Choose an option" at bounding box center [543, 378] width 199 height 42
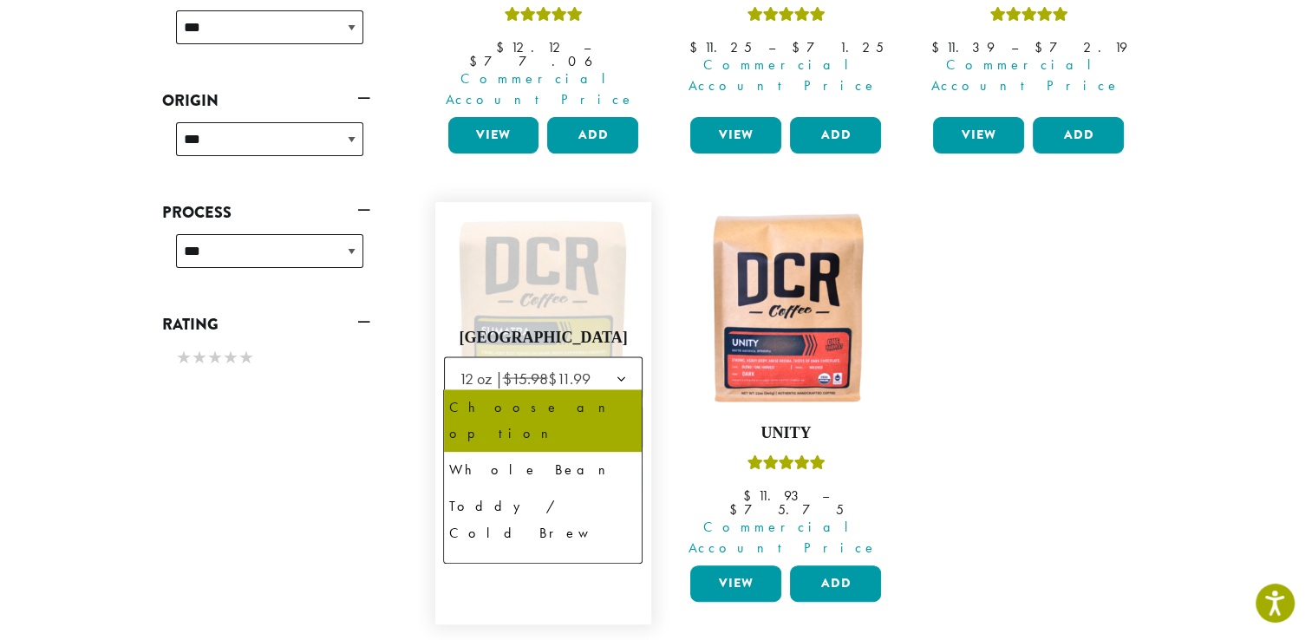
click at [617, 407] on b at bounding box center [620, 428] width 42 height 42
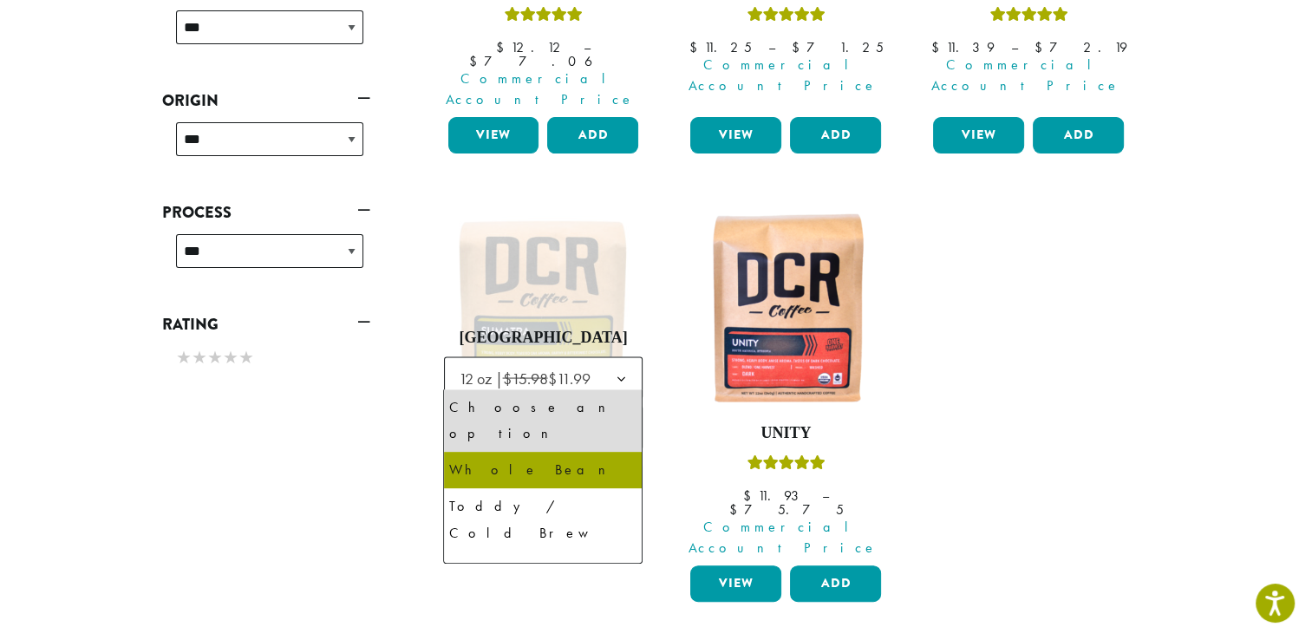
select select "*********"
select select "**********"
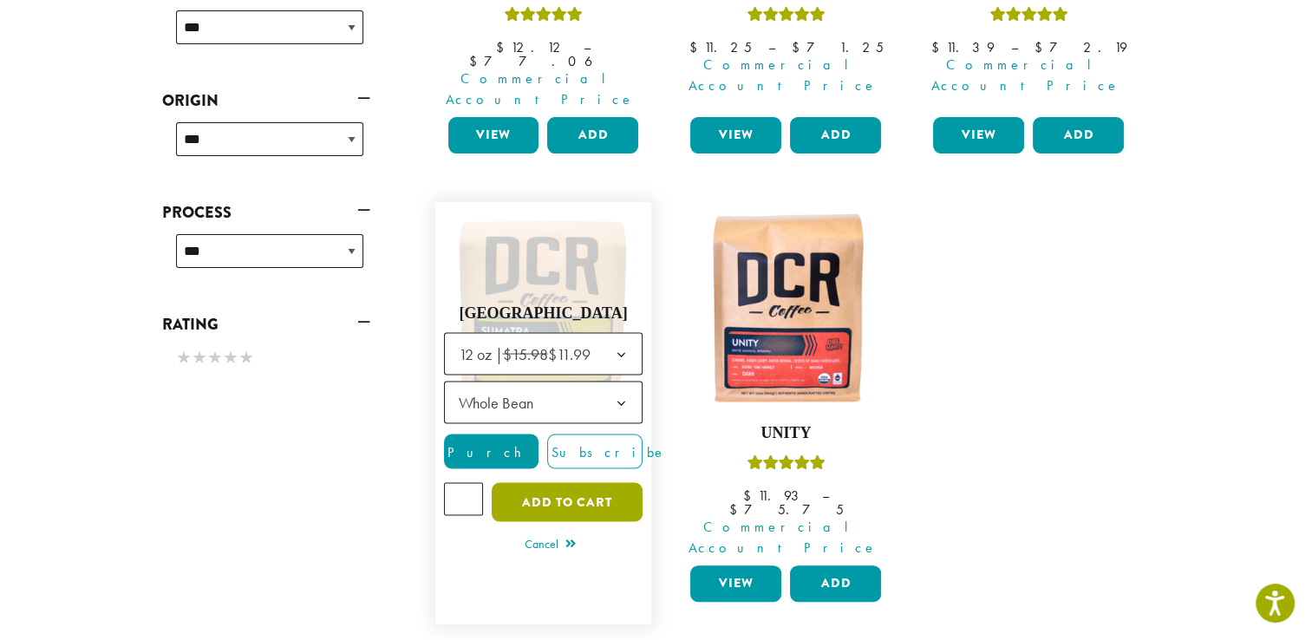
click at [549, 483] on button "Add to cart" at bounding box center [567, 502] width 151 height 39
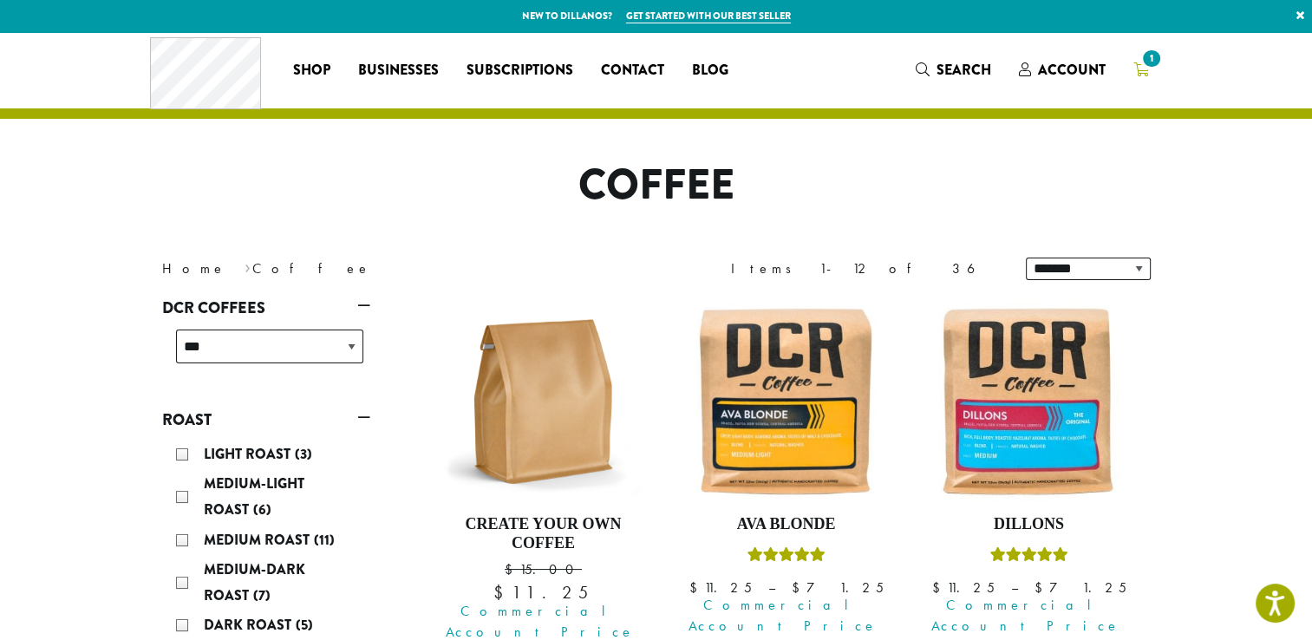
click at [1146, 67] on span "1" at bounding box center [1150, 58] width 23 height 23
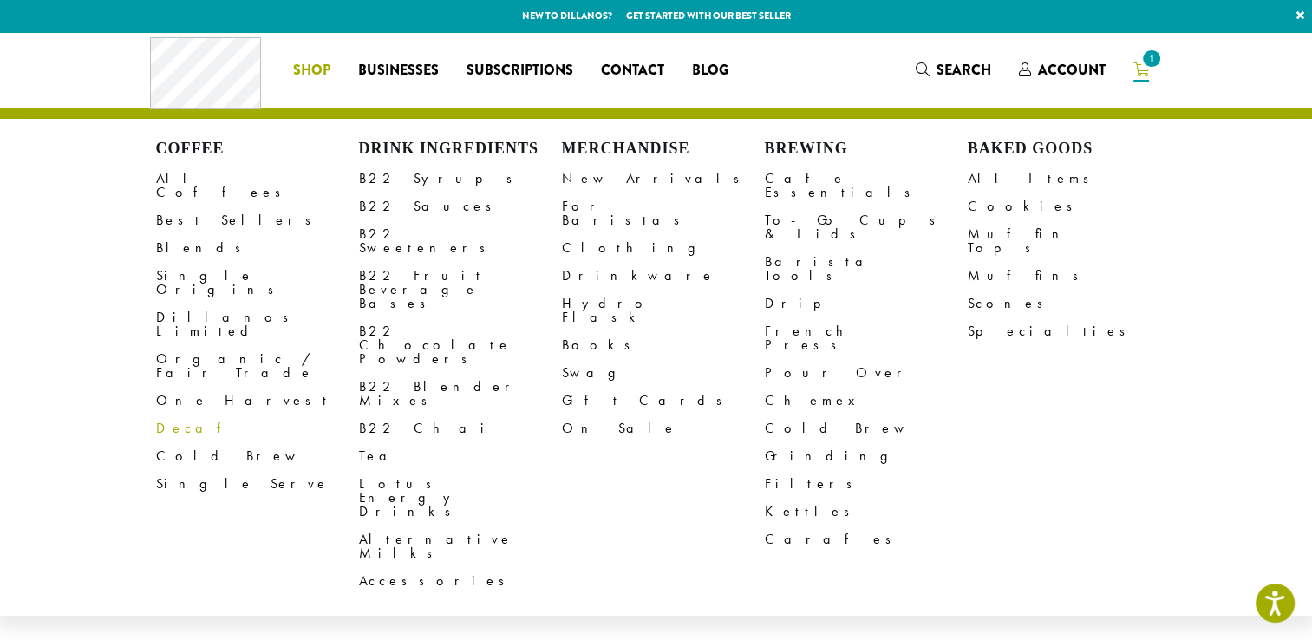
click at [181, 414] on link "Decaf" at bounding box center [257, 428] width 203 height 28
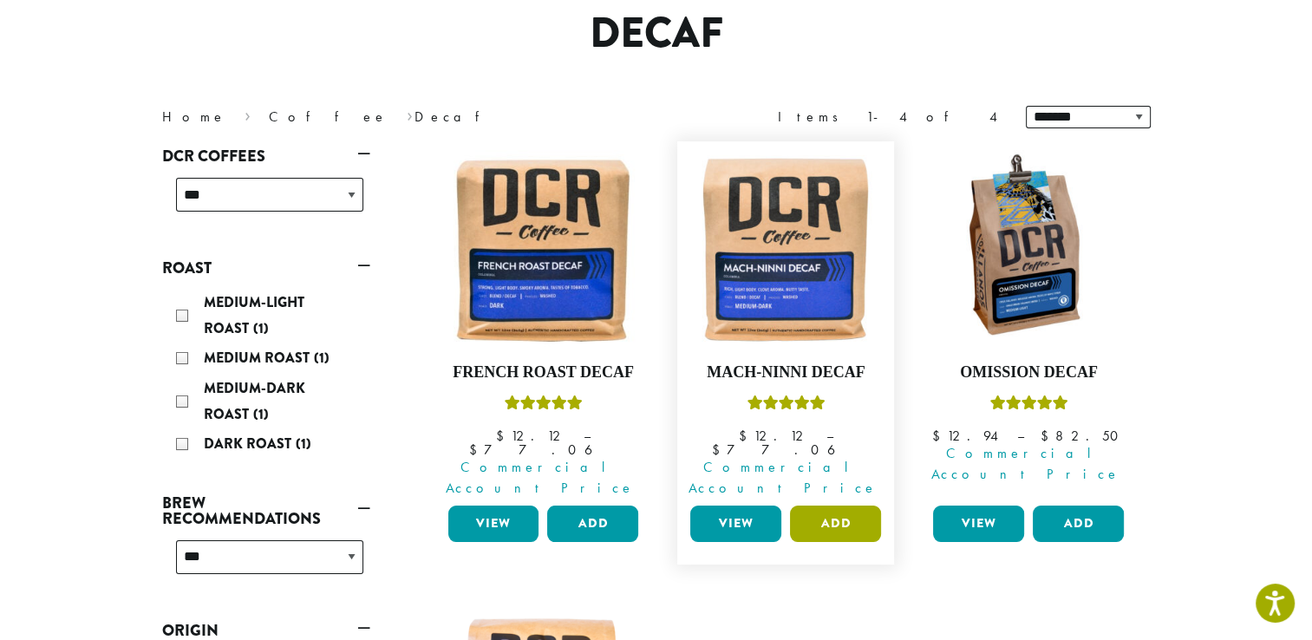
scroll to position [173, 0]
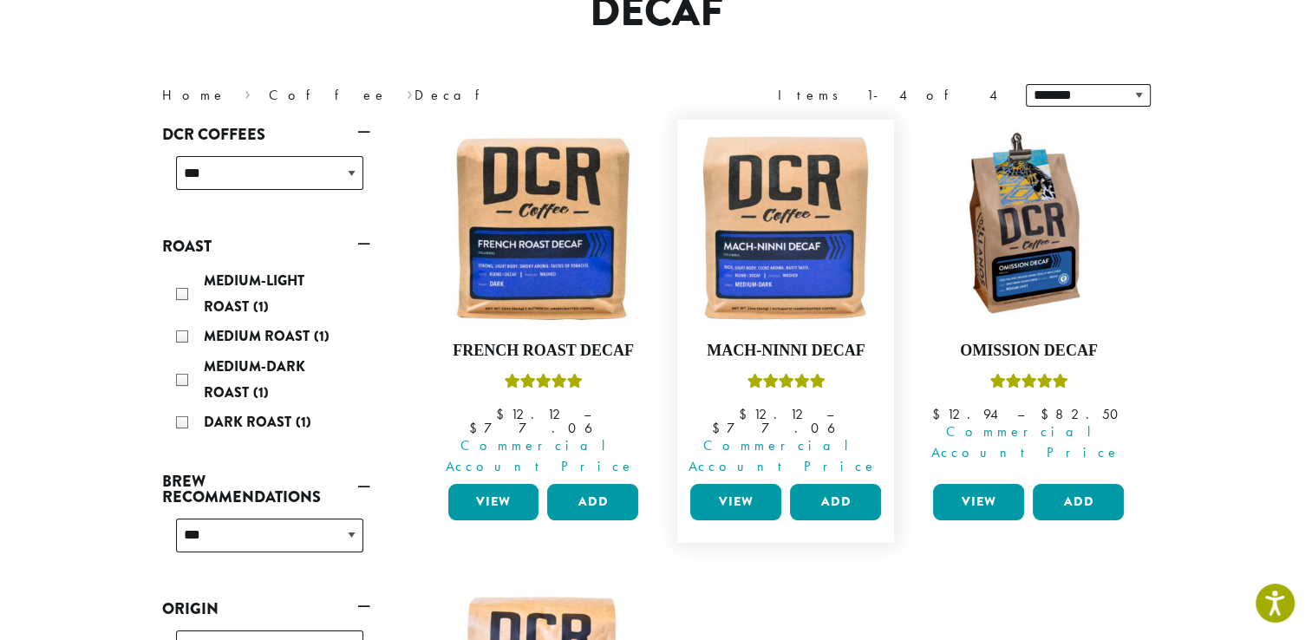
click at [718, 484] on link "View" at bounding box center [735, 502] width 91 height 36
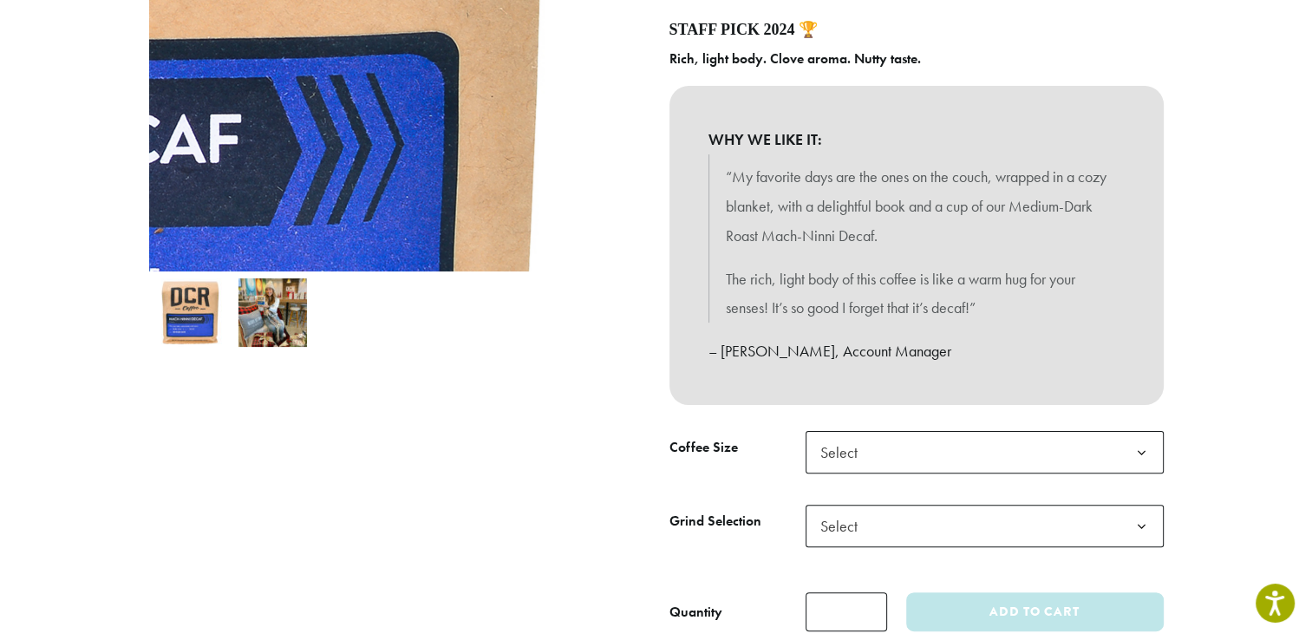
scroll to position [368, 0]
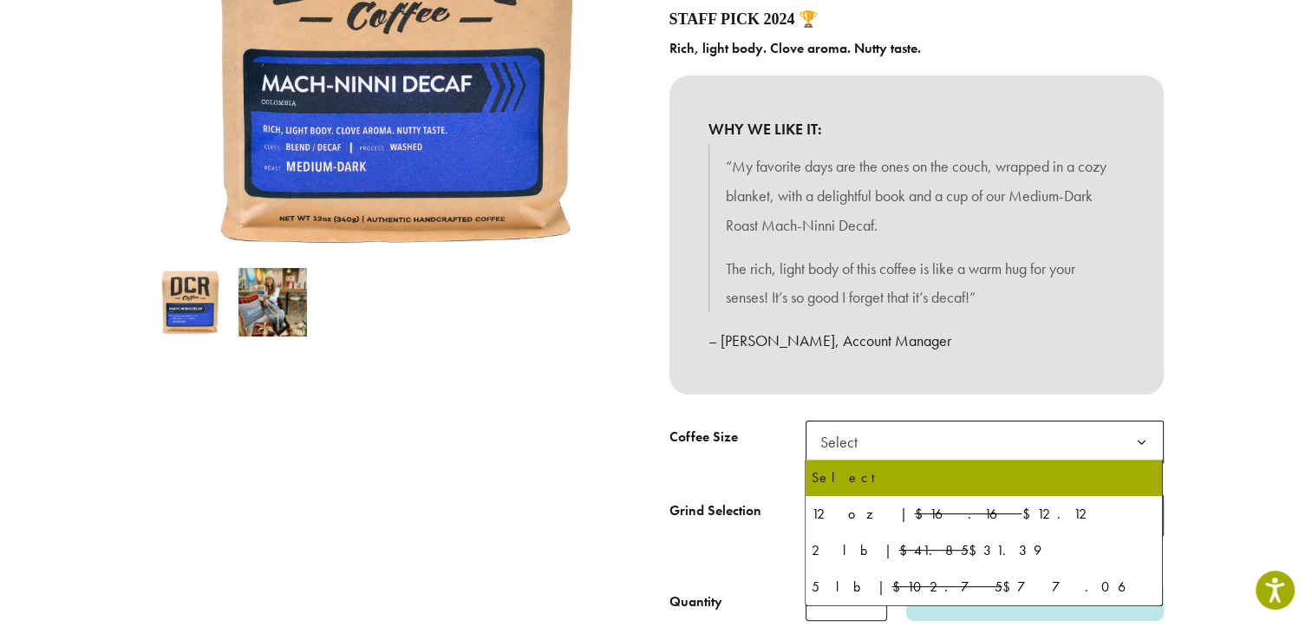
click at [923, 446] on span "Select" at bounding box center [984, 441] width 358 height 42
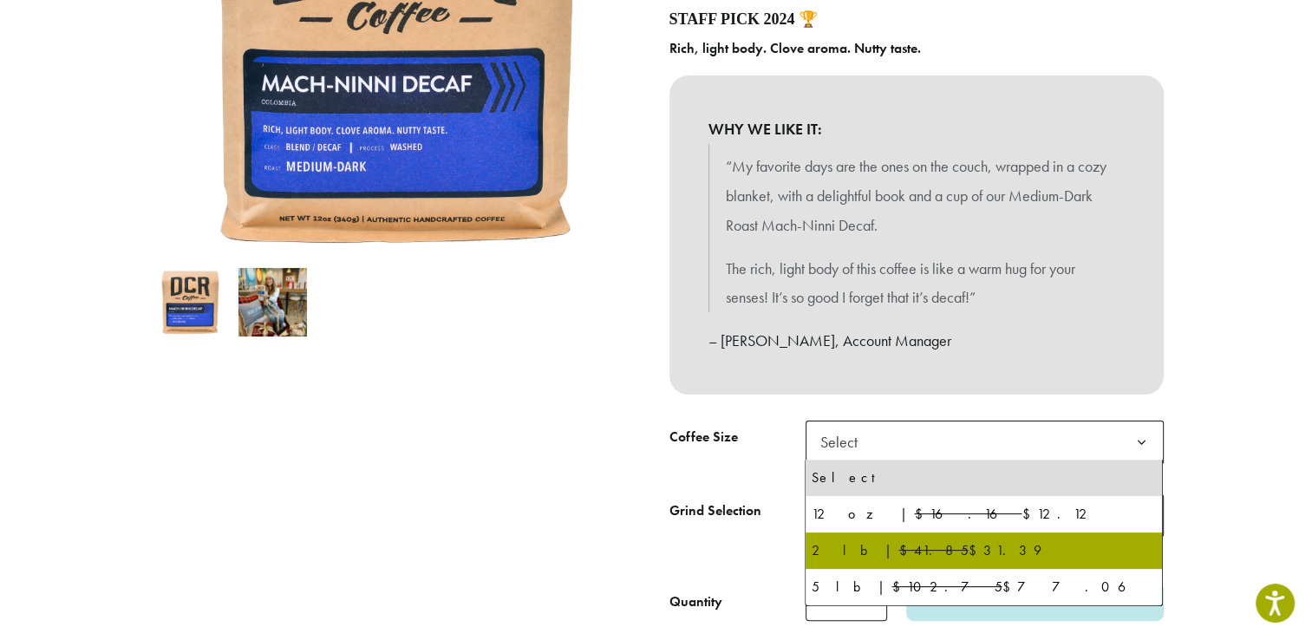
select select "**********"
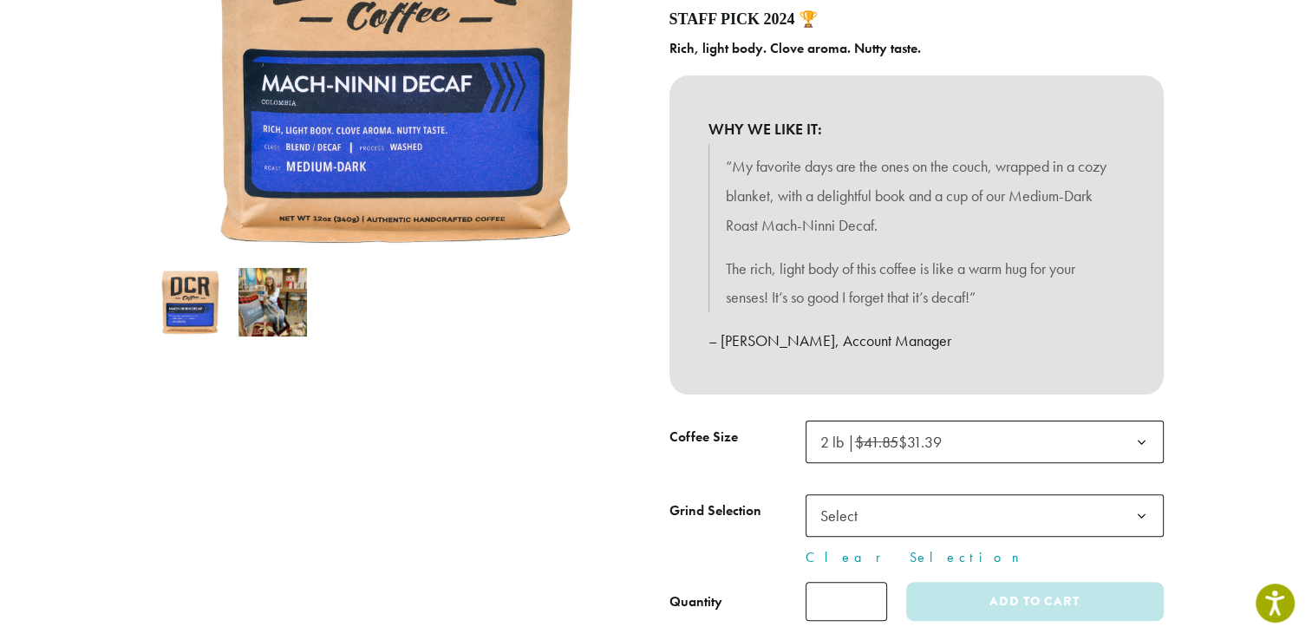
click at [864, 603] on input "*" at bounding box center [845, 601] width 81 height 39
type input "*"
click at [865, 596] on input "*" at bounding box center [845, 601] width 81 height 39
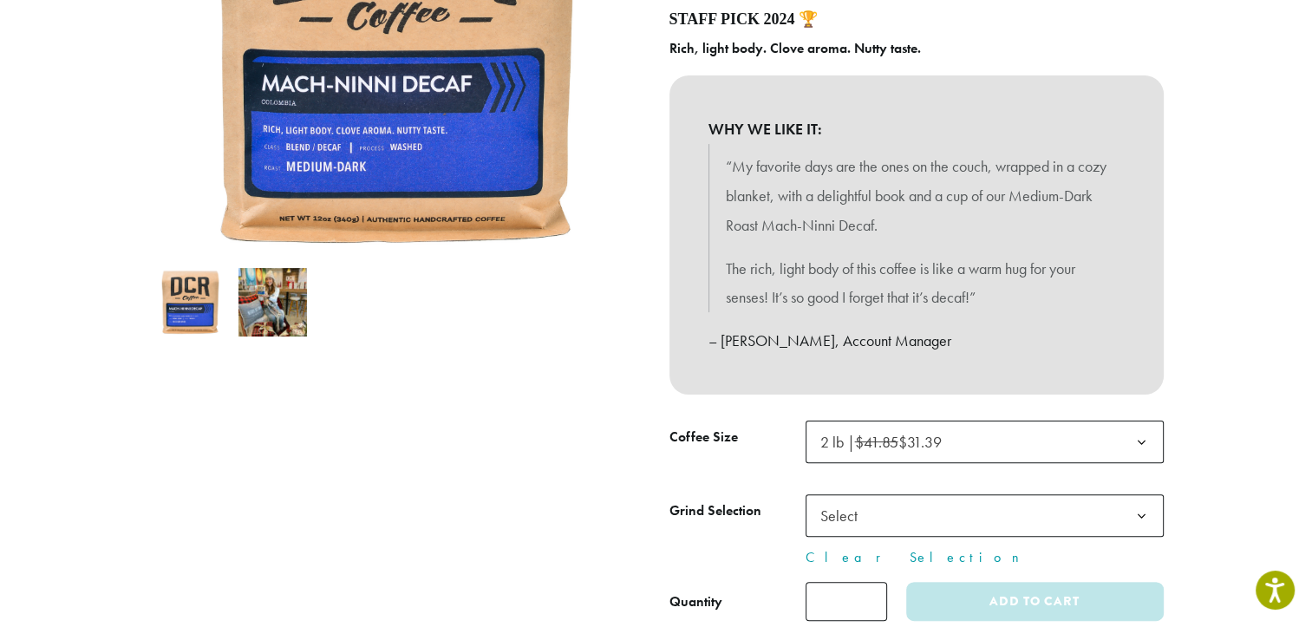
click at [1021, 515] on span "Select" at bounding box center [984, 515] width 358 height 42
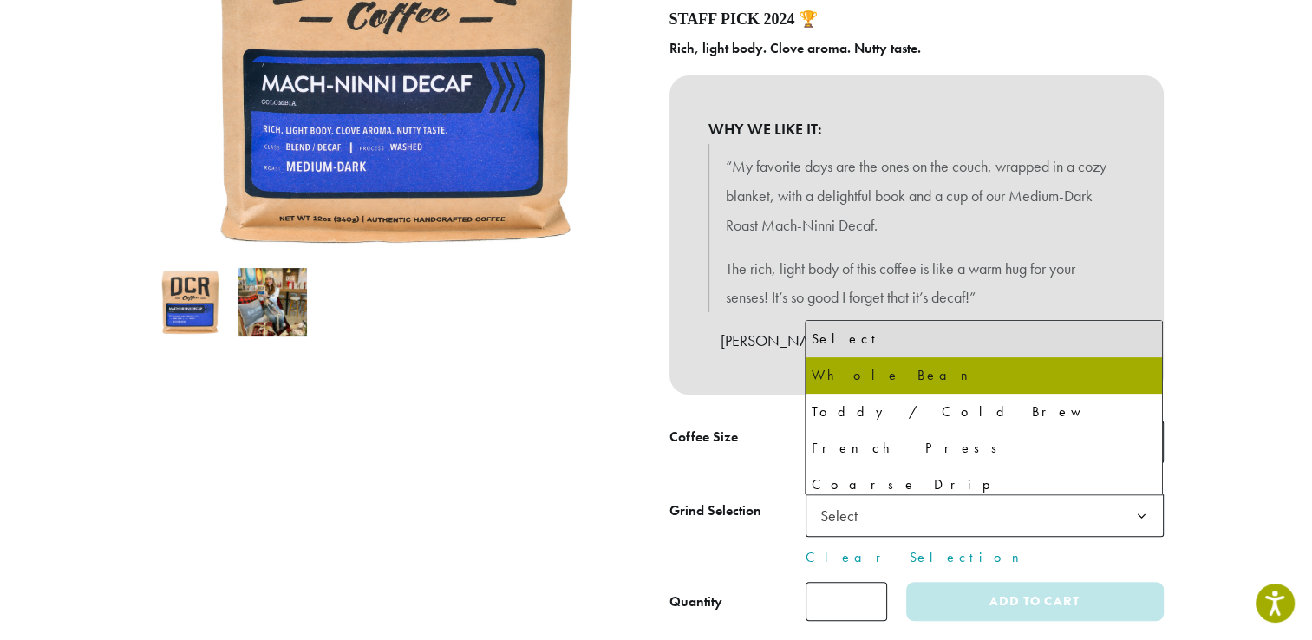
select select "**********"
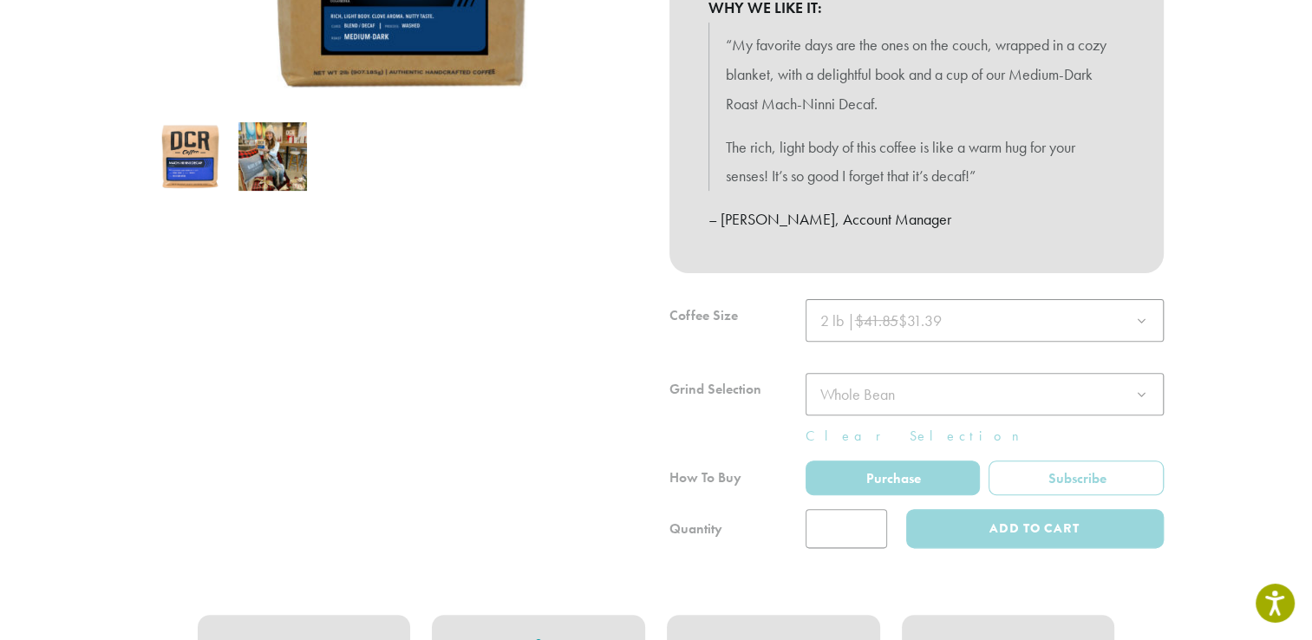
scroll to position [499, 0]
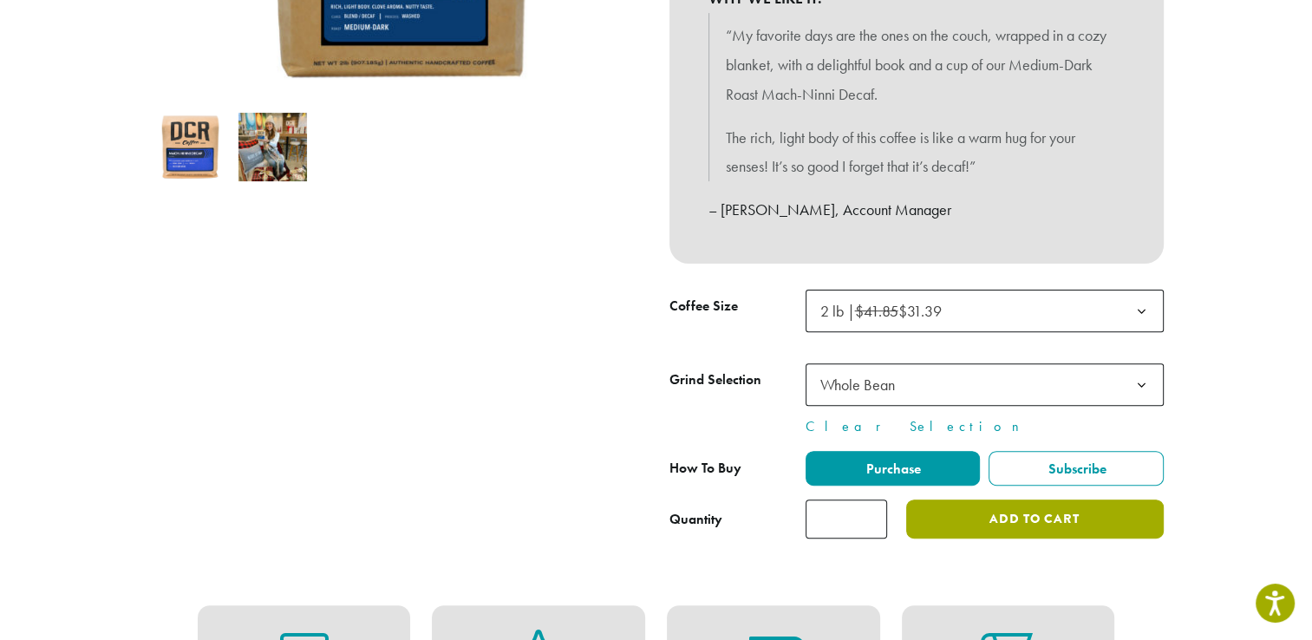
click at [1027, 515] on button "Add to cart" at bounding box center [1034, 518] width 257 height 39
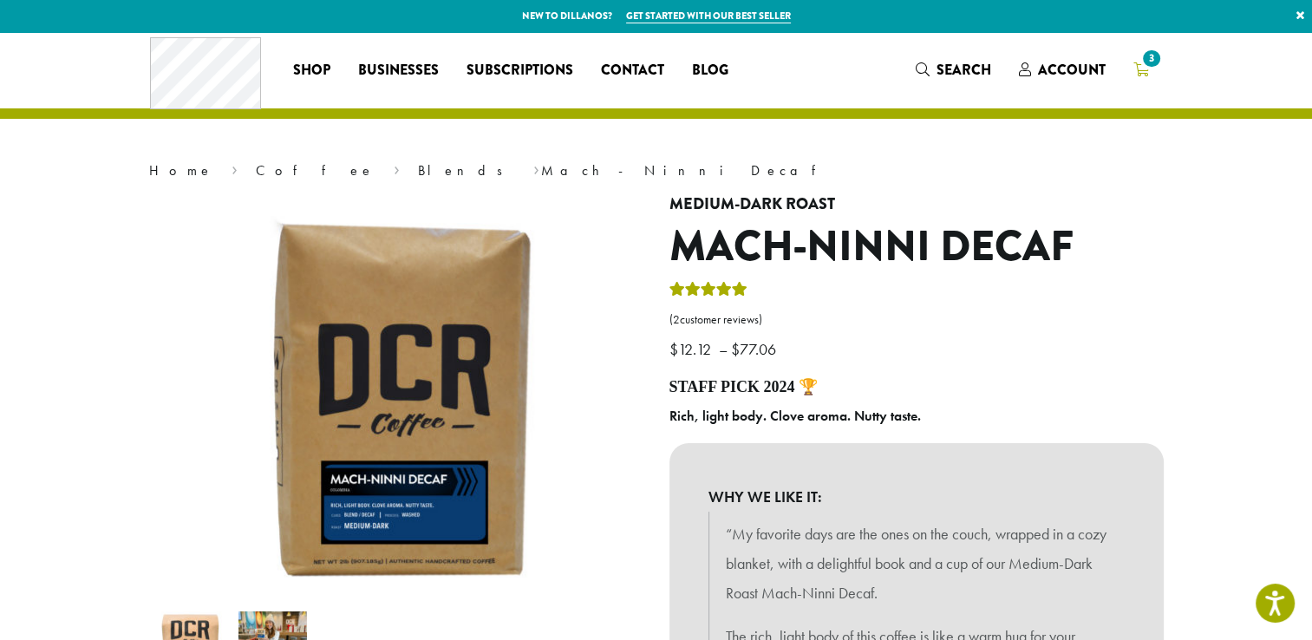
click at [1144, 70] on icon "3" at bounding box center [1141, 69] width 16 height 14
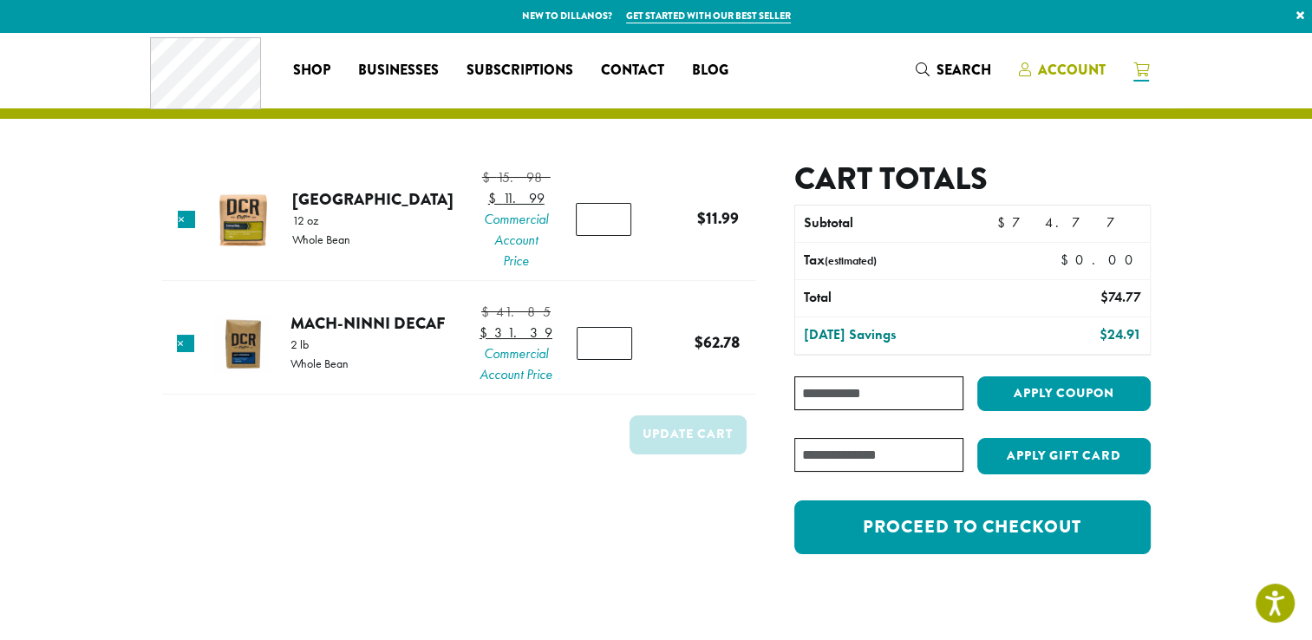
click at [1043, 75] on span "Account" at bounding box center [1072, 70] width 68 height 20
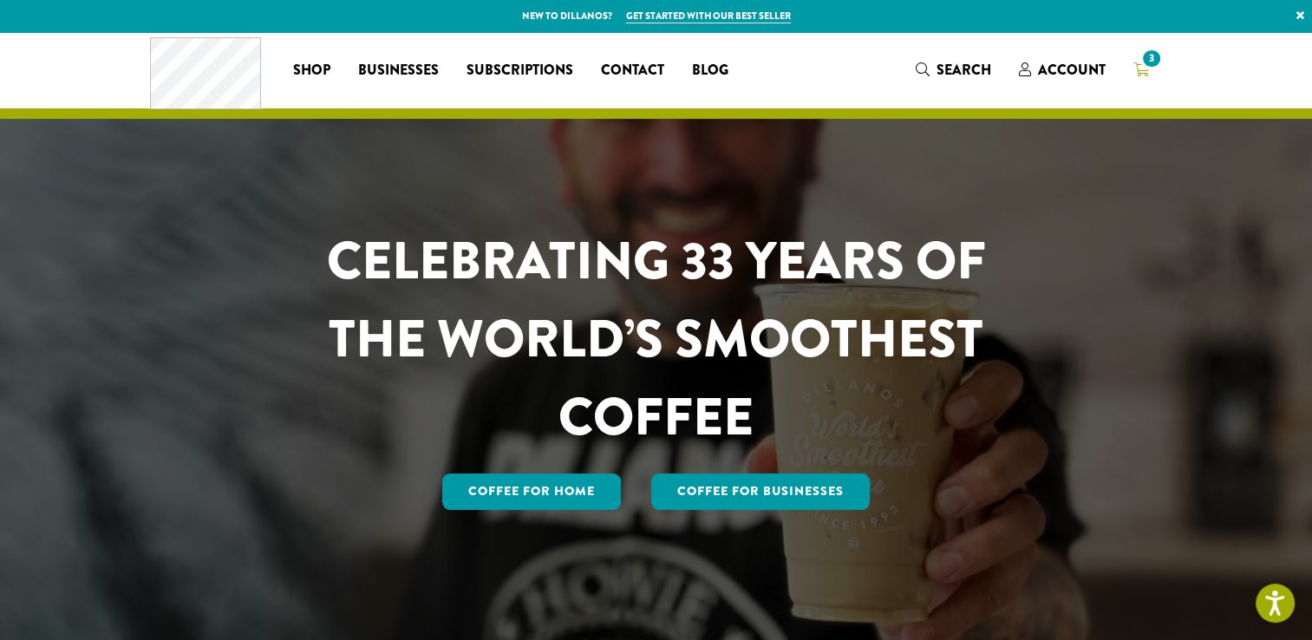
click at [1141, 71] on icon "3" at bounding box center [1141, 69] width 16 height 14
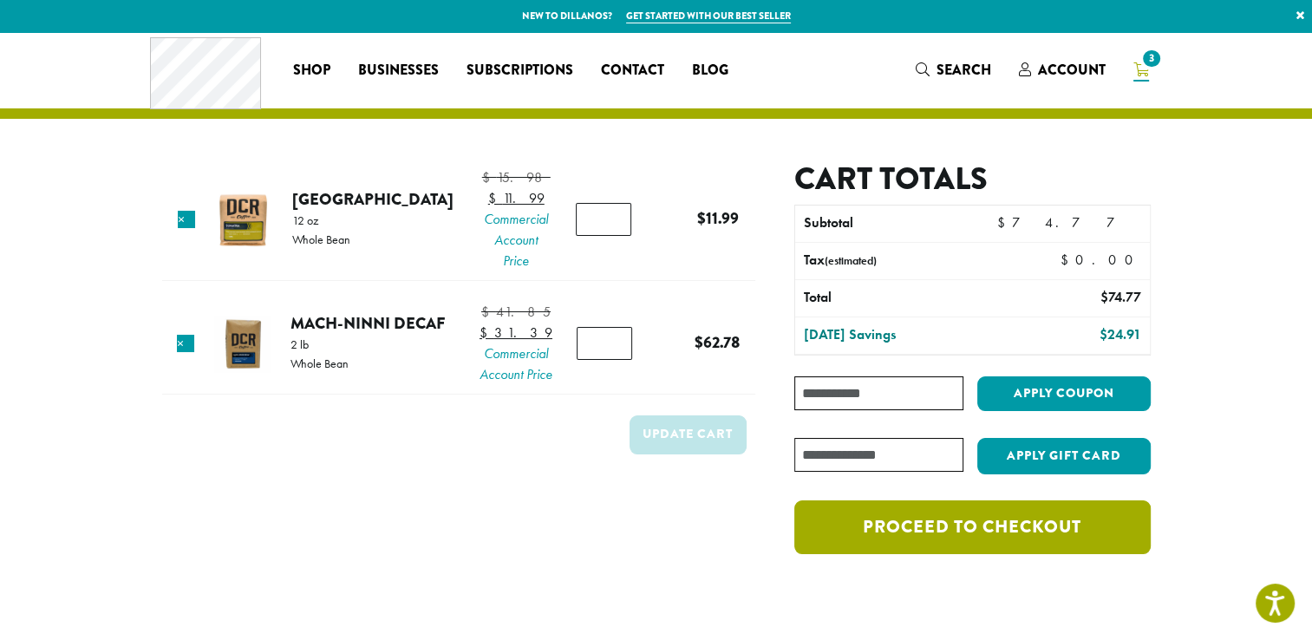
click at [987, 529] on link "Proceed to checkout" at bounding box center [971, 527] width 355 height 54
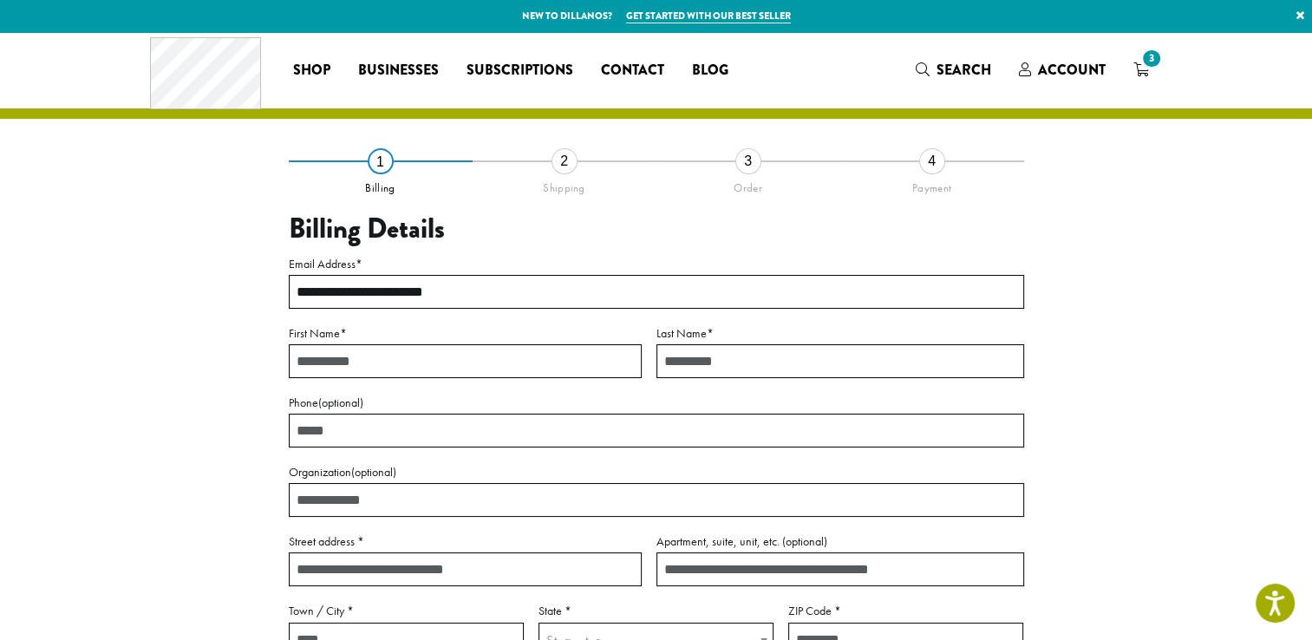
click at [541, 360] on input "First Name *" at bounding box center [465, 361] width 353 height 34
type input "*****"
type input "******"
type input "**********"
click at [451, 492] on input "Organization (optional)" at bounding box center [656, 500] width 735 height 34
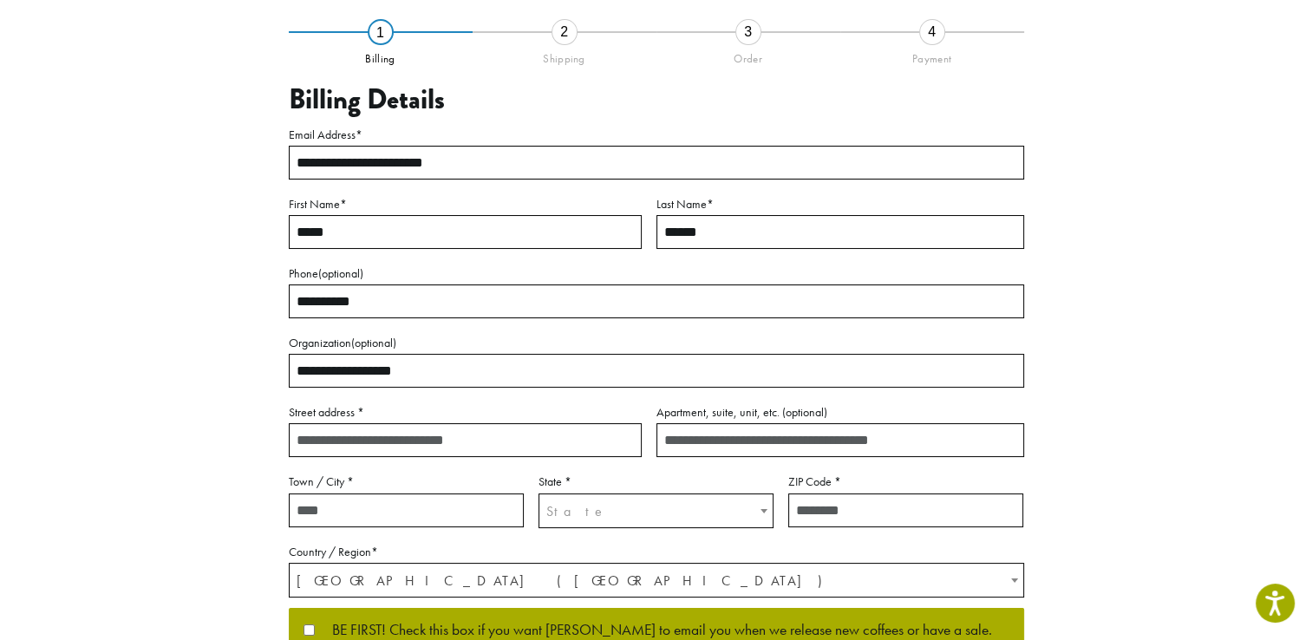
scroll to position [130, 0]
type input "**********"
click at [375, 441] on input "Street address *" at bounding box center [465, 439] width 353 height 34
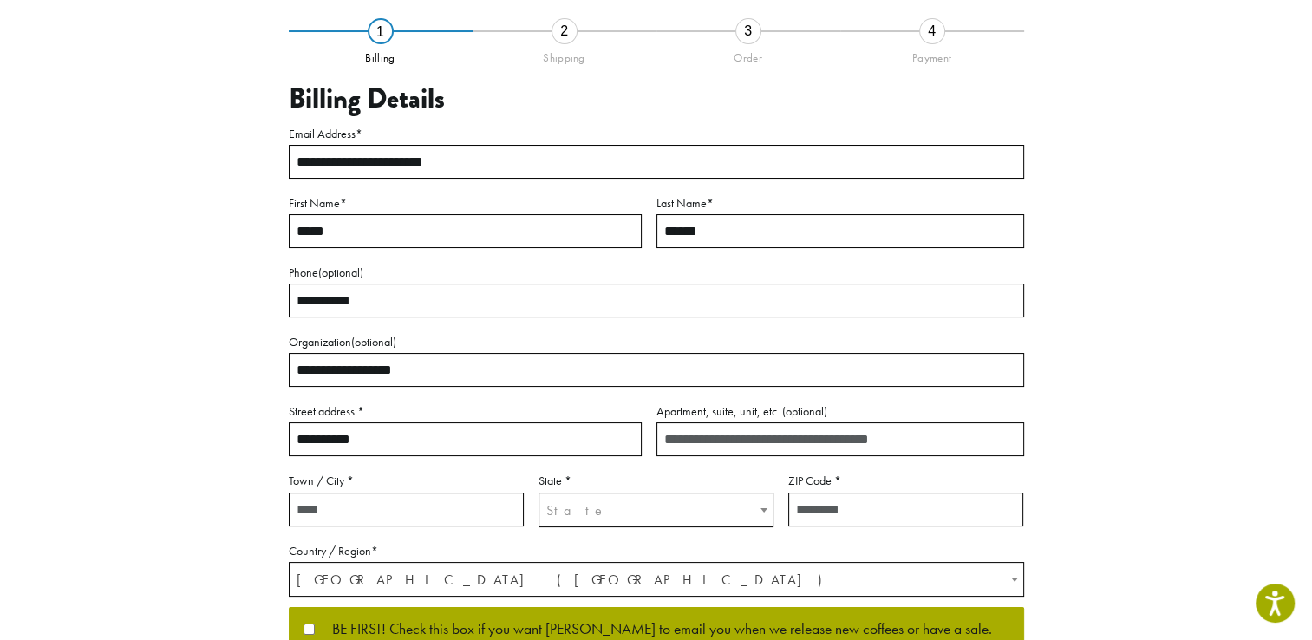
type input "**********"
click at [418, 513] on input "Town / City *" at bounding box center [406, 509] width 235 height 34
type input "**********"
click at [642, 503] on span "State" at bounding box center [655, 510] width 233 height 34
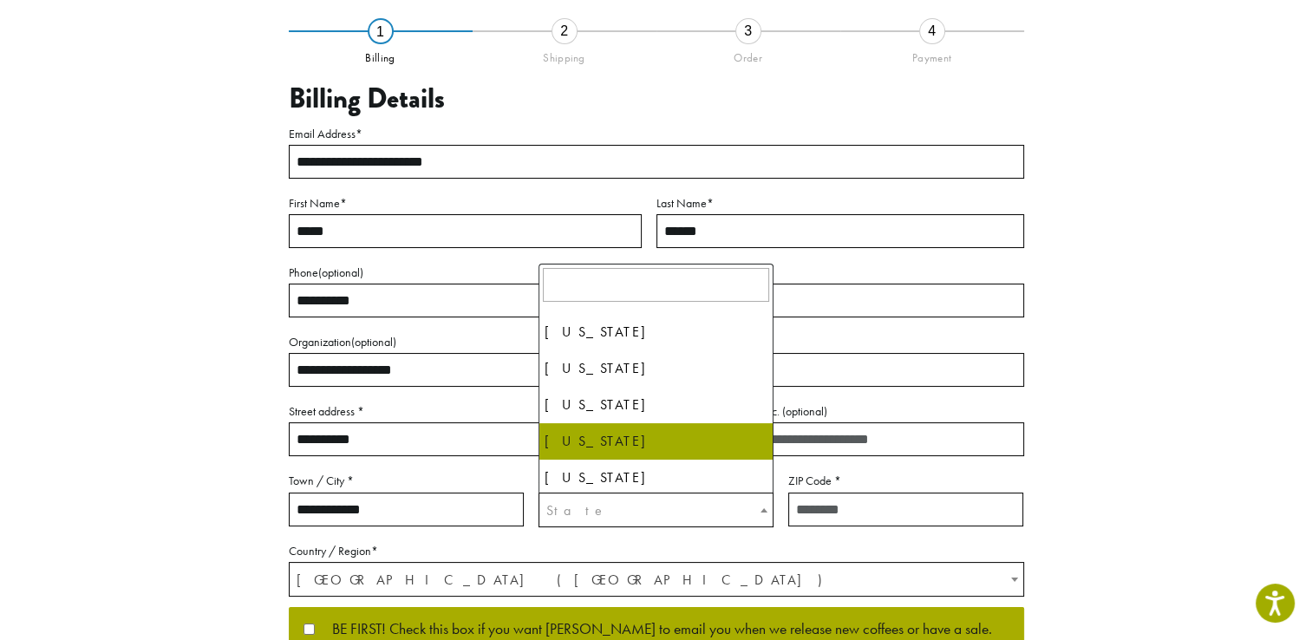
scroll to position [1452, 0]
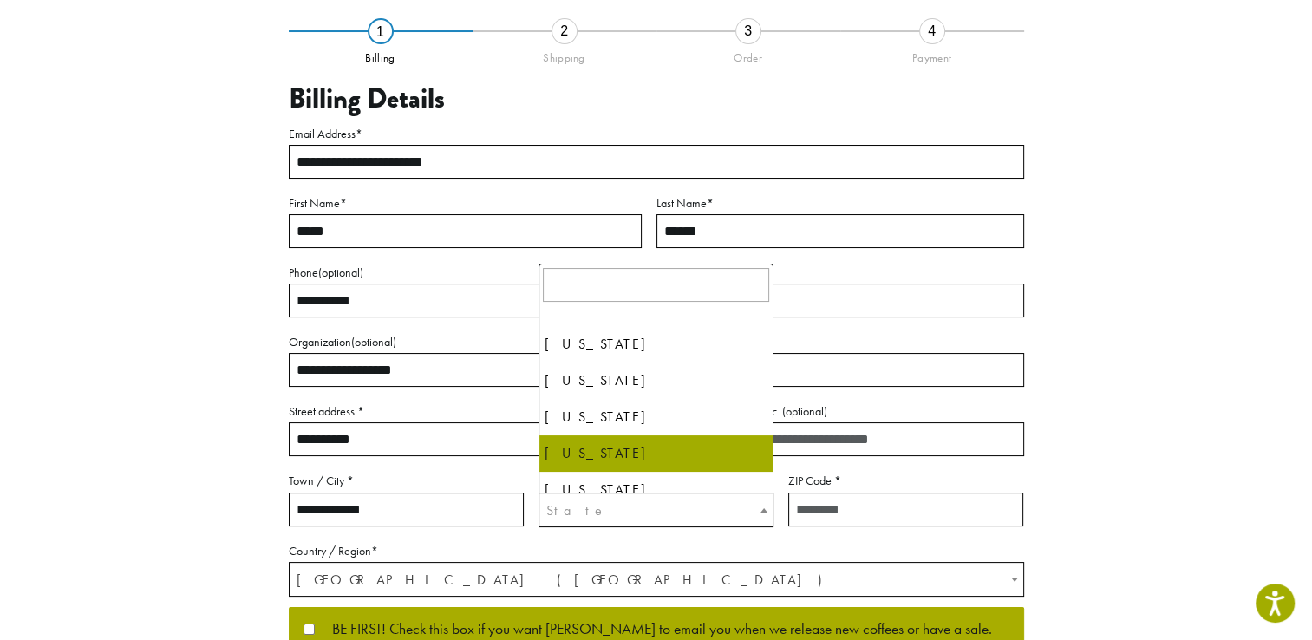
select select "**"
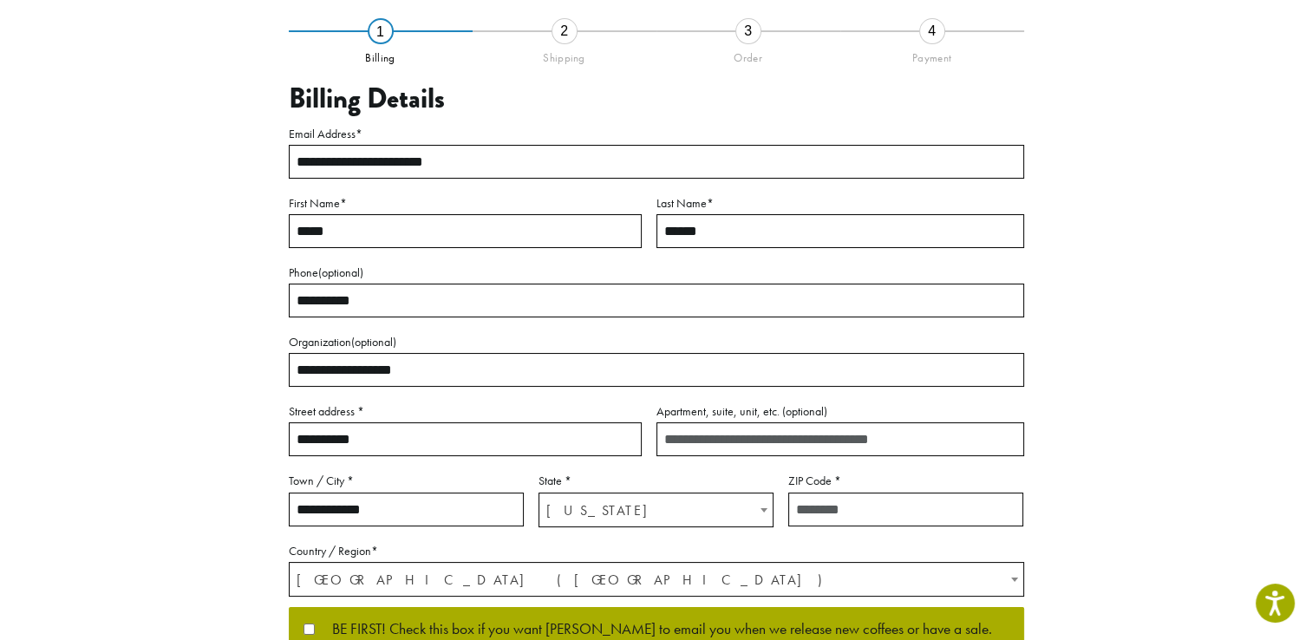
click at [820, 512] on input "ZIP Code *" at bounding box center [905, 509] width 235 height 34
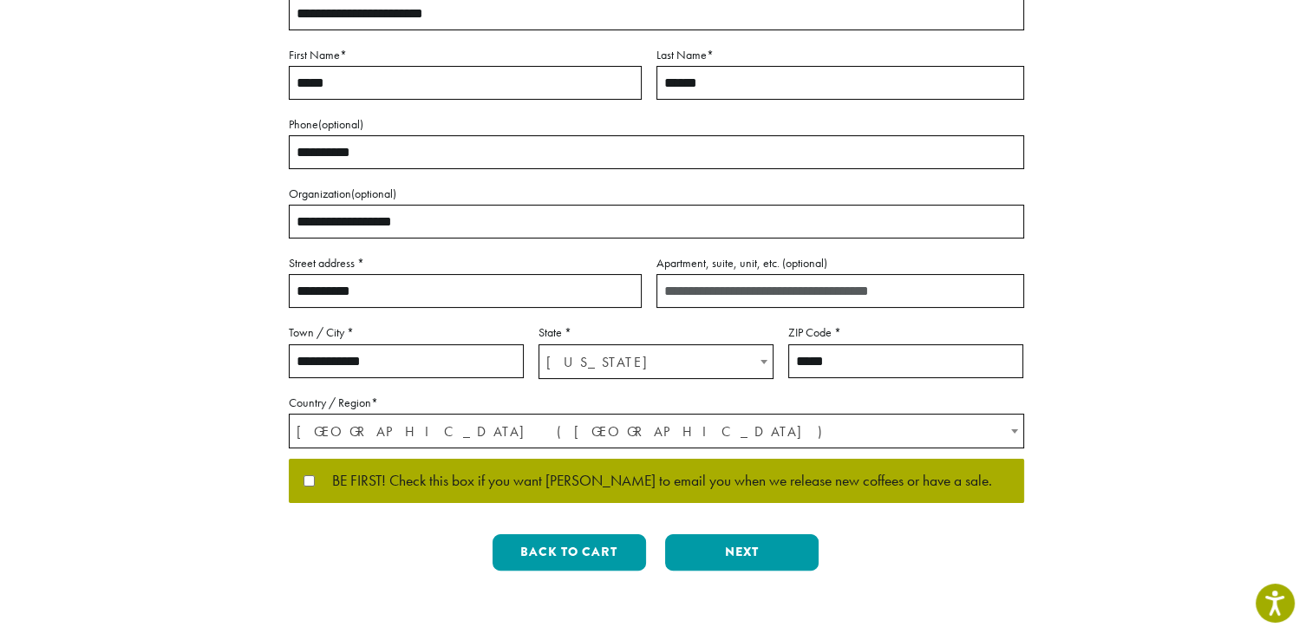
scroll to position [281, 0]
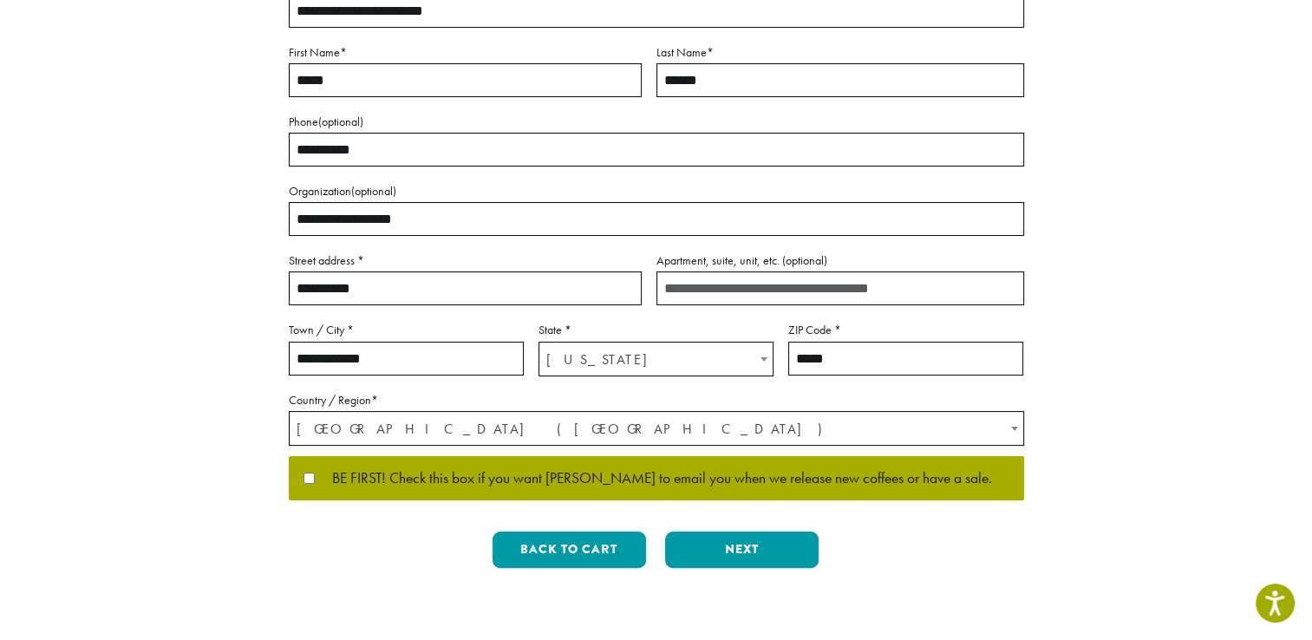
type input "*****"
click at [720, 553] on button "Next" at bounding box center [741, 549] width 153 height 36
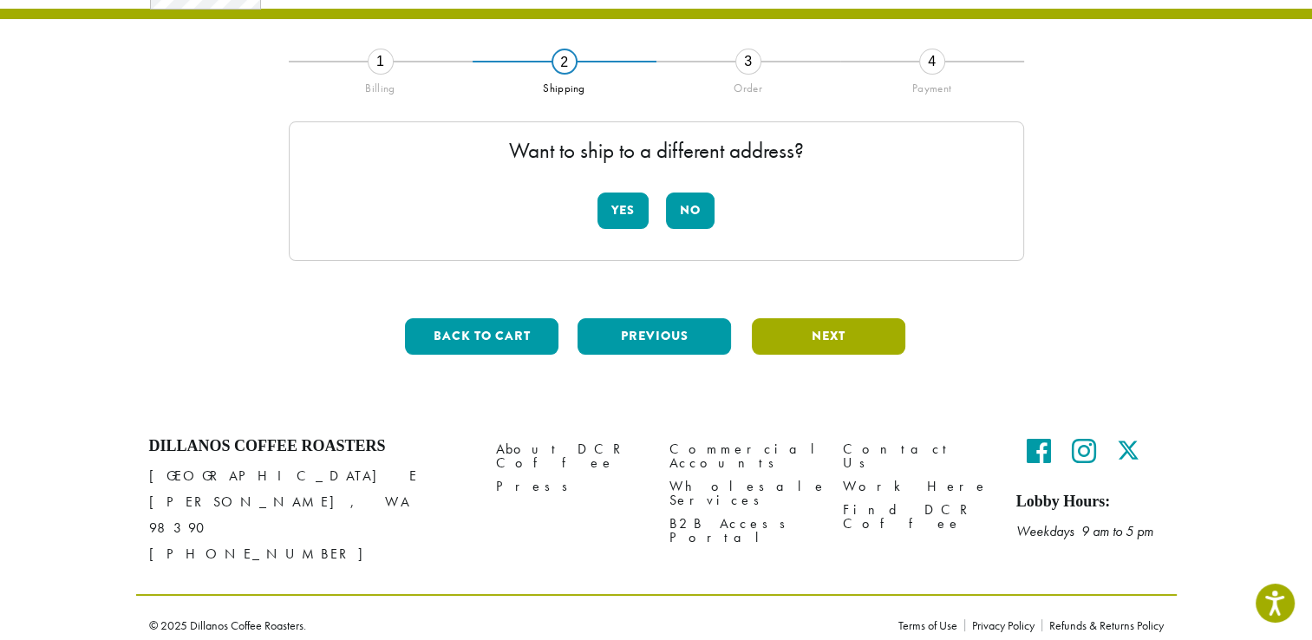
scroll to position [90, 0]
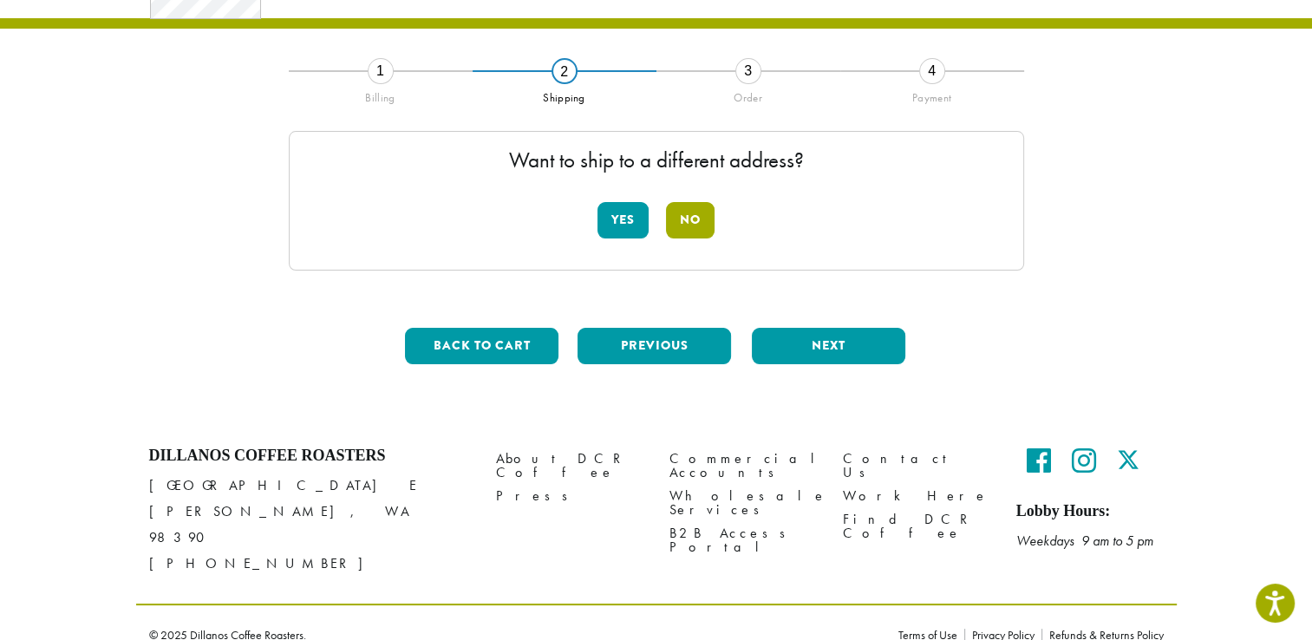
click at [695, 226] on button "No" at bounding box center [690, 220] width 49 height 36
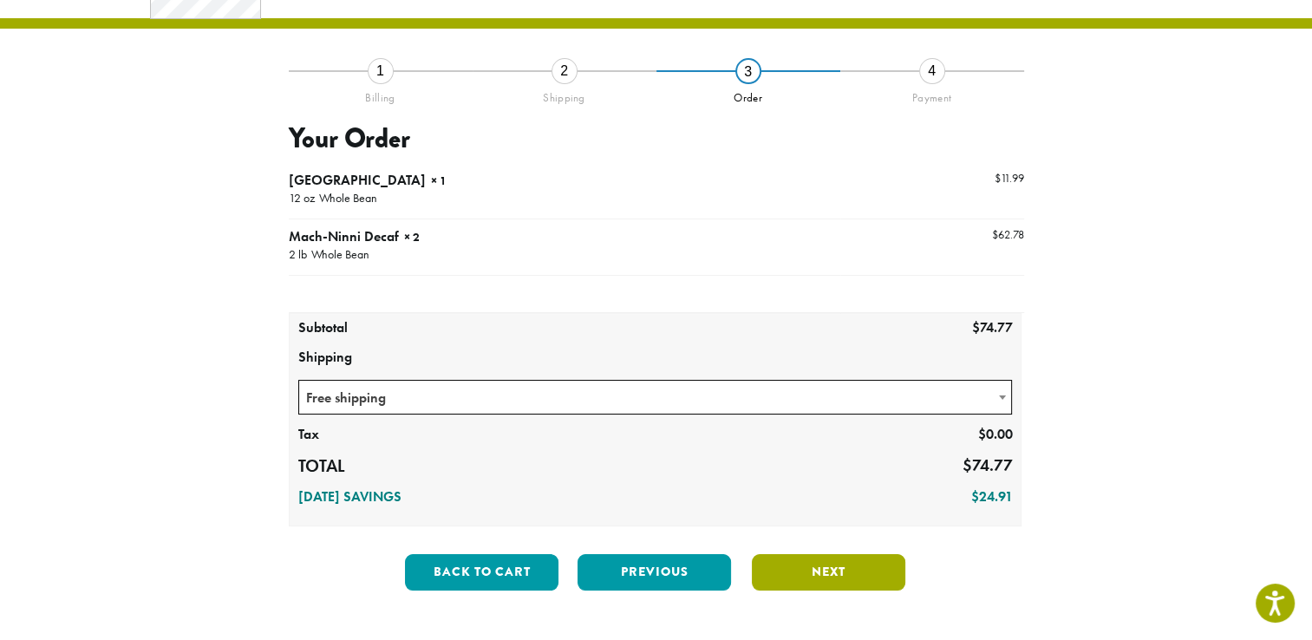
click at [780, 564] on button "Next" at bounding box center [828, 572] width 153 height 36
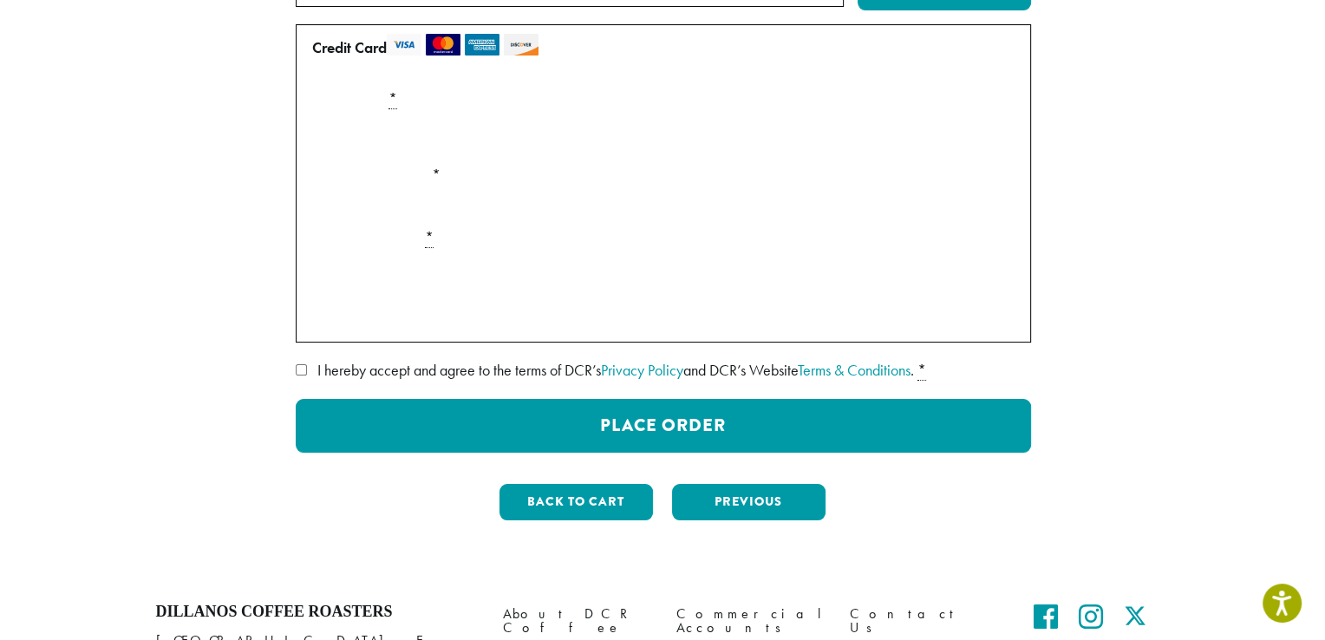
scroll to position [284, 0]
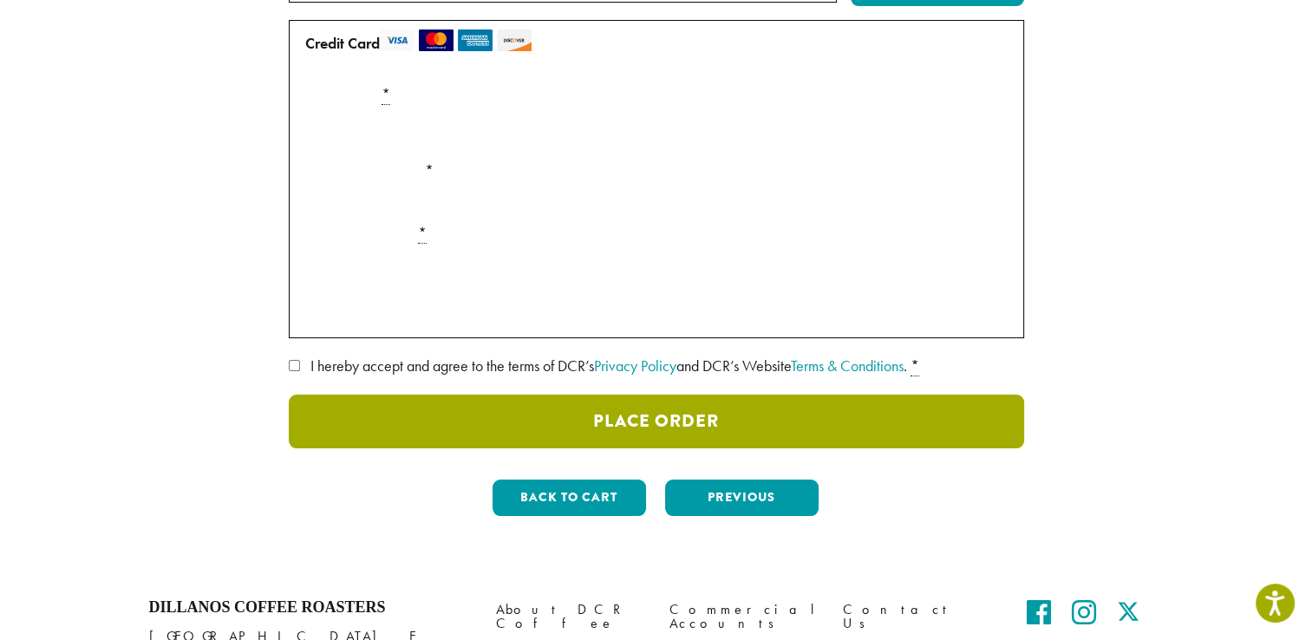
click at [613, 423] on button "Place Order" at bounding box center [656, 421] width 735 height 54
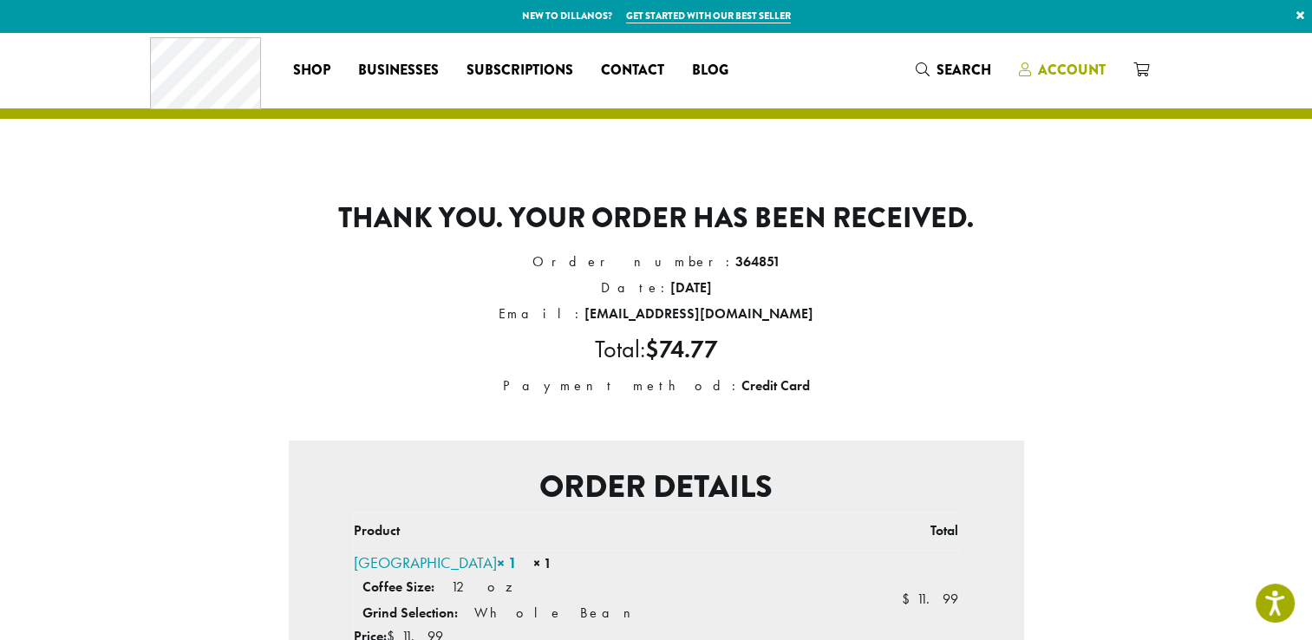
click at [1082, 68] on span "Account" at bounding box center [1072, 70] width 68 height 20
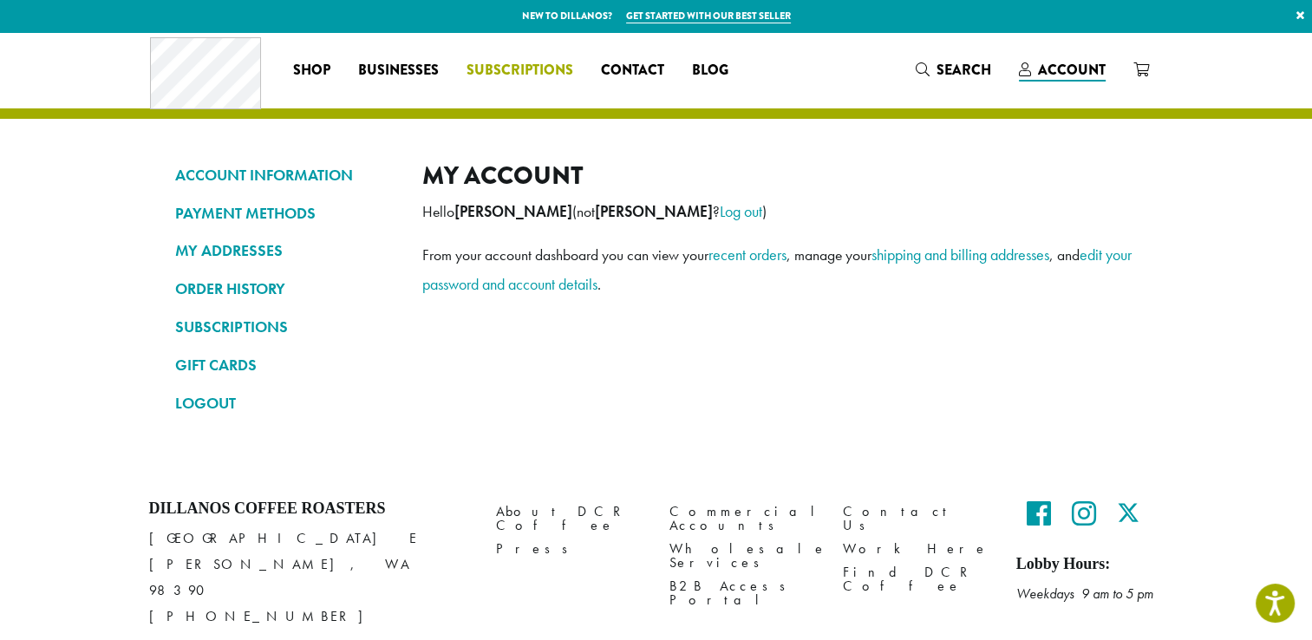
click at [506, 70] on span "Subscriptions" at bounding box center [519, 71] width 107 height 22
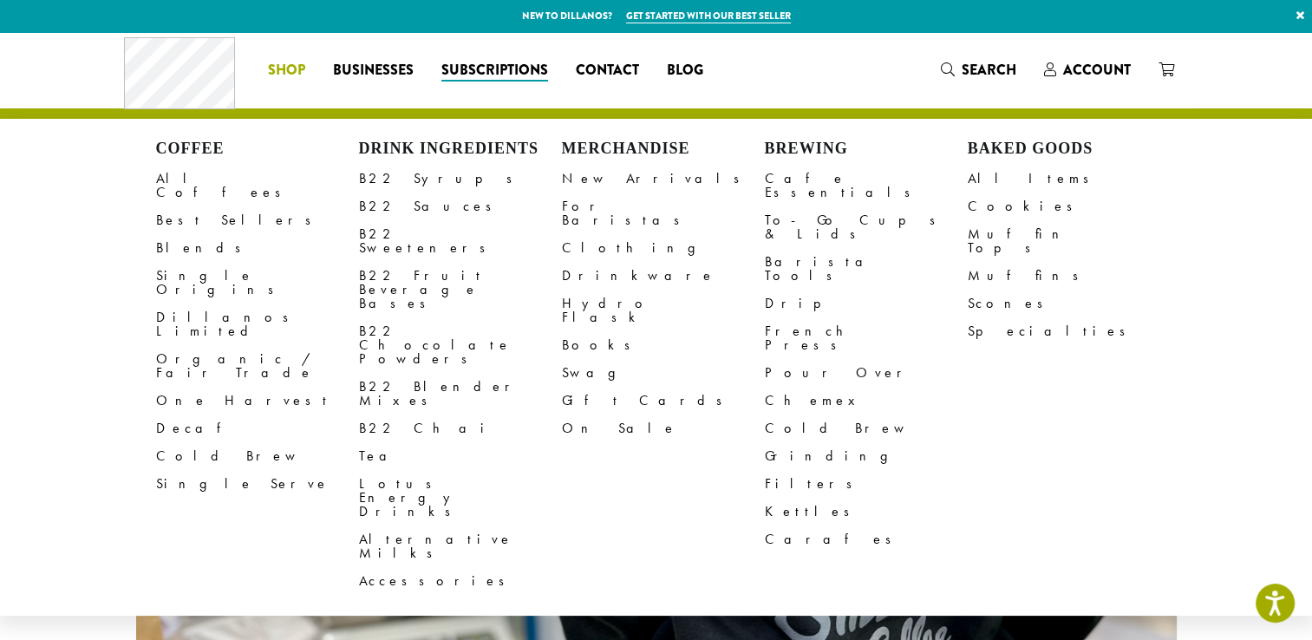
click at [287, 71] on span "Shop" at bounding box center [286, 71] width 37 height 22
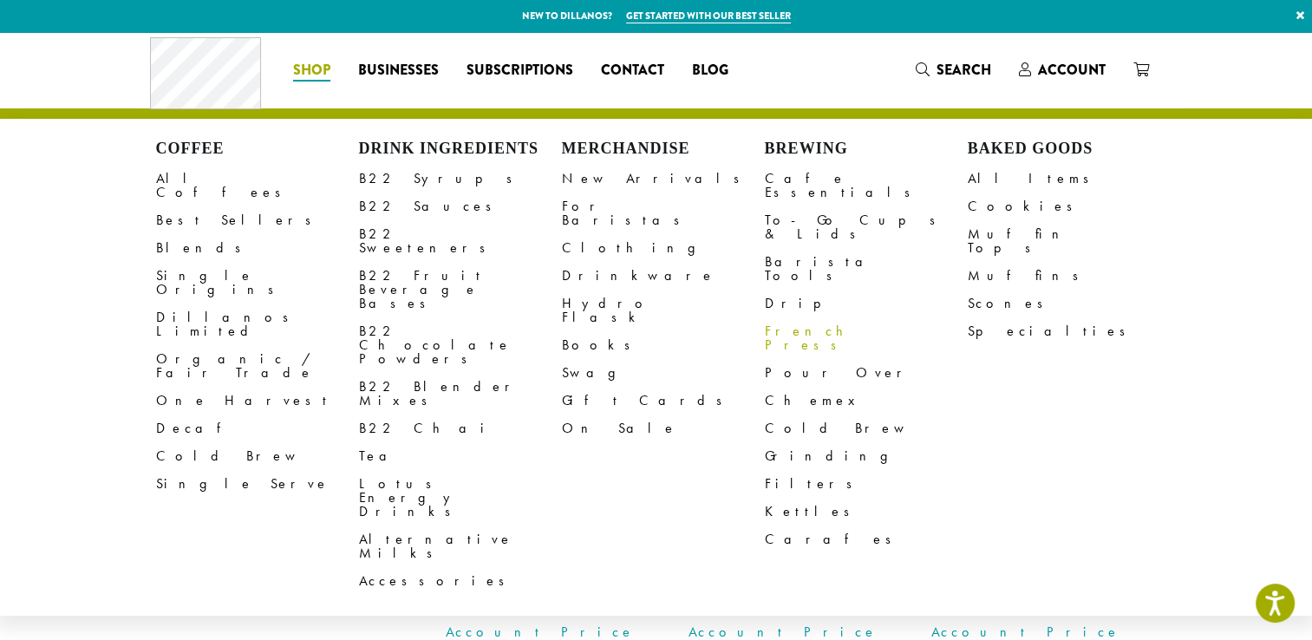
click at [782, 317] on link "French Press" at bounding box center [866, 338] width 203 height 42
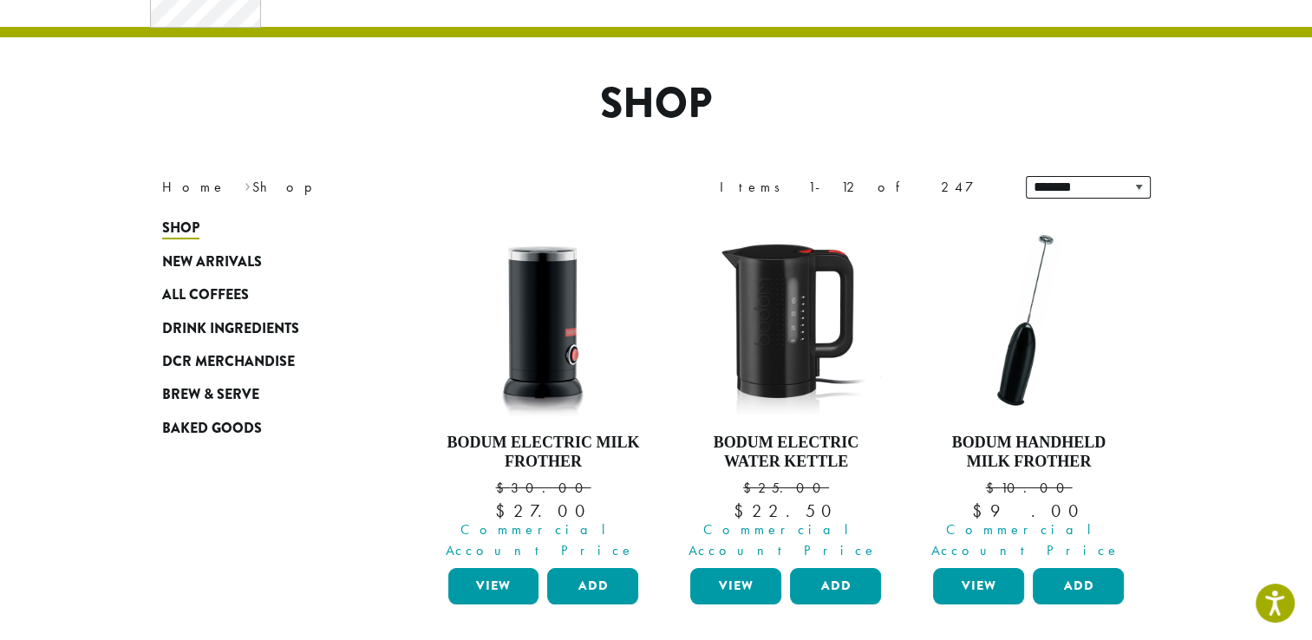
scroll to position [87, 0]
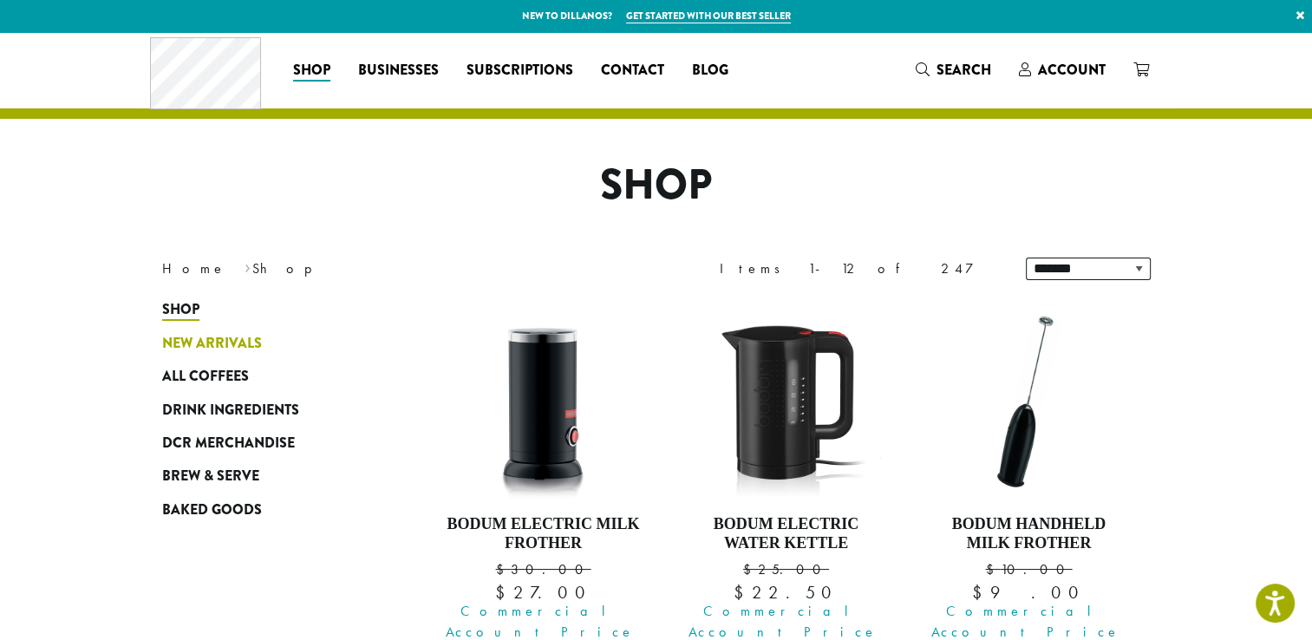
click at [191, 338] on span "New Arrivals" at bounding box center [212, 344] width 100 height 22
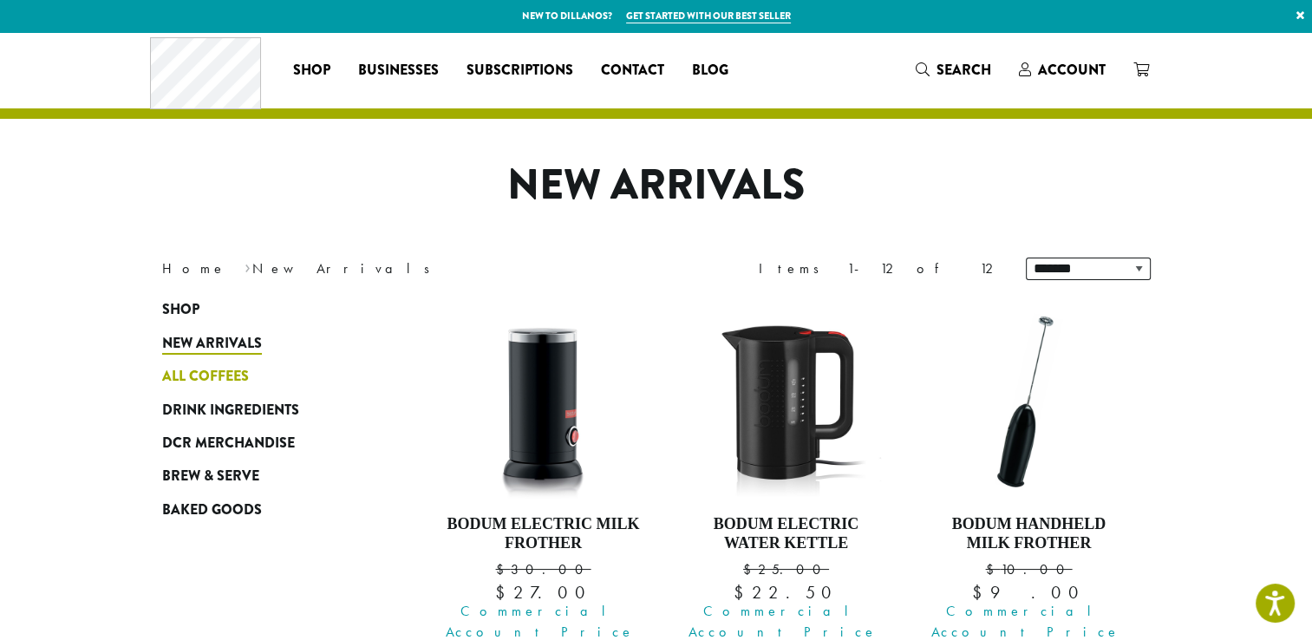
click at [224, 373] on span "All Coffees" at bounding box center [205, 377] width 87 height 22
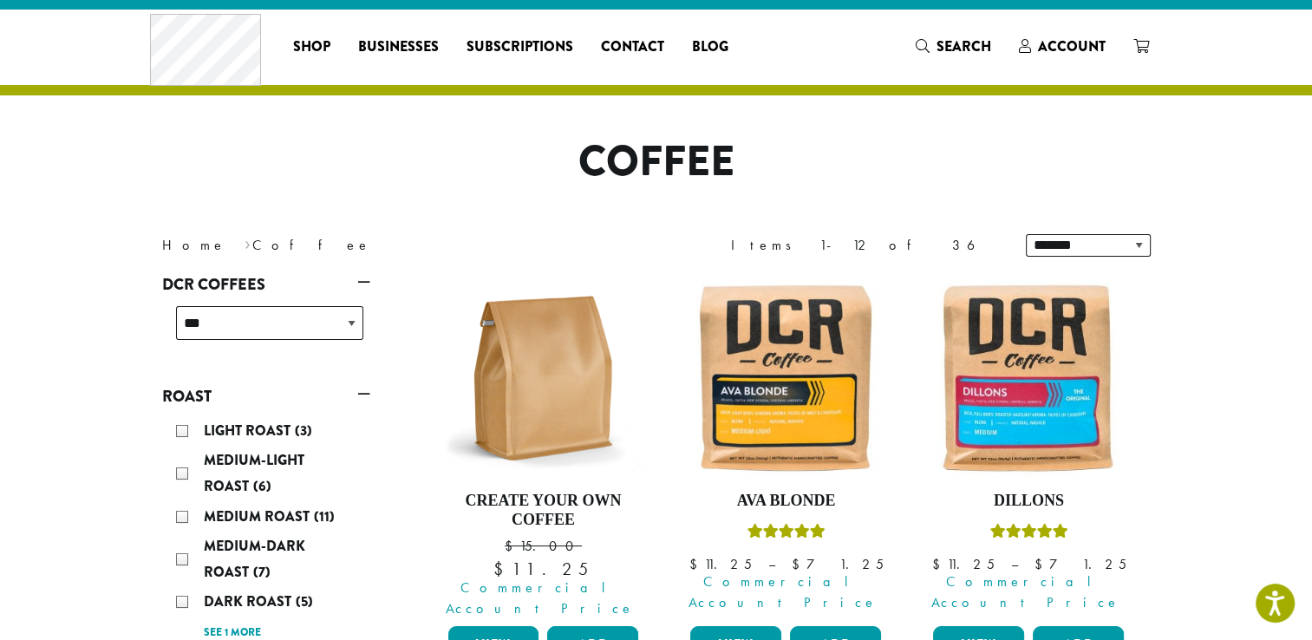
scroll to position [21, 0]
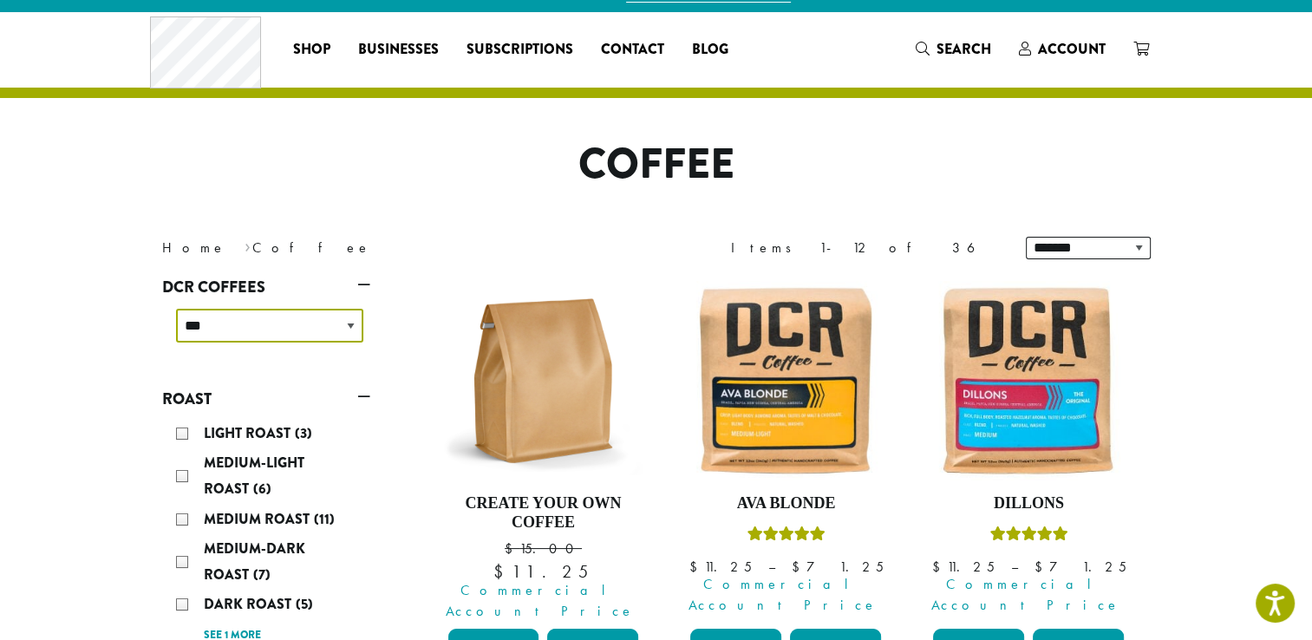
click at [339, 330] on select "**********" at bounding box center [269, 326] width 187 height 34
click at [176, 309] on select "**********" at bounding box center [269, 326] width 187 height 34
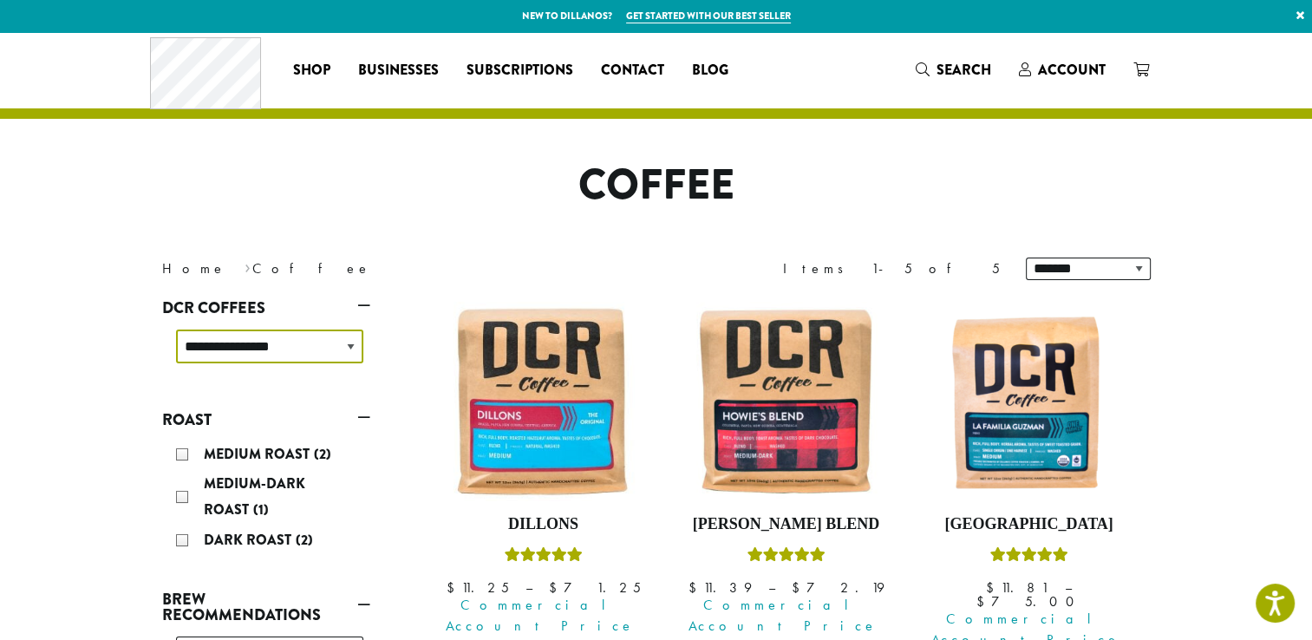
click at [350, 349] on select "**********" at bounding box center [269, 346] width 187 height 34
select select "**********"
click at [176, 329] on select "**********" at bounding box center [269, 346] width 187 height 34
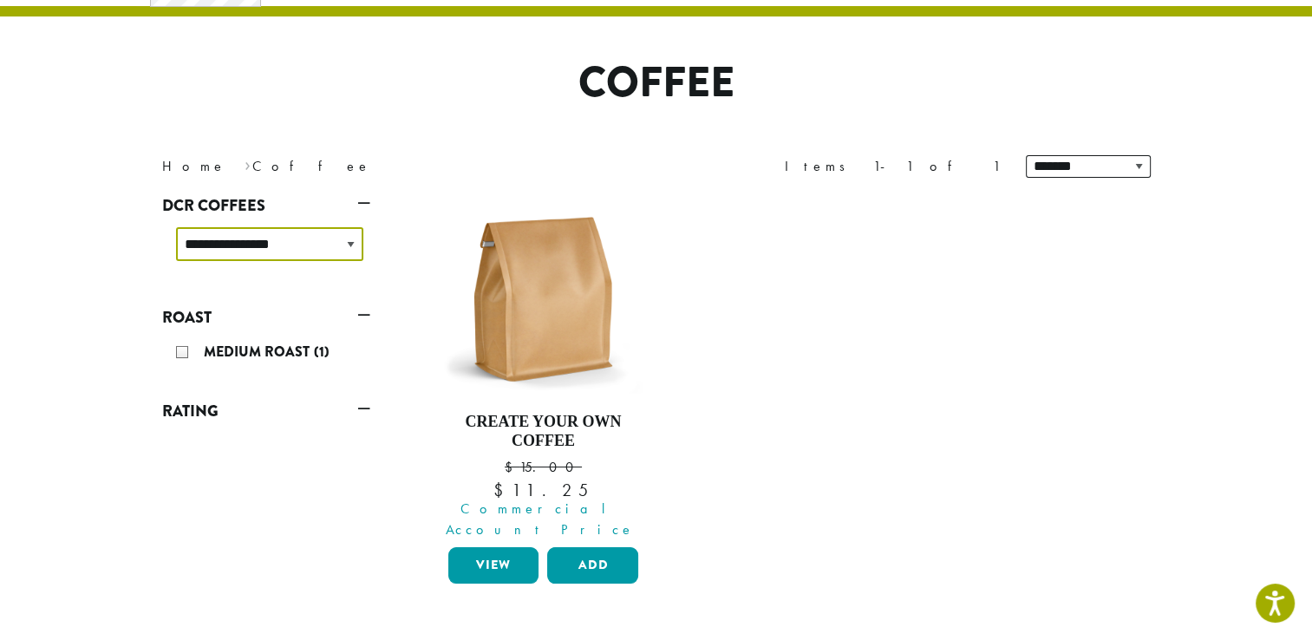
scroll to position [107, 0]
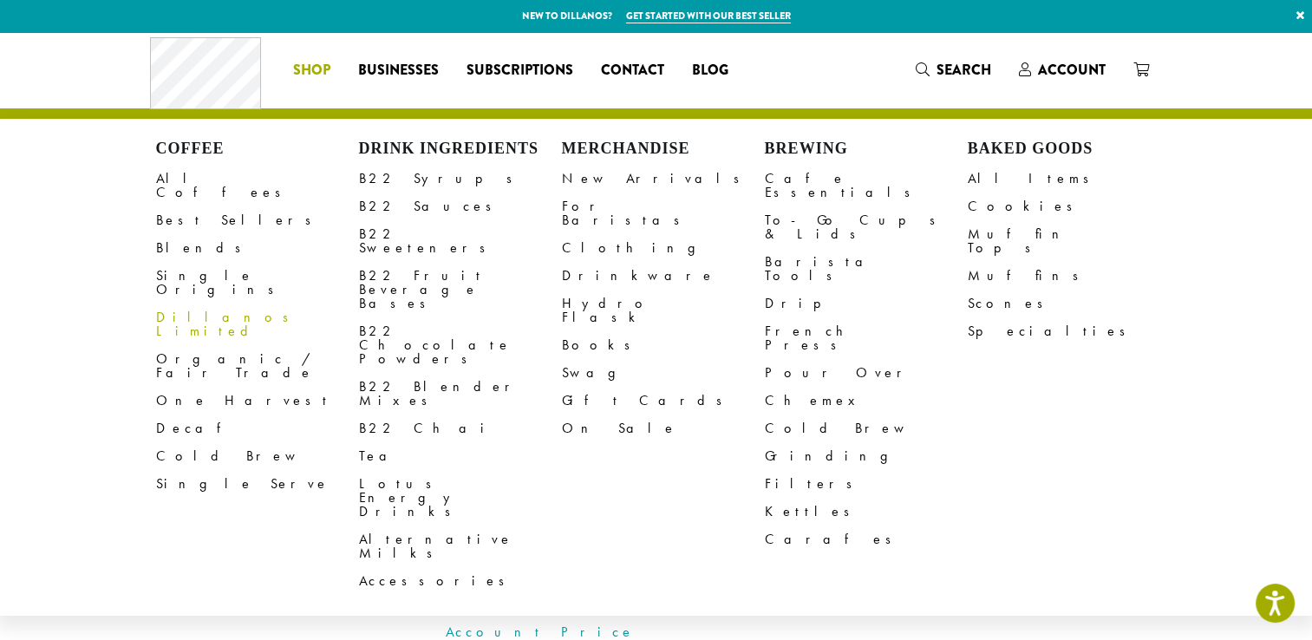
click link "Dillanos Limited"
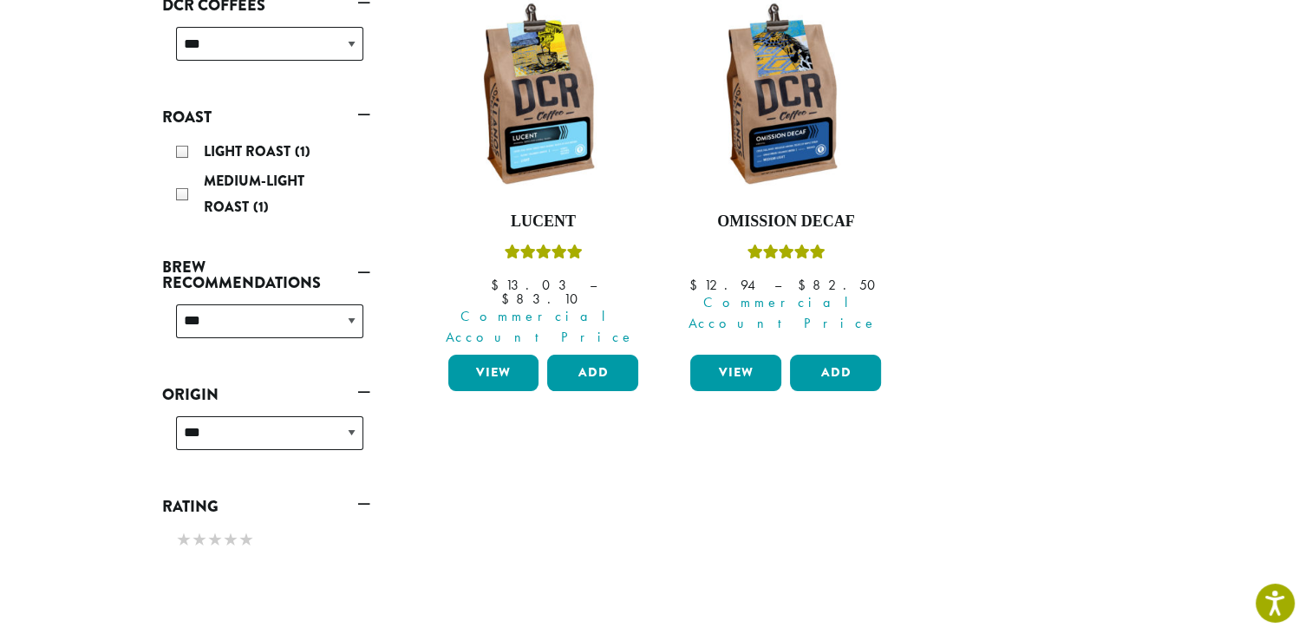
scroll to position [303, 0]
click at [710, 354] on link "View" at bounding box center [735, 372] width 91 height 36
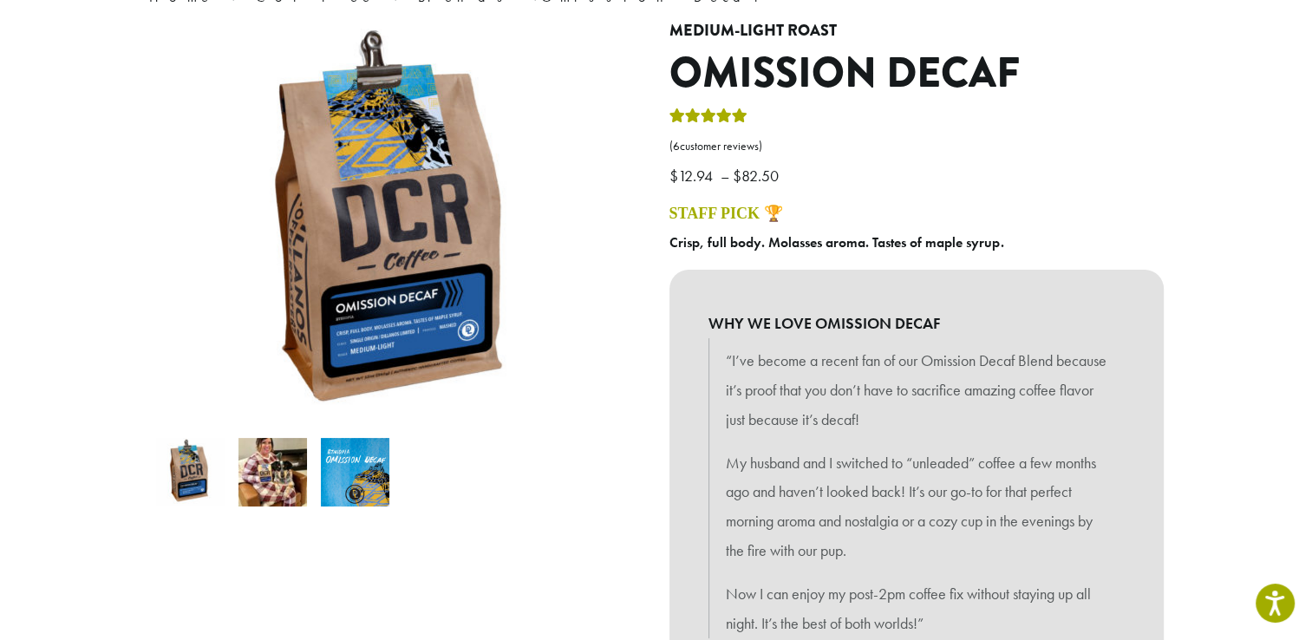
scroll to position [152, 0]
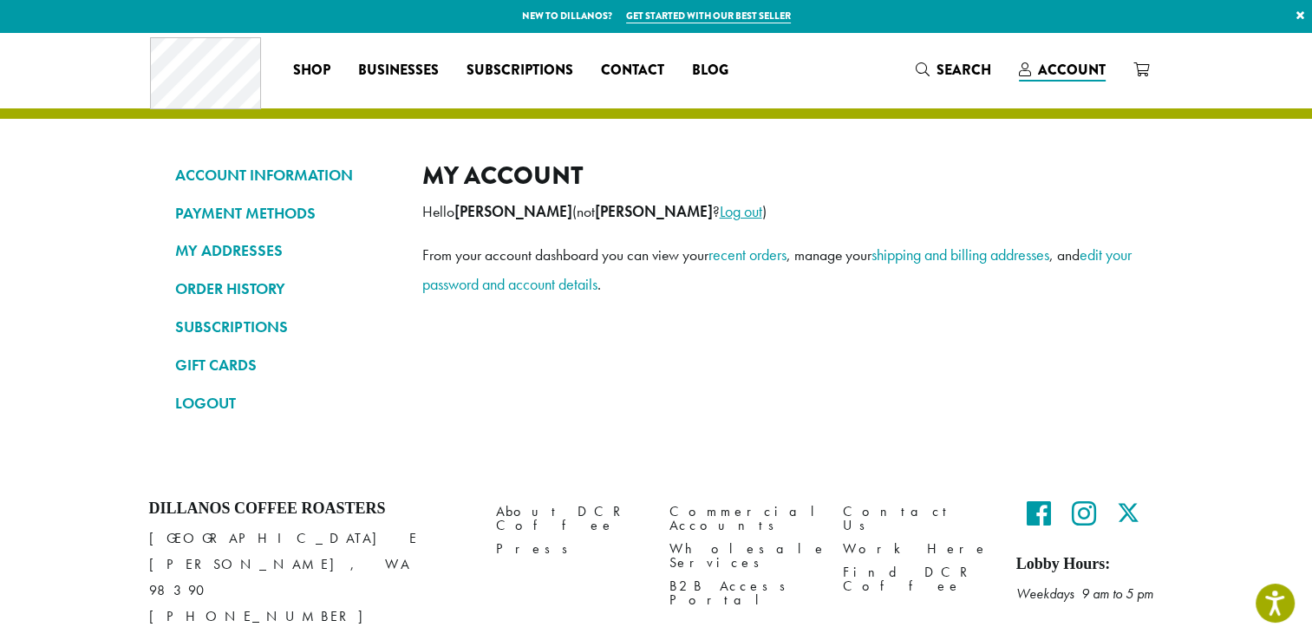
click at [720, 216] on link "Log out" at bounding box center [741, 211] width 42 height 20
